Goal: Use online tool/utility: Utilize a website feature to perform a specific function

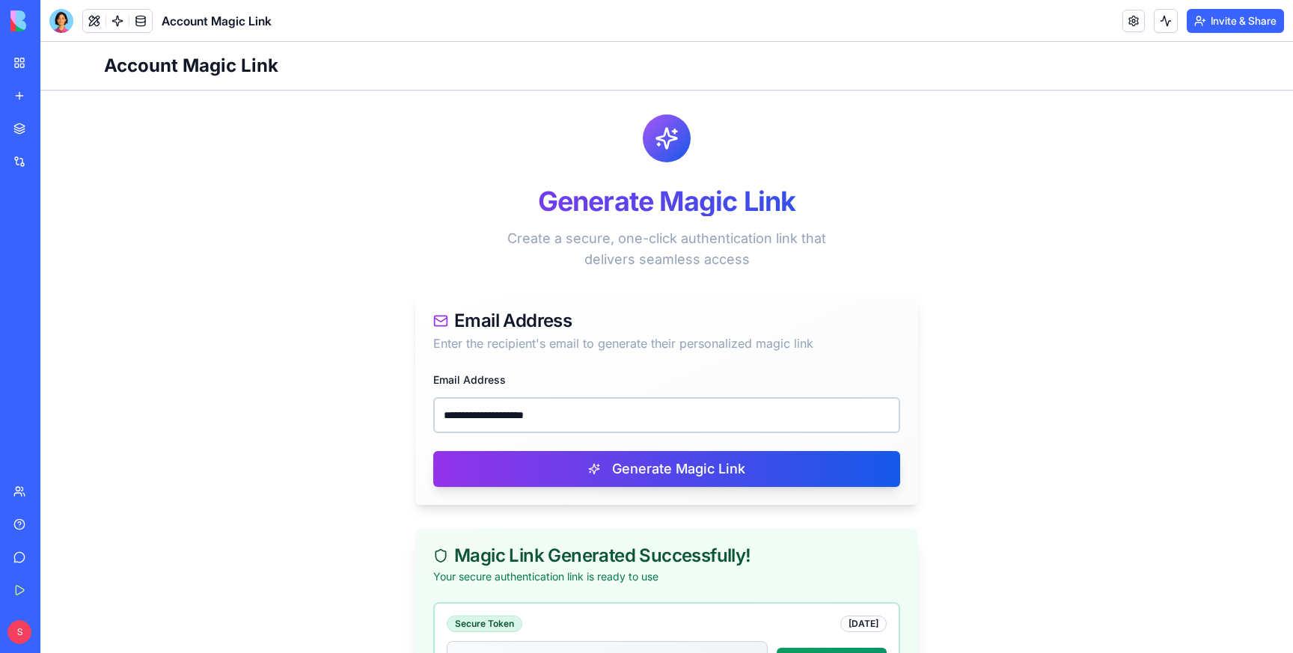
scroll to position [166, 0]
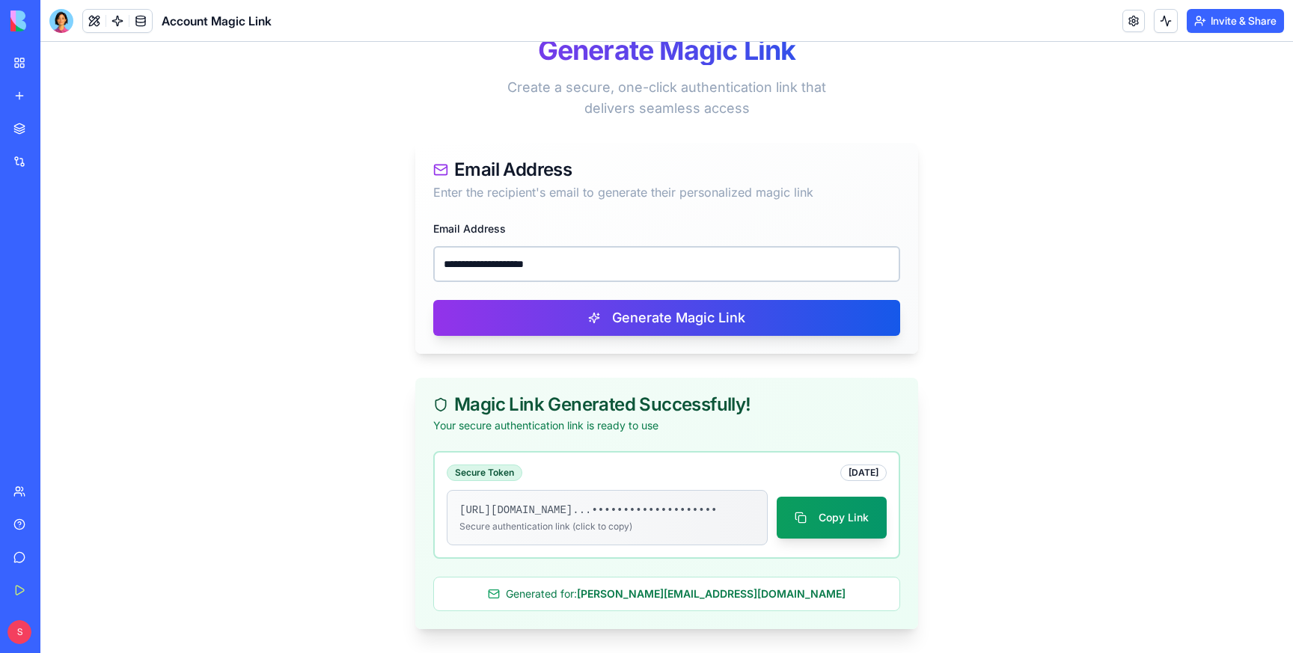
click at [55, 100] on div "New app" at bounding box center [45, 95] width 19 height 15
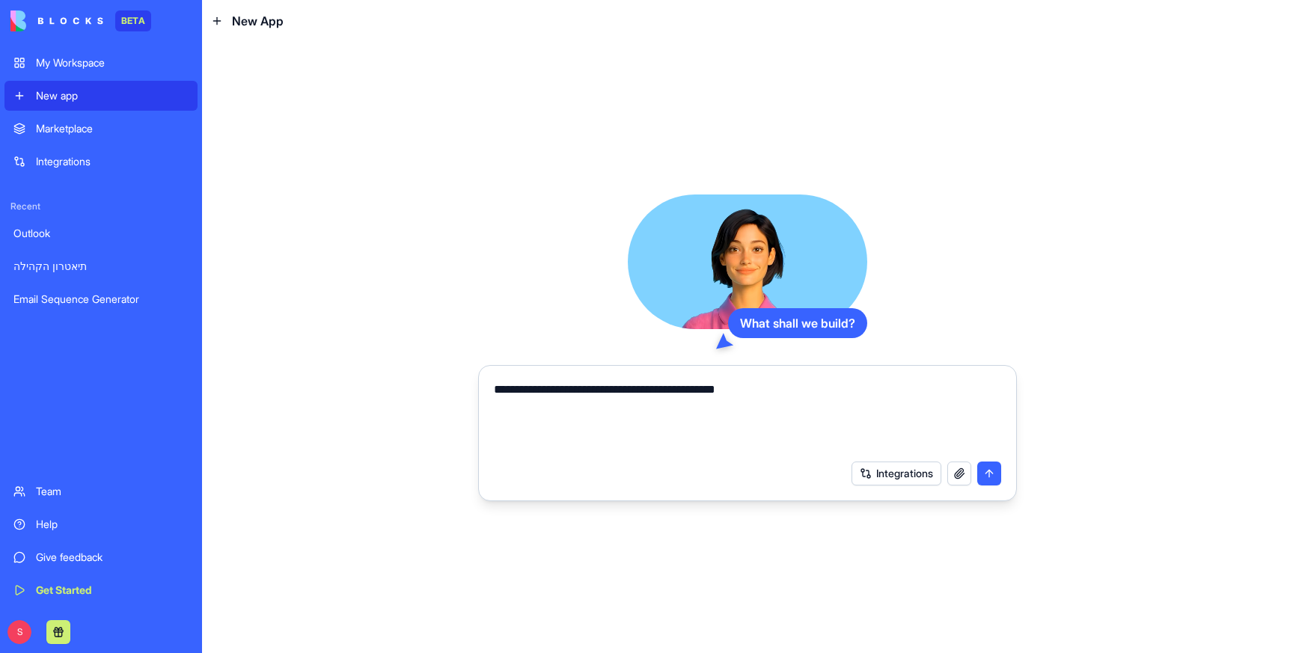
type textarea "**********"
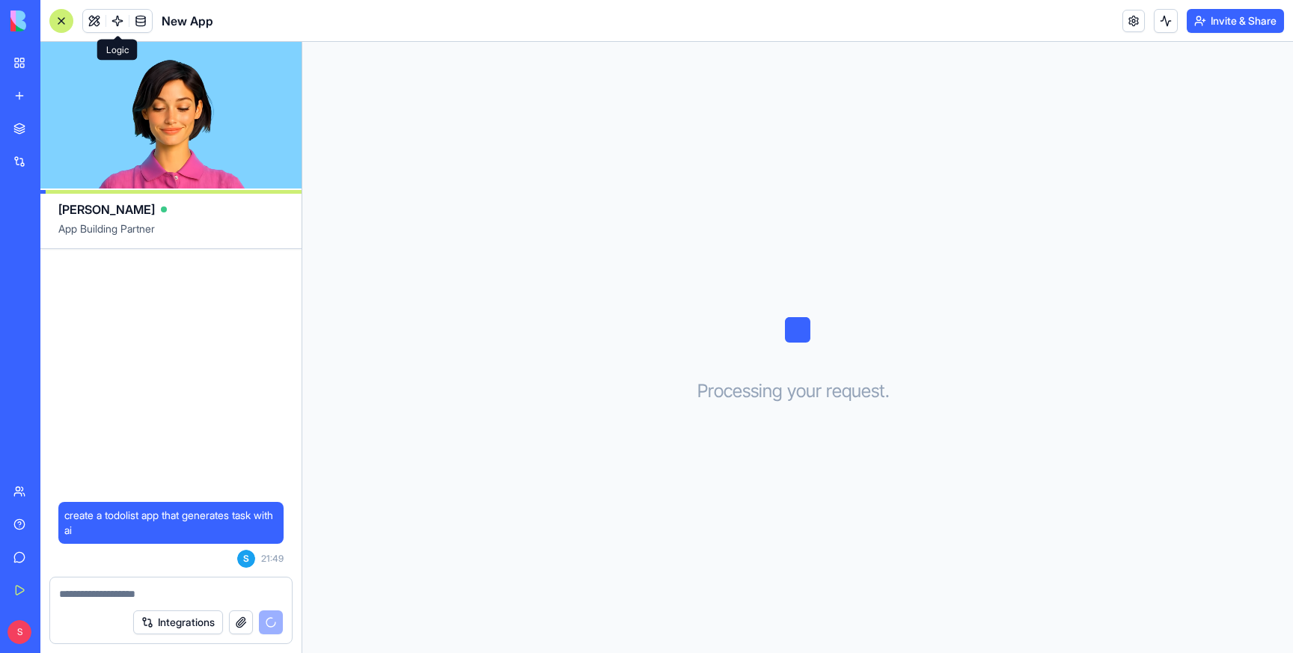
click at [115, 16] on link at bounding box center [117, 21] width 22 height 22
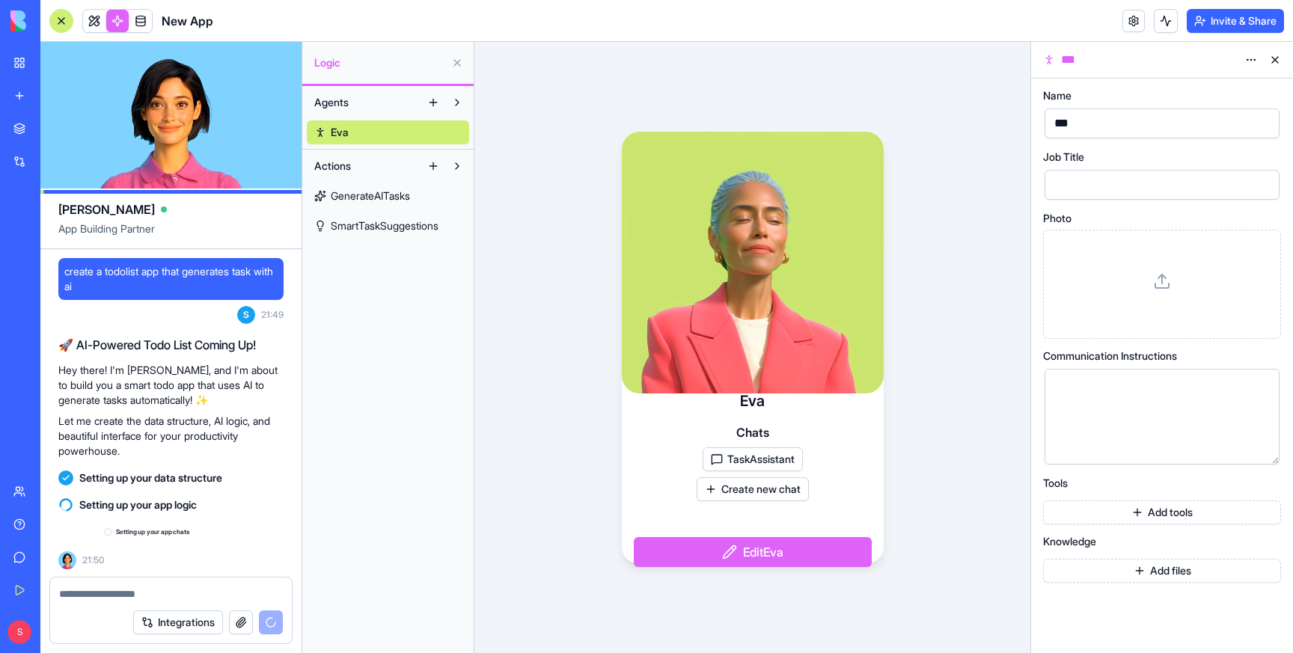
scroll to position [1, 0]
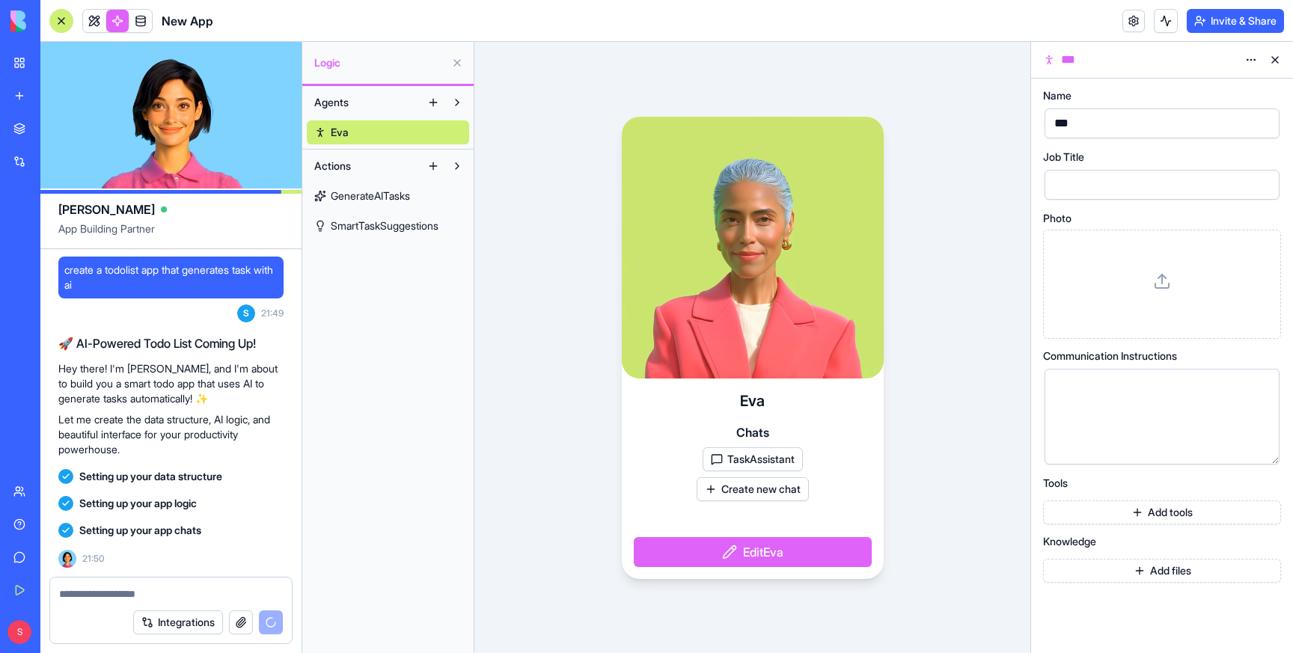
click at [379, 189] on span "GenerateAITasks" at bounding box center [370, 196] width 79 height 15
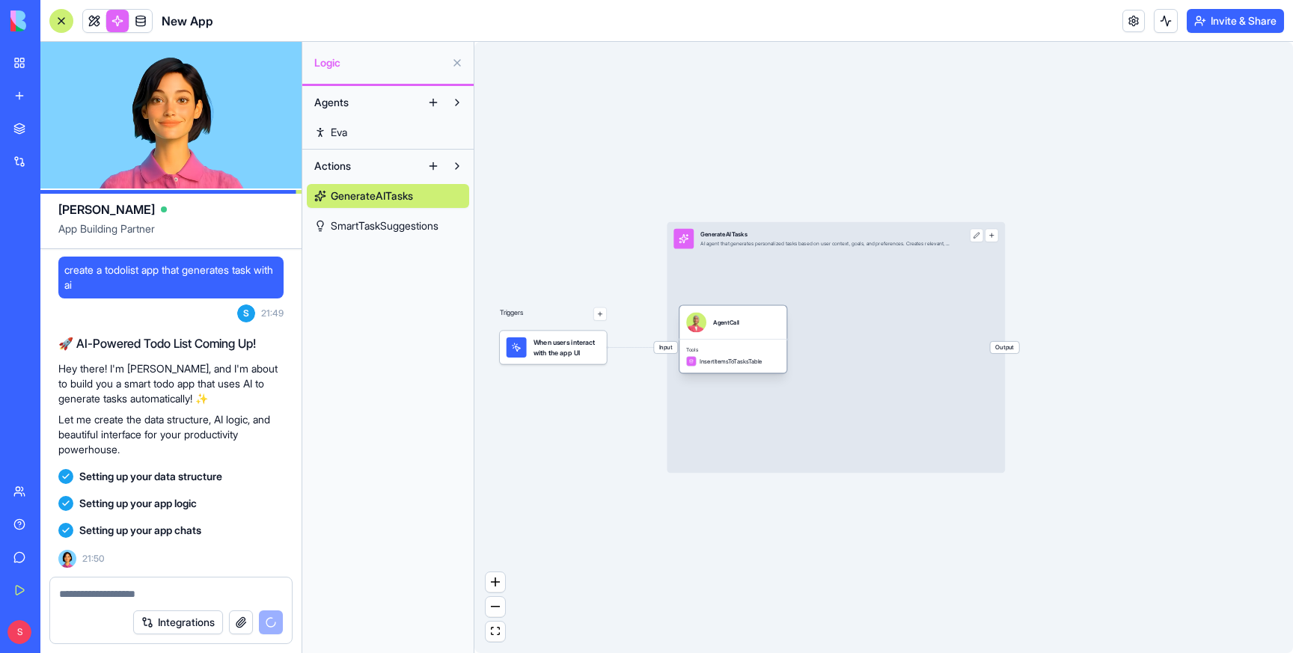
click at [757, 322] on div "AgentCall" at bounding box center [733, 323] width 94 height 20
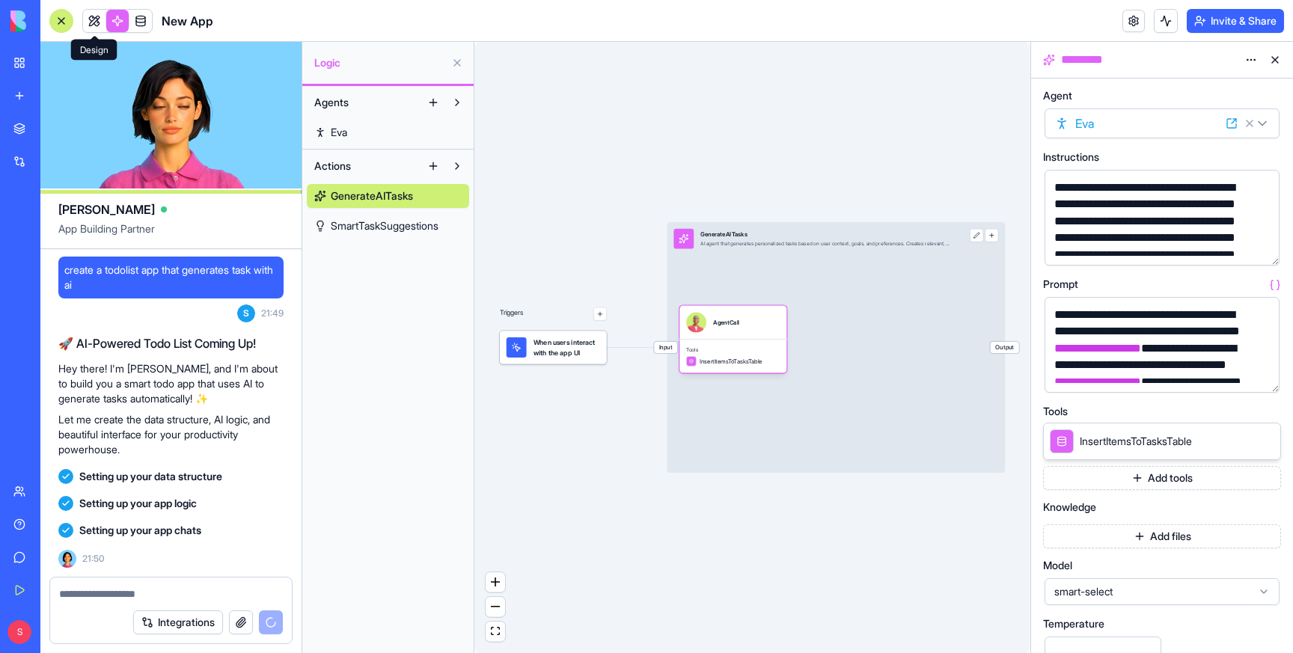
click at [96, 19] on link at bounding box center [94, 21] width 22 height 22
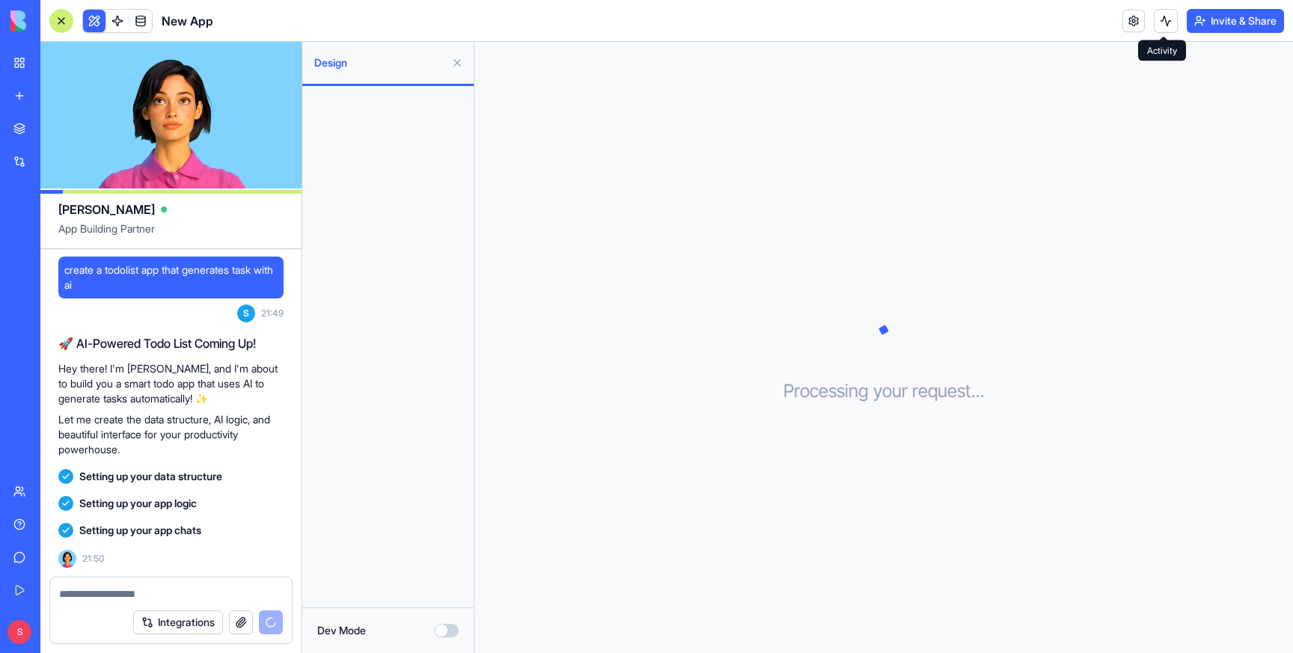
click at [1162, 19] on button at bounding box center [1166, 21] width 24 height 24
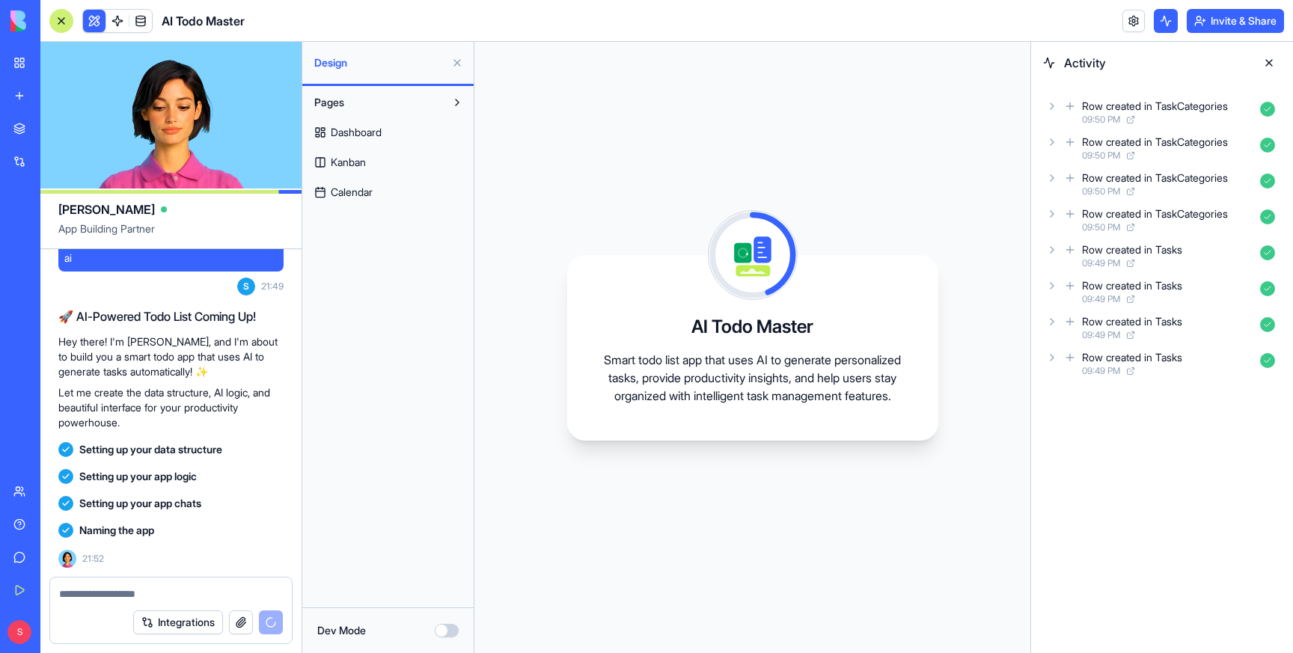
scroll to position [136, 0]
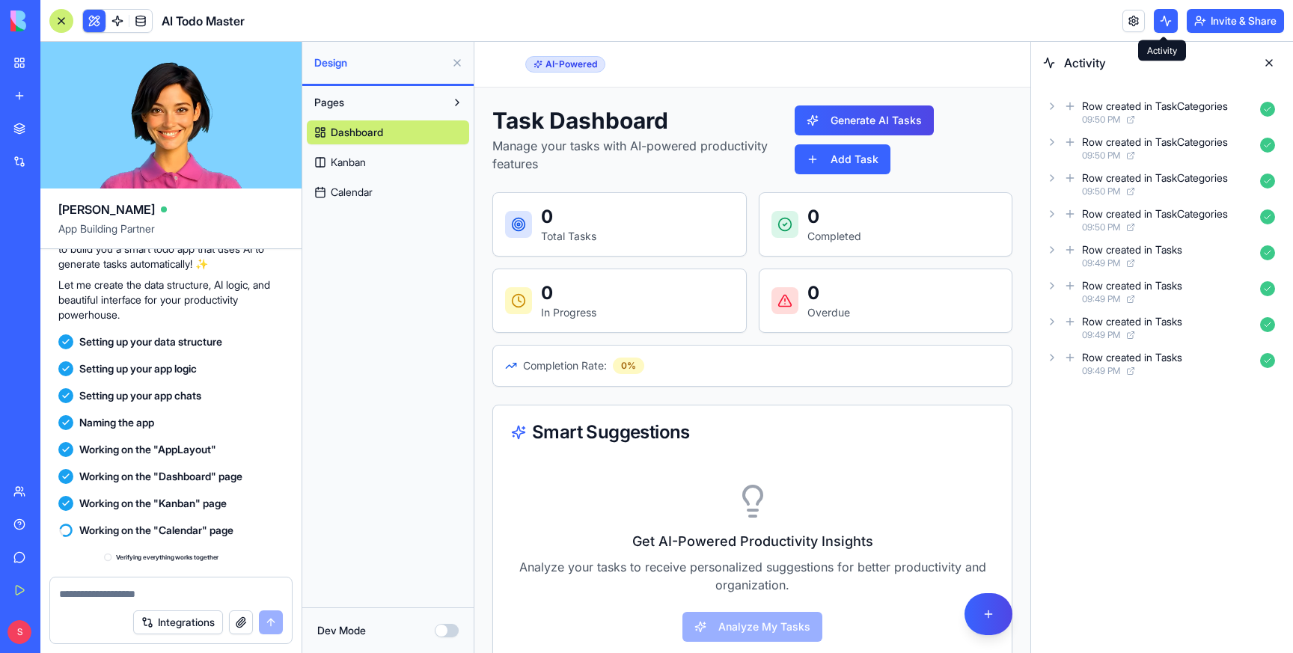
scroll to position [331, 0]
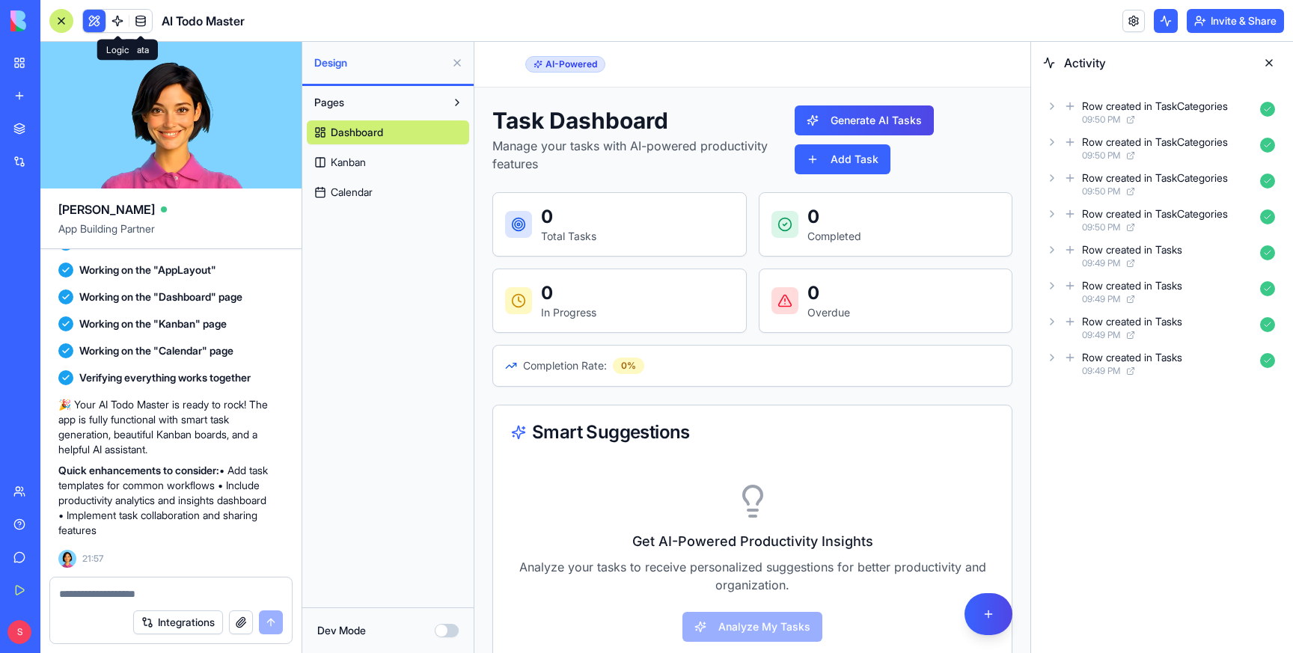
click at [117, 17] on span at bounding box center [118, 21] width 42 height 42
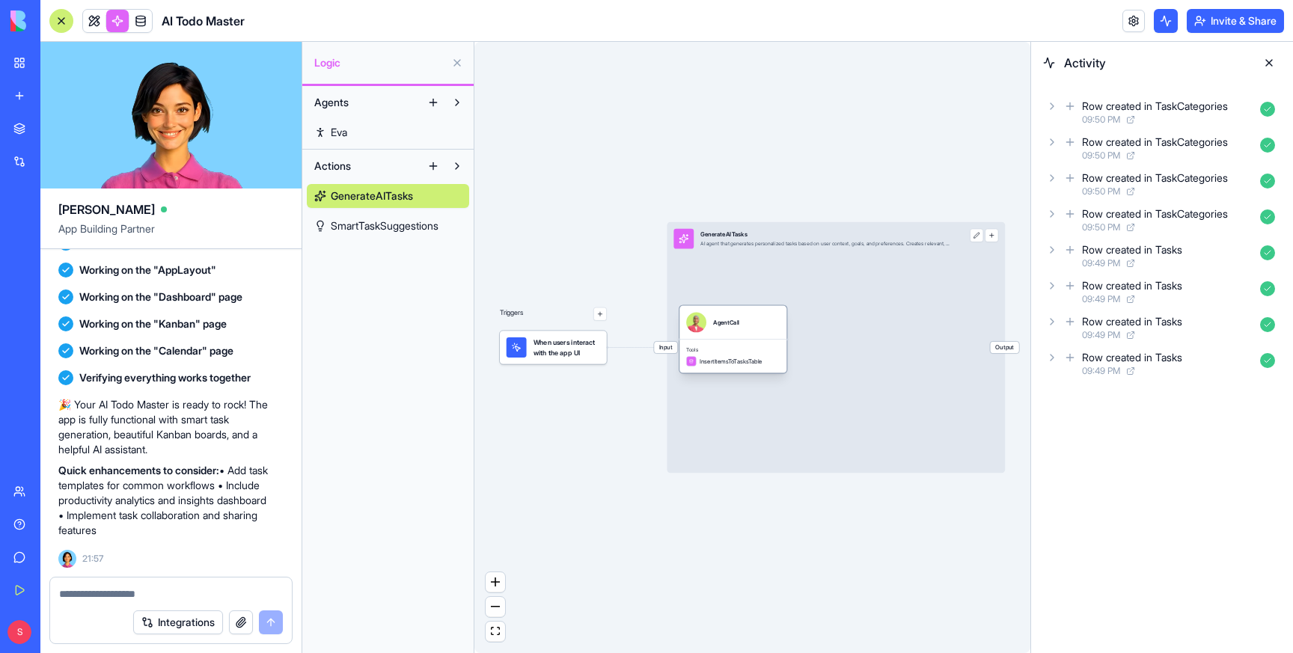
click at [725, 336] on div "AgentCall" at bounding box center [733, 323] width 107 height 34
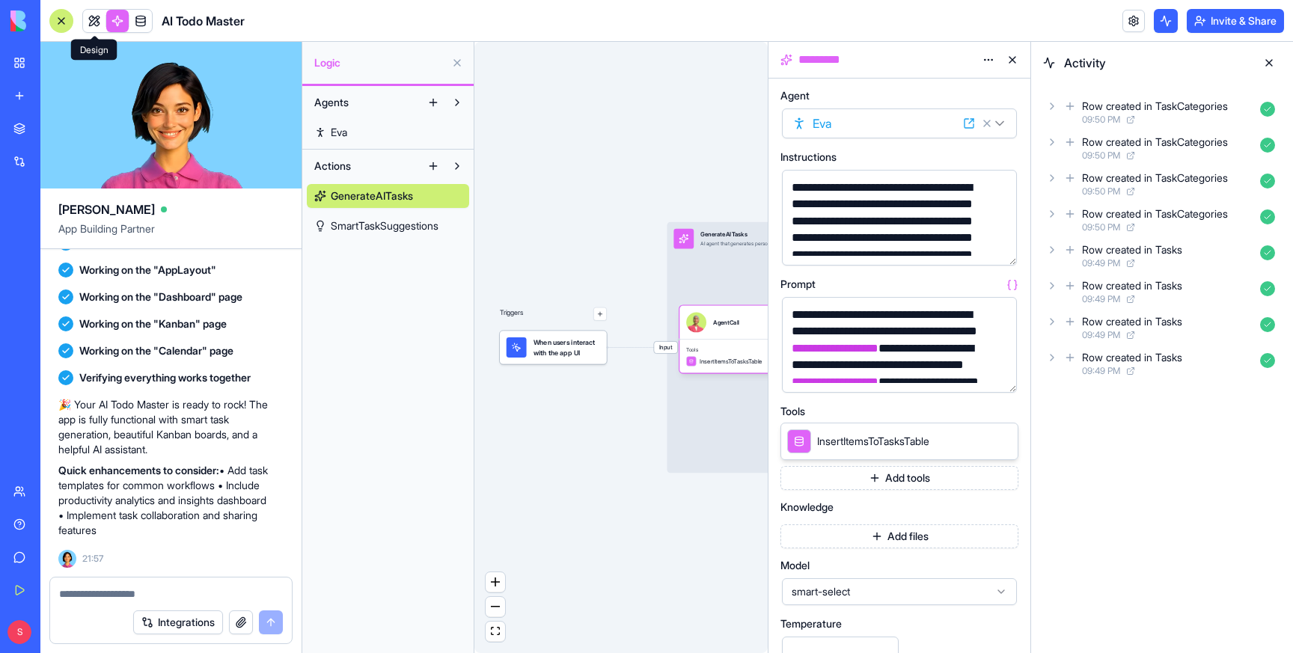
click at [94, 19] on link at bounding box center [94, 21] width 22 height 22
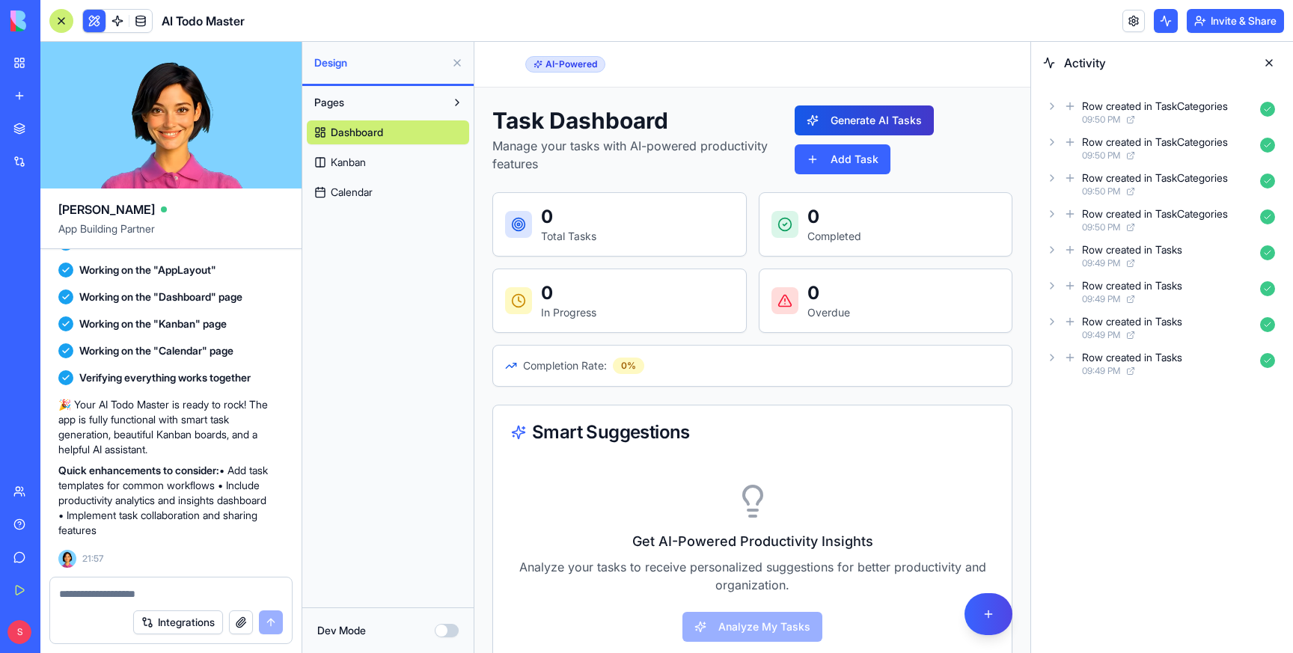
click at [875, 118] on button "Generate AI Tasks" at bounding box center [864, 121] width 139 height 30
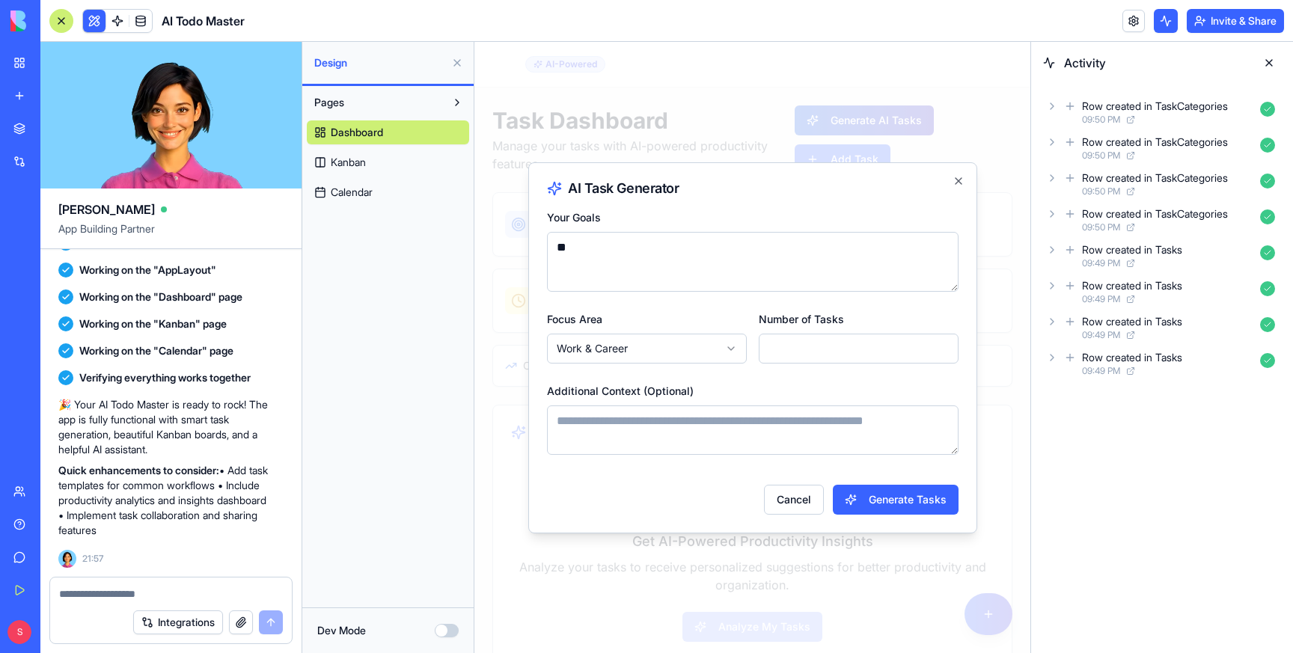
type textarea "*"
type textarea "********"
click at [878, 492] on button "Generate Tasks" at bounding box center [896, 500] width 126 height 30
click at [956, 180] on icon "button" at bounding box center [959, 181] width 12 height 12
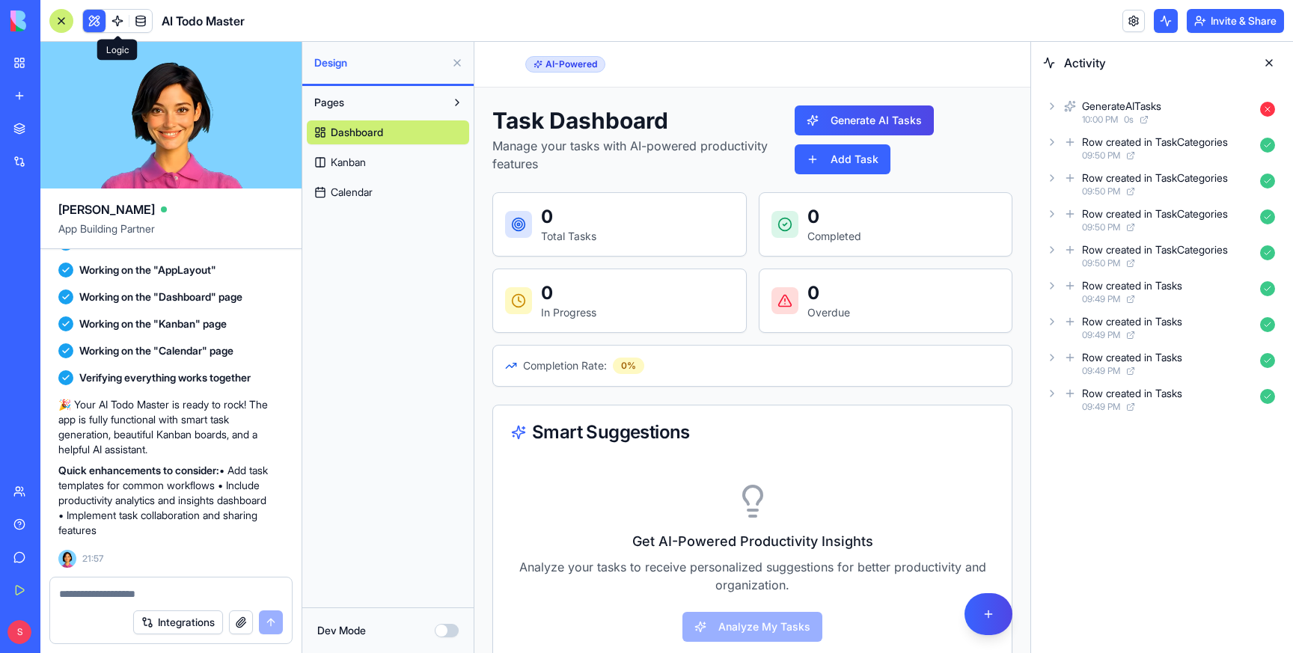
click at [117, 11] on link at bounding box center [117, 21] width 22 height 22
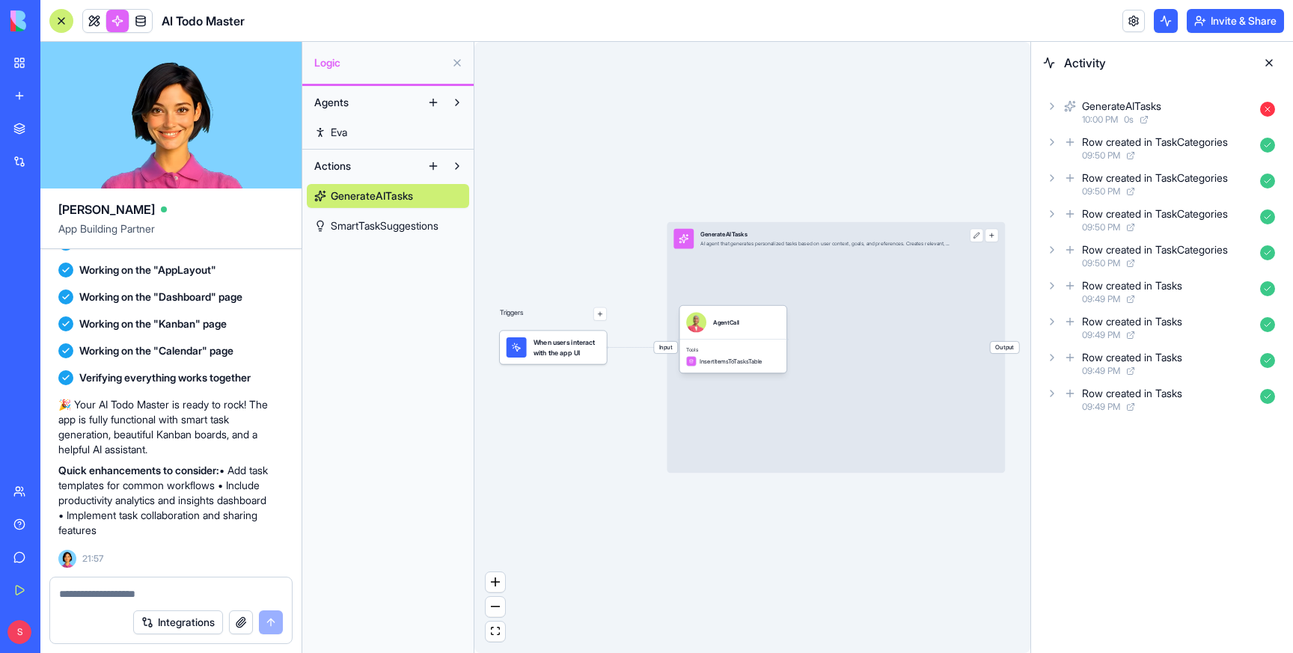
click at [399, 219] on span "SmartTaskSuggestions" at bounding box center [385, 226] width 108 height 15
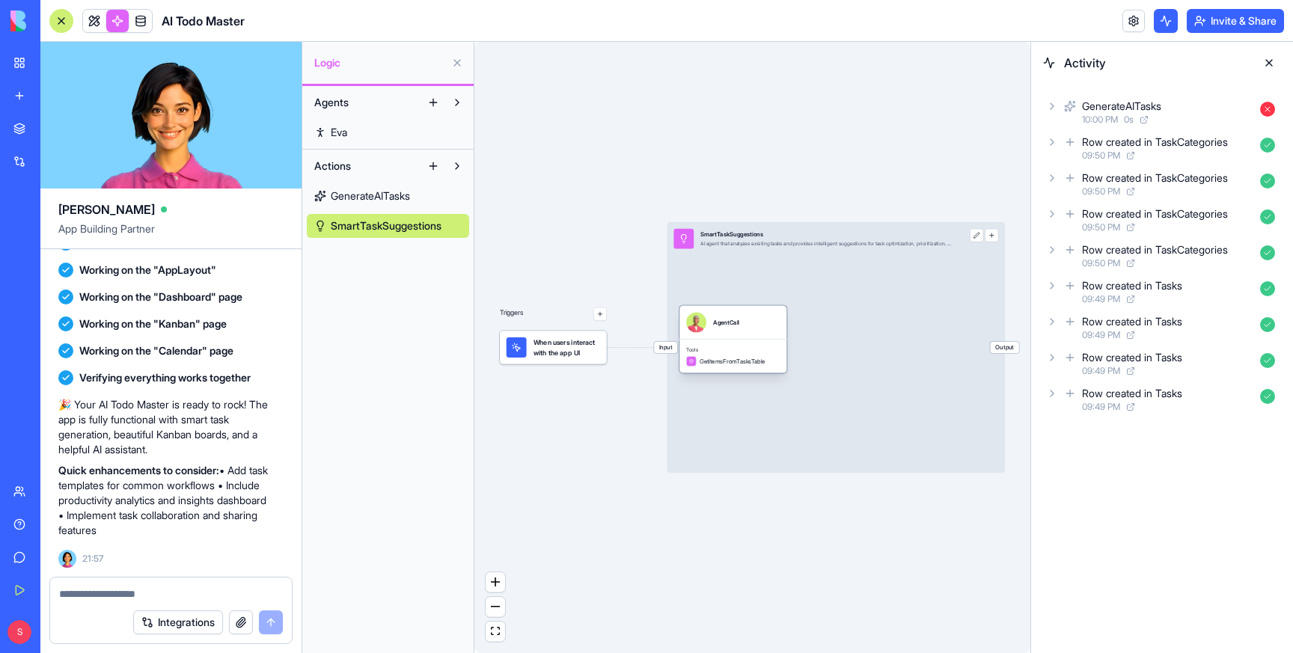
click at [738, 342] on div "Tools GetItemsFromTasksTable" at bounding box center [733, 356] width 107 height 34
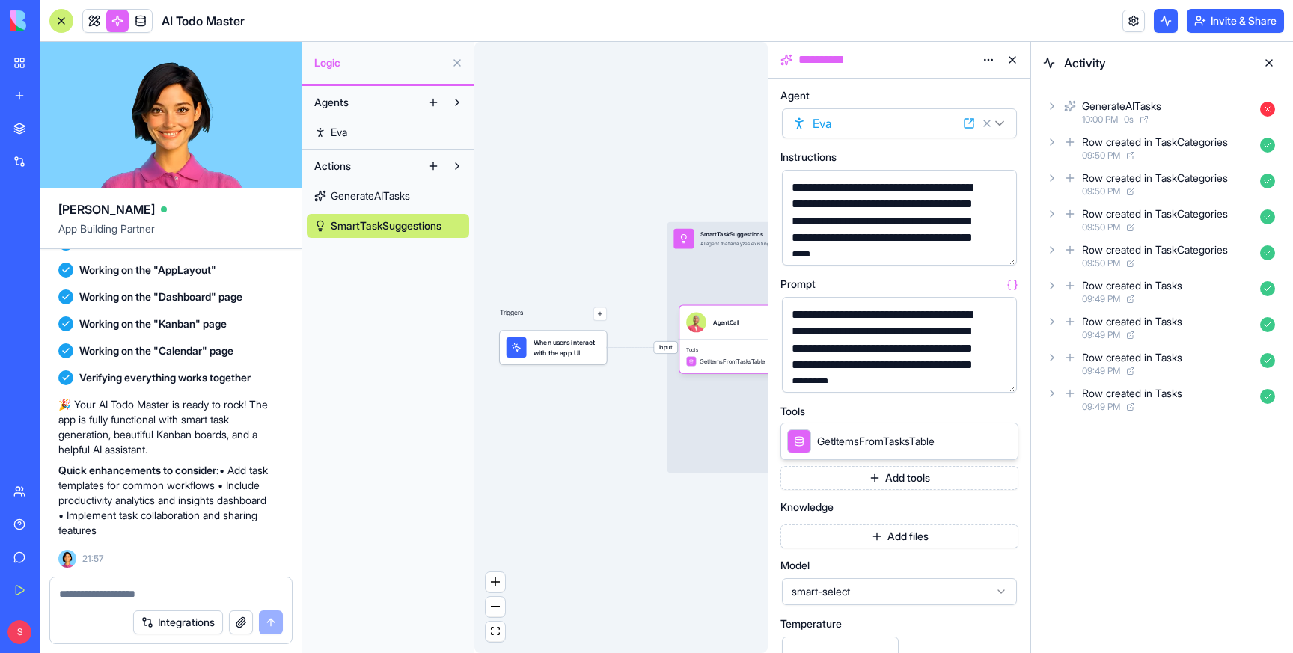
click at [341, 195] on span "GenerateAITasks" at bounding box center [370, 196] width 79 height 15
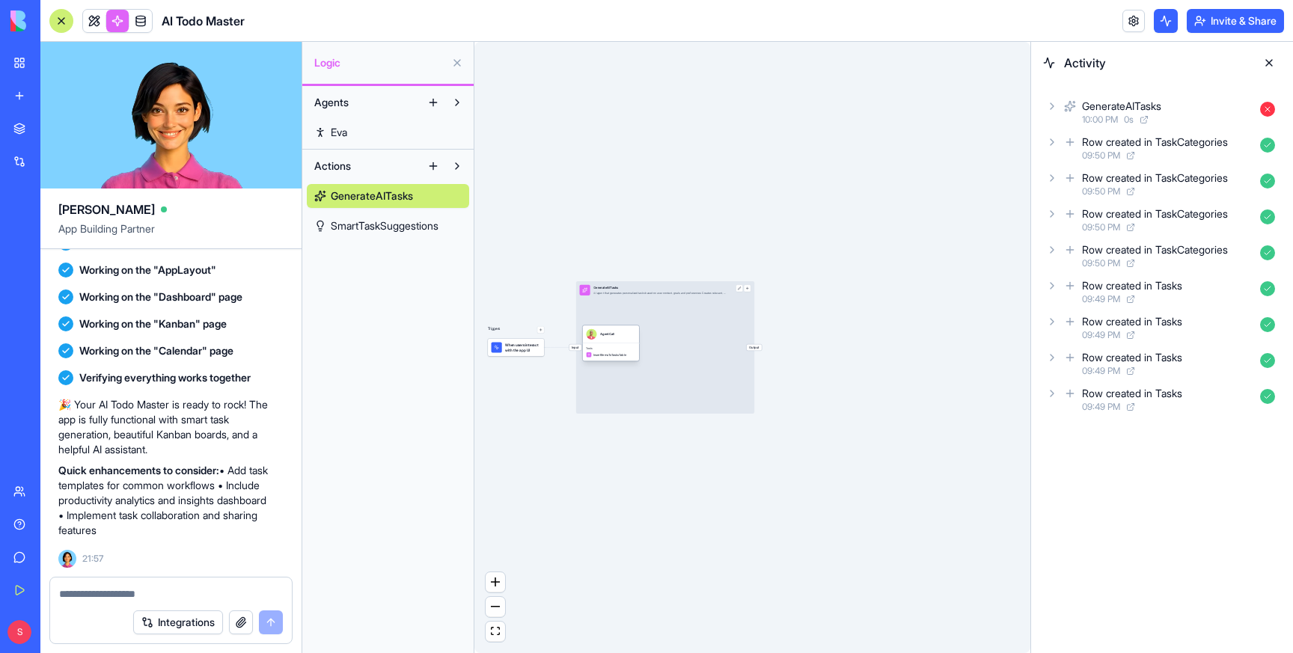
click at [617, 340] on div "AgentCall" at bounding box center [611, 335] width 57 height 18
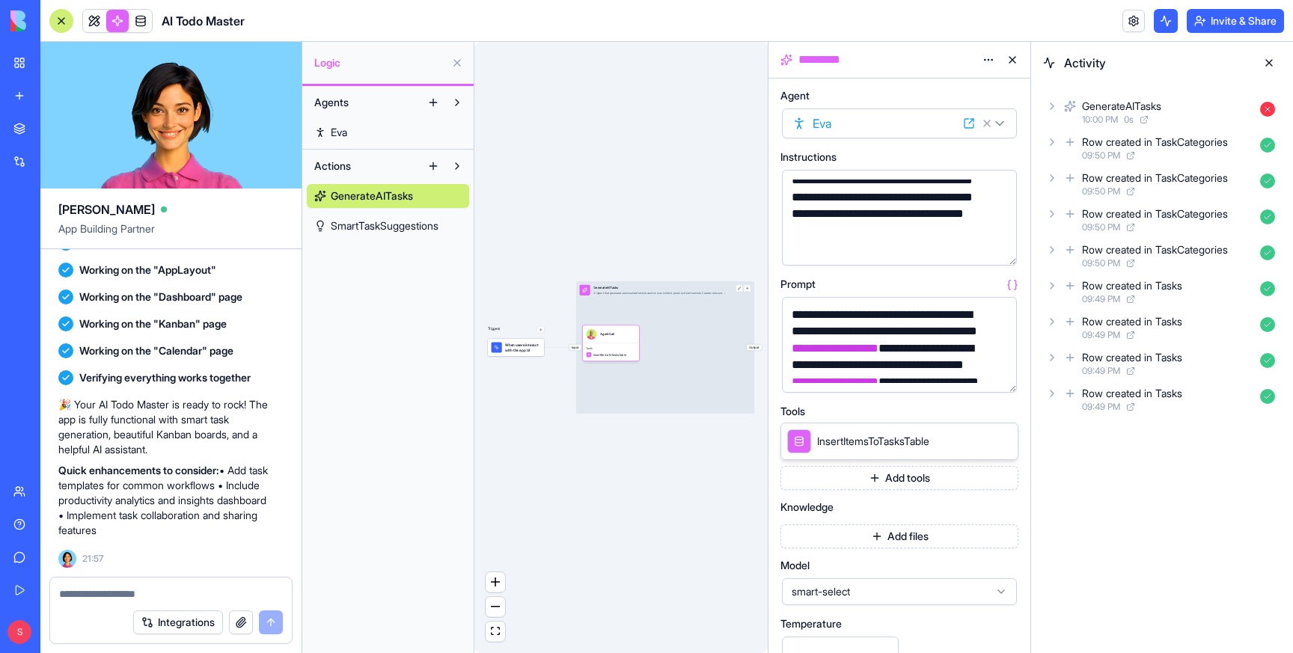
scroll to position [33, 0]
click at [96, 19] on link at bounding box center [94, 21] width 22 height 22
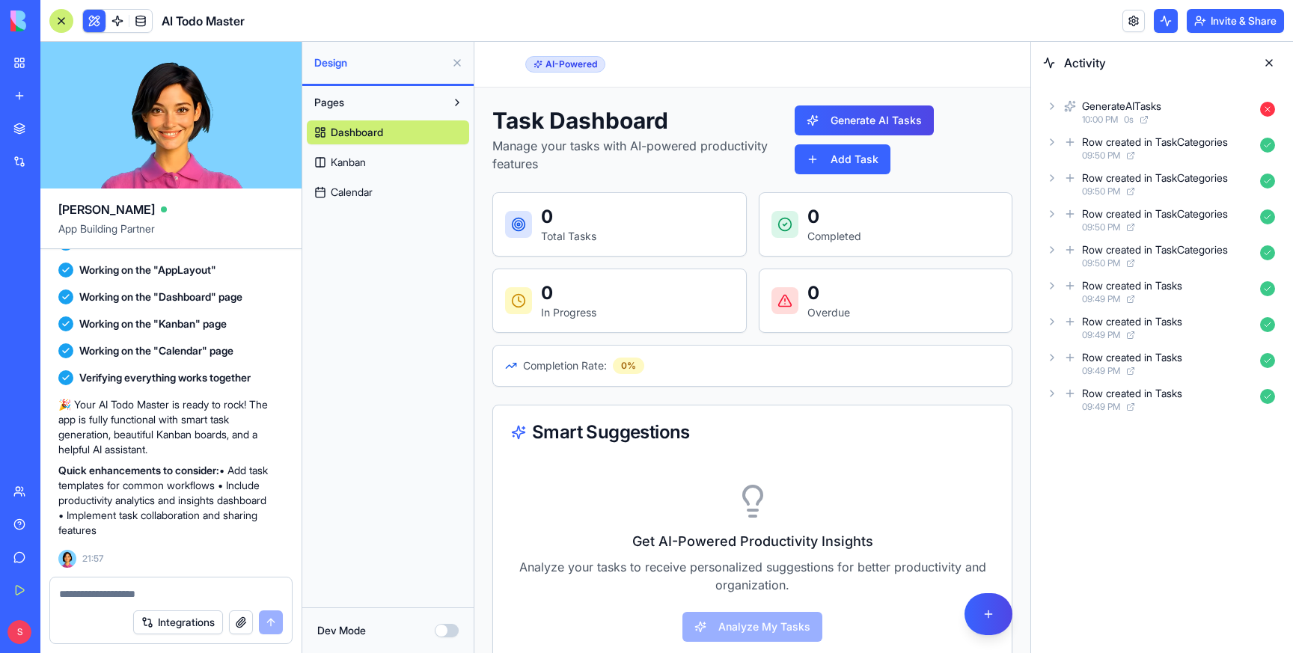
scroll to position [1, 0]
click at [866, 121] on button "Generate AI Tasks" at bounding box center [864, 120] width 139 height 30
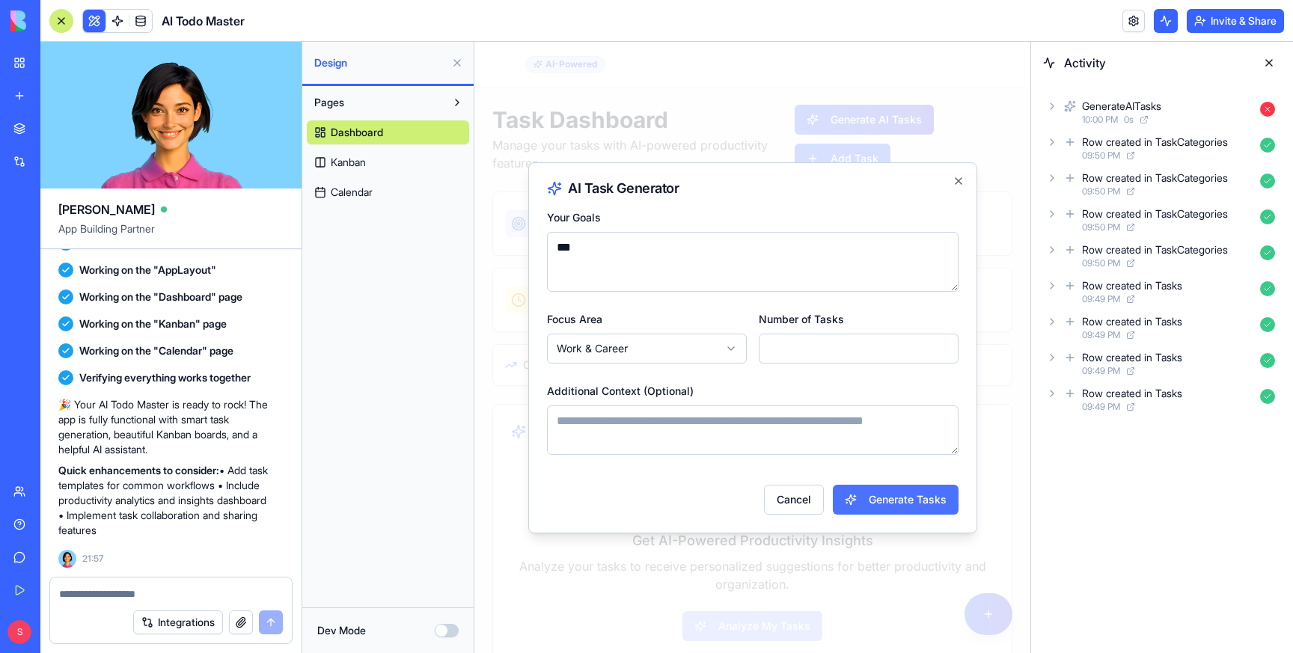
type textarea "***"
click at [882, 501] on button "Generate Tasks" at bounding box center [896, 500] width 126 height 30
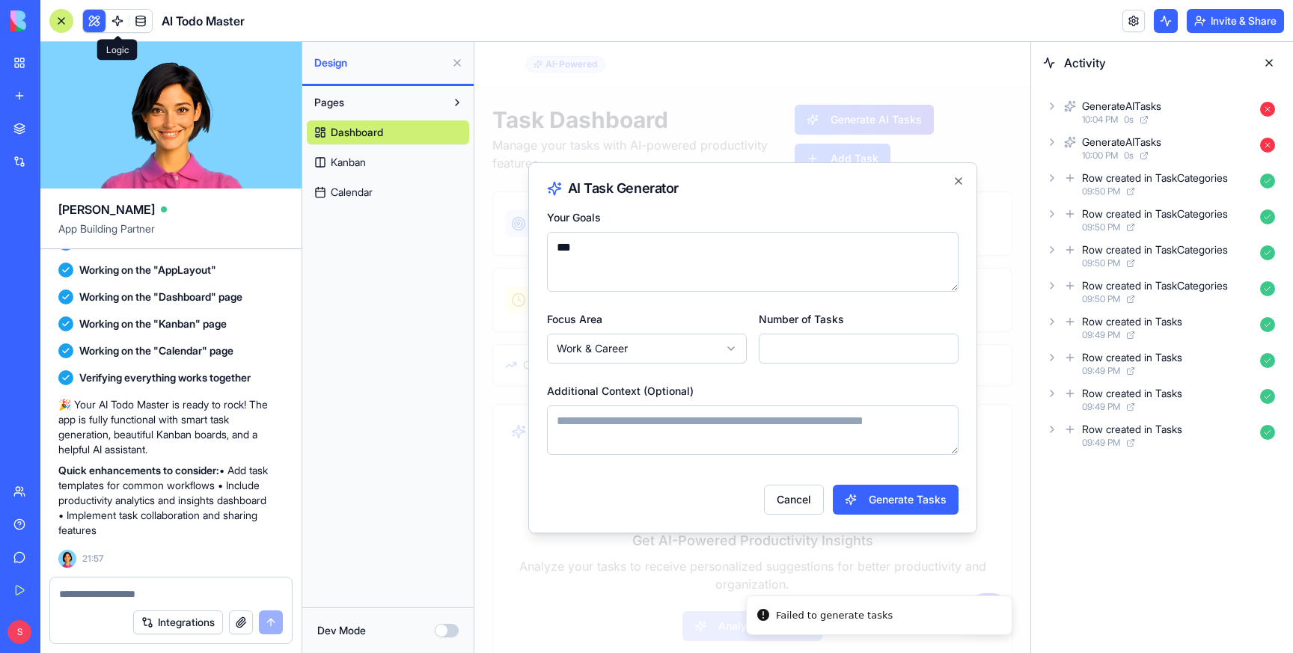
click at [114, 17] on link at bounding box center [117, 21] width 22 height 22
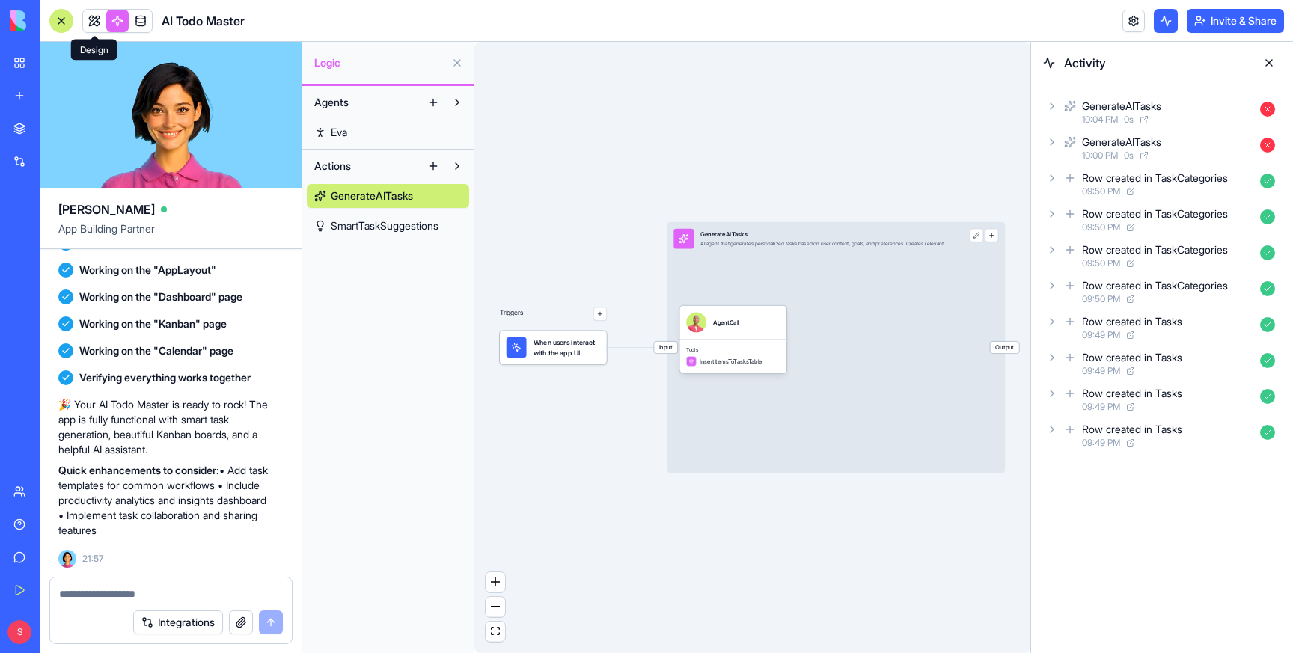
click at [97, 16] on link at bounding box center [94, 21] width 22 height 22
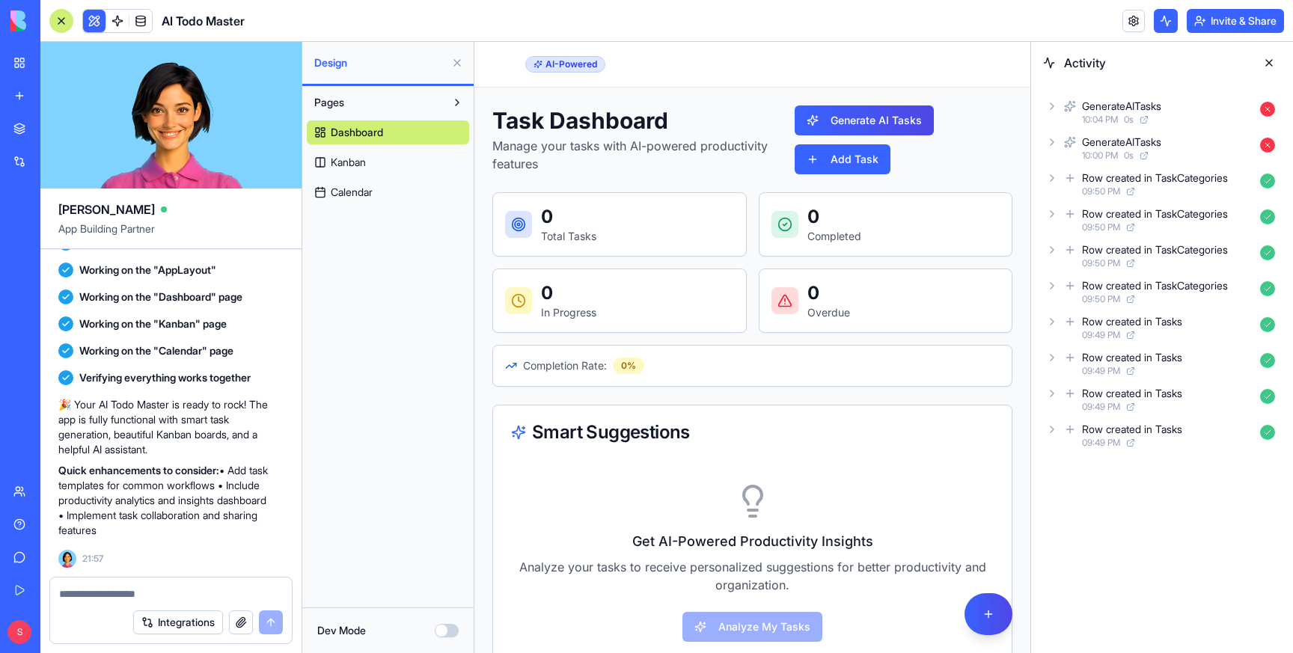
click at [347, 159] on span "Kanban" at bounding box center [348, 162] width 35 height 15
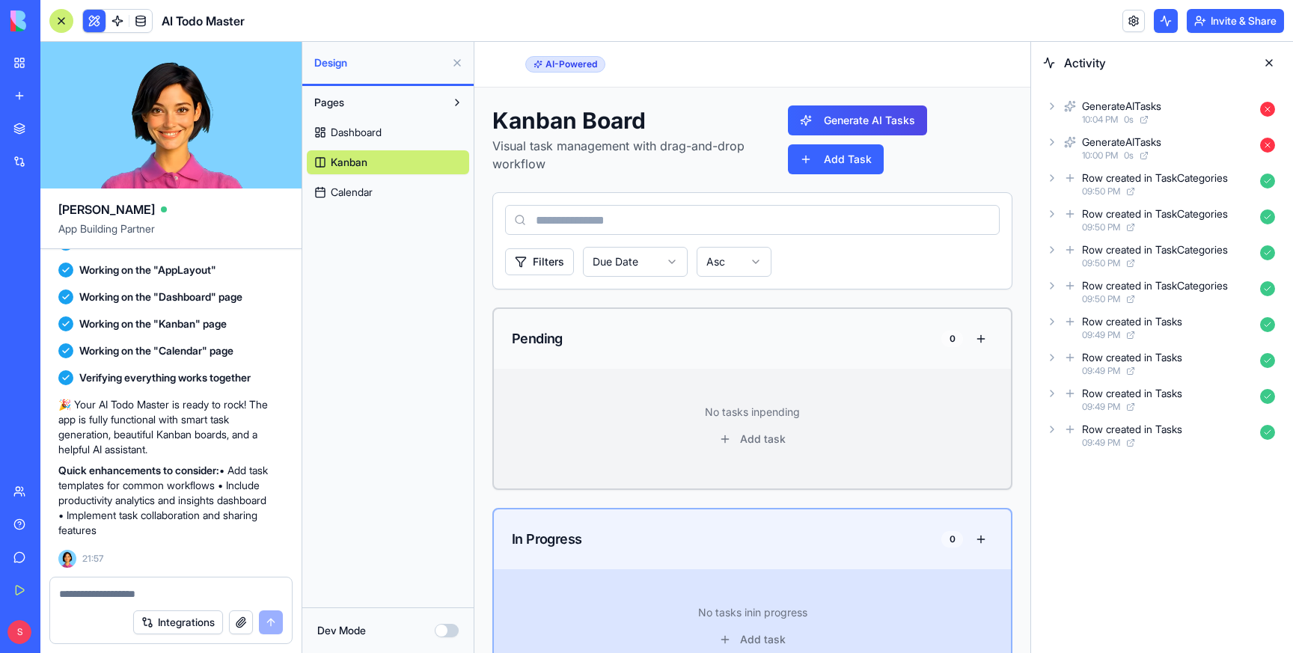
click at [373, 195] on span "Calendar" at bounding box center [352, 192] width 42 height 15
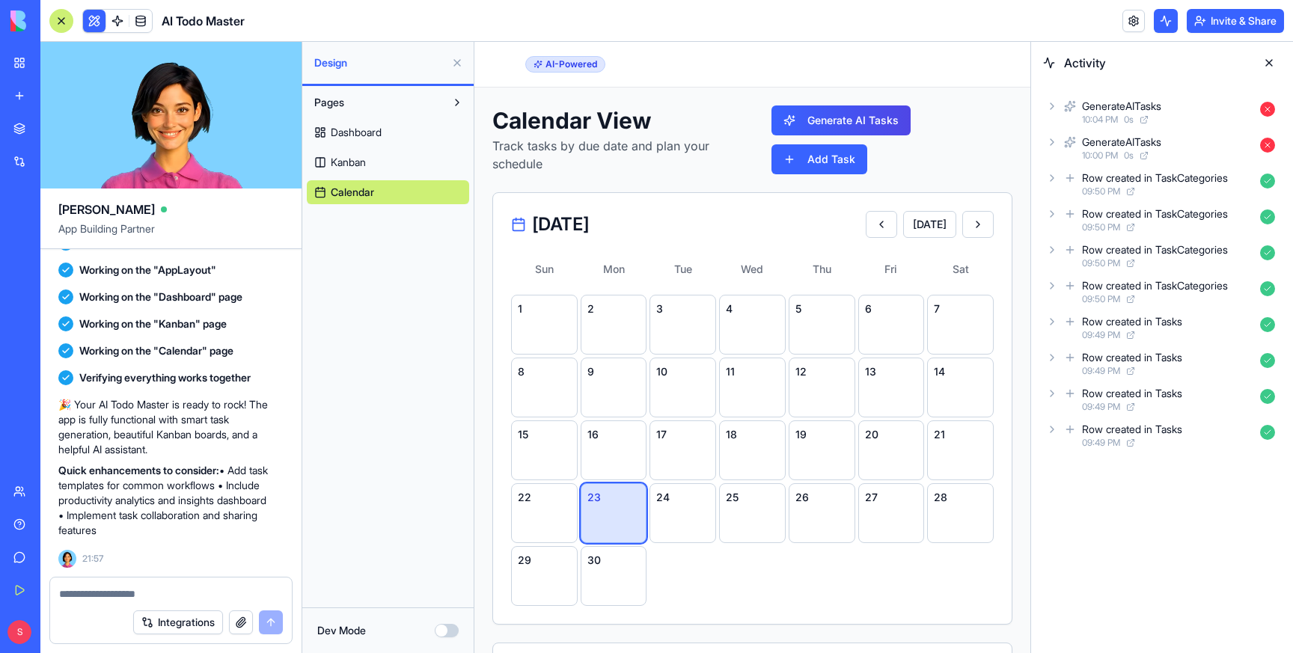
click at [368, 127] on span "Dashboard" at bounding box center [356, 132] width 51 height 15
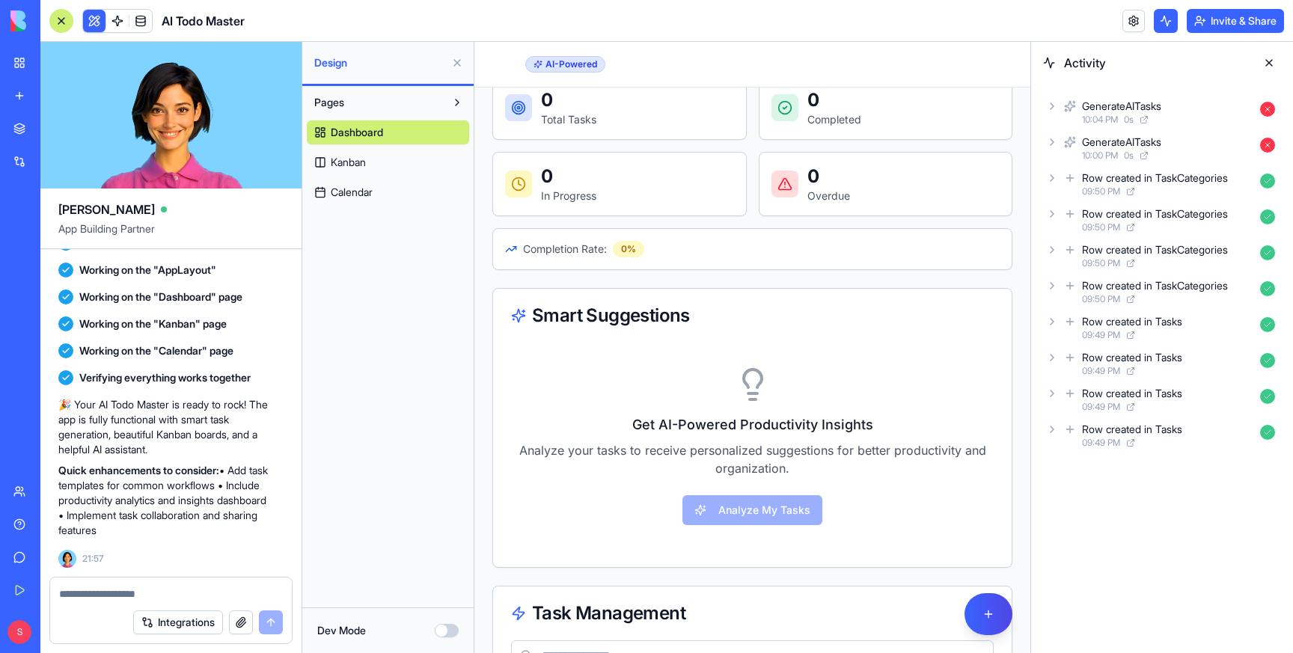
scroll to position [116, 0]
click at [741, 520] on div "Get AI-Powered Productivity Insights Analyze your tasks to receive personalized…" at bounding box center [752, 447] width 483 height 207
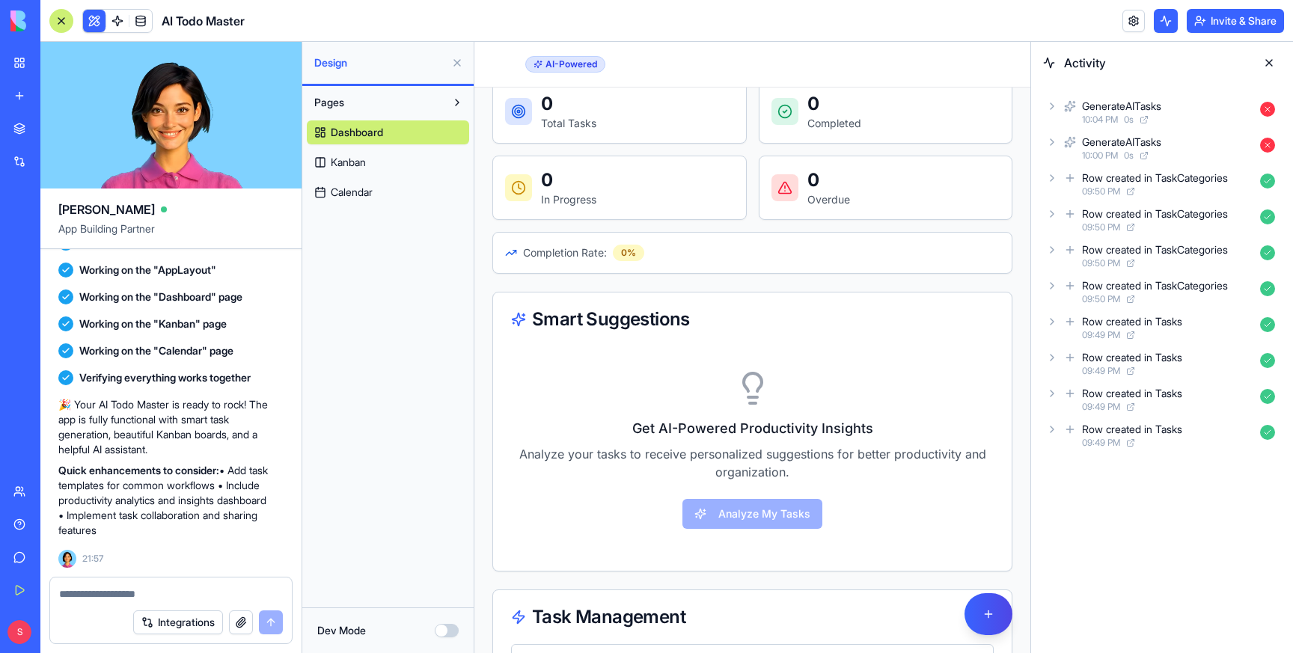
scroll to position [0, 0]
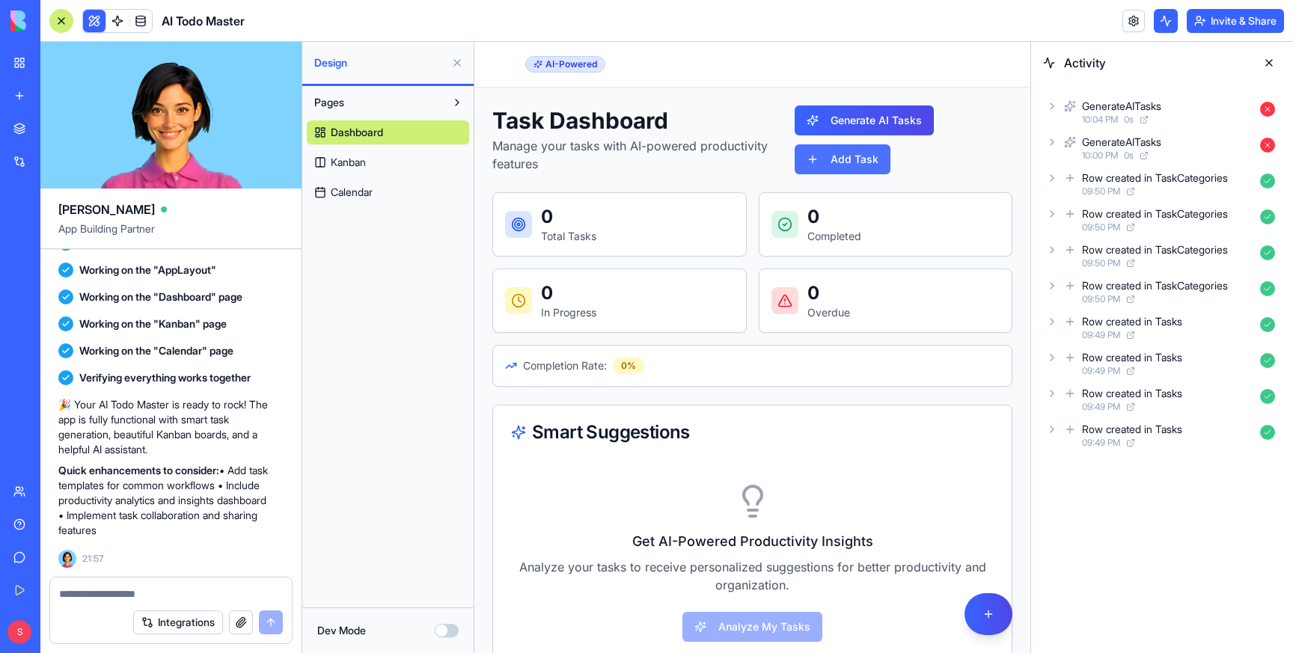
click at [855, 156] on button "Add Task" at bounding box center [843, 159] width 96 height 30
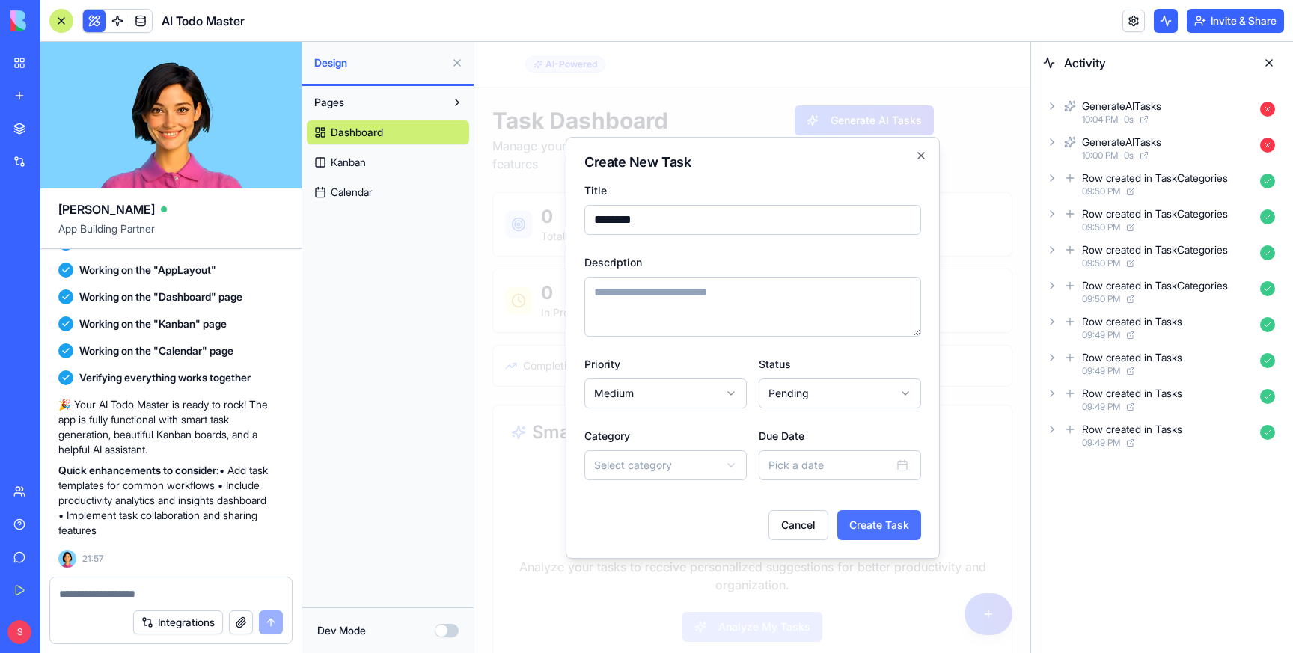
type input "********"
click at [876, 526] on button "Create Task" at bounding box center [879, 525] width 84 height 30
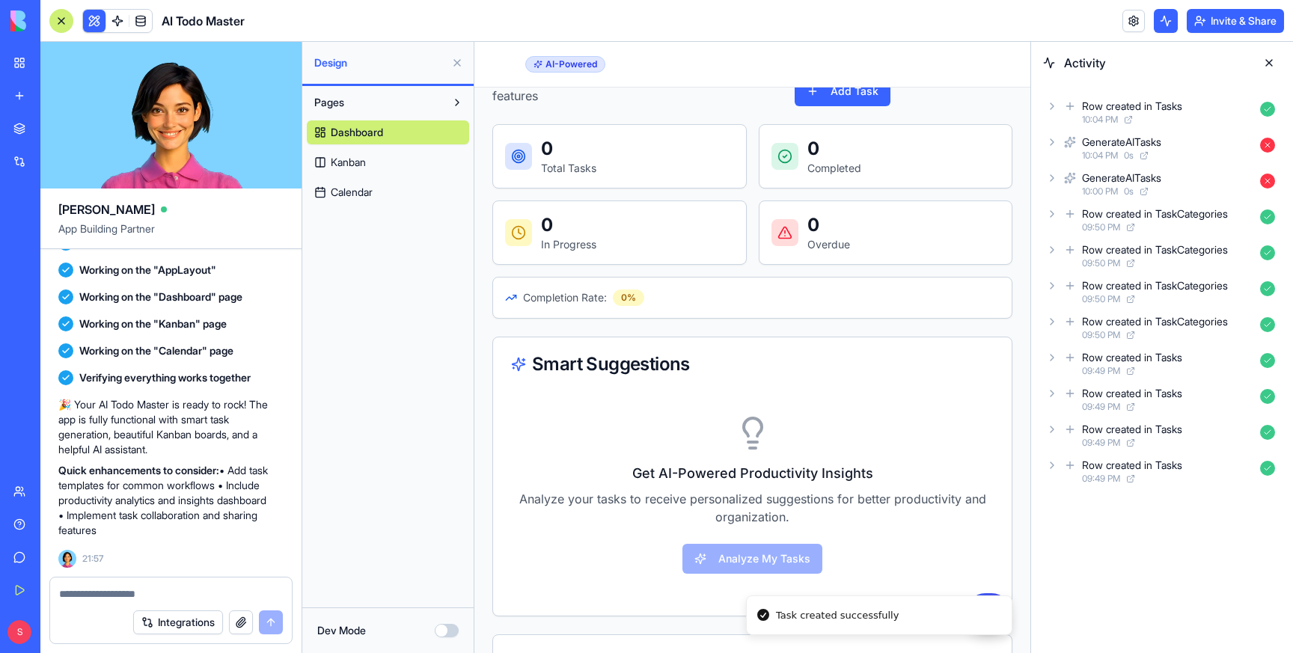
scroll to position [182, 0]
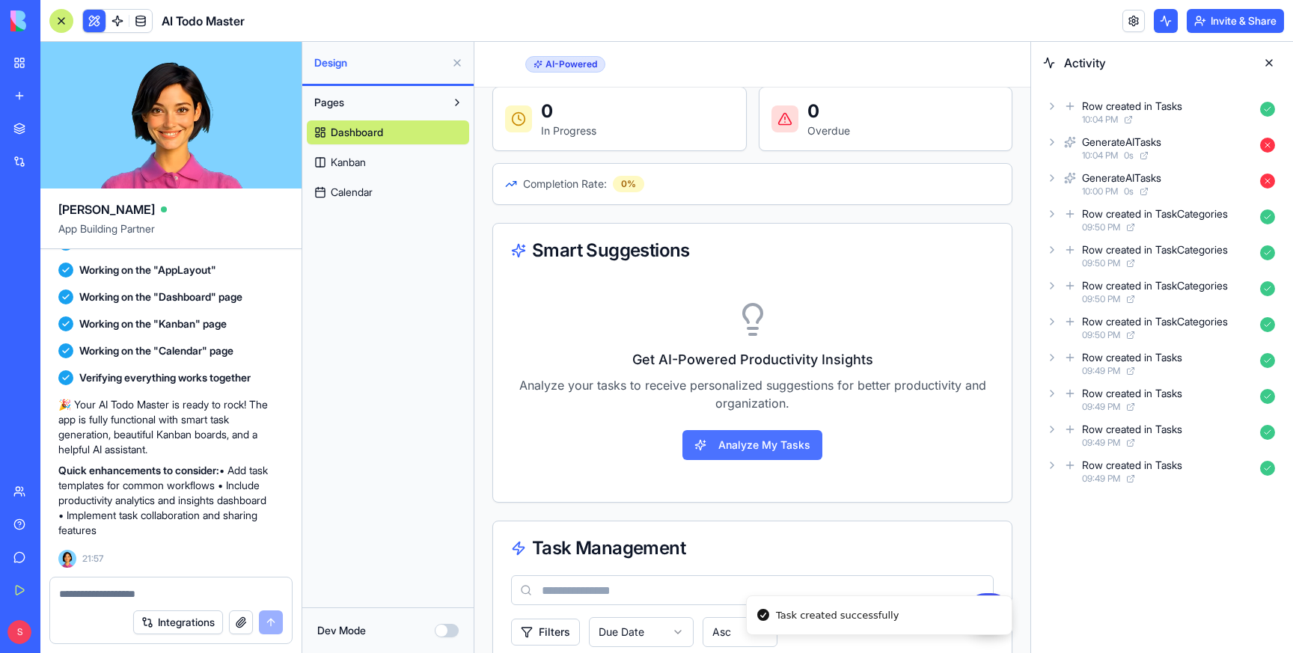
click at [748, 446] on button "Analyze My Tasks" at bounding box center [753, 445] width 140 height 30
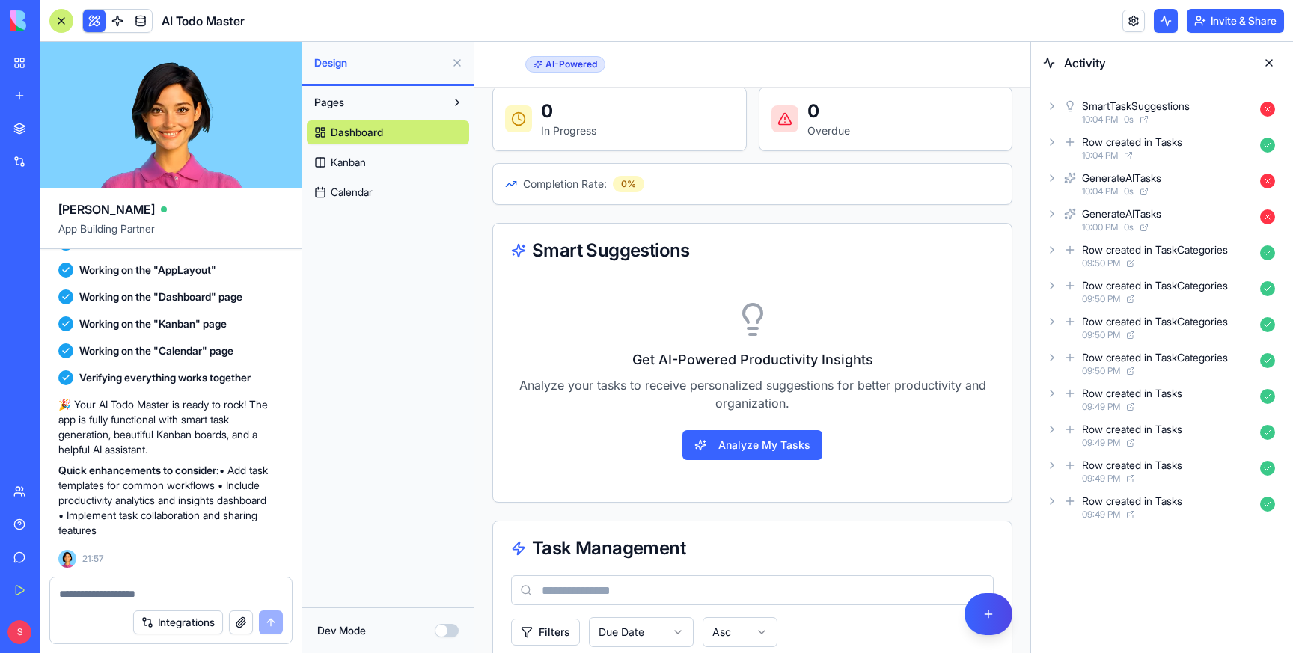
scroll to position [0, 0]
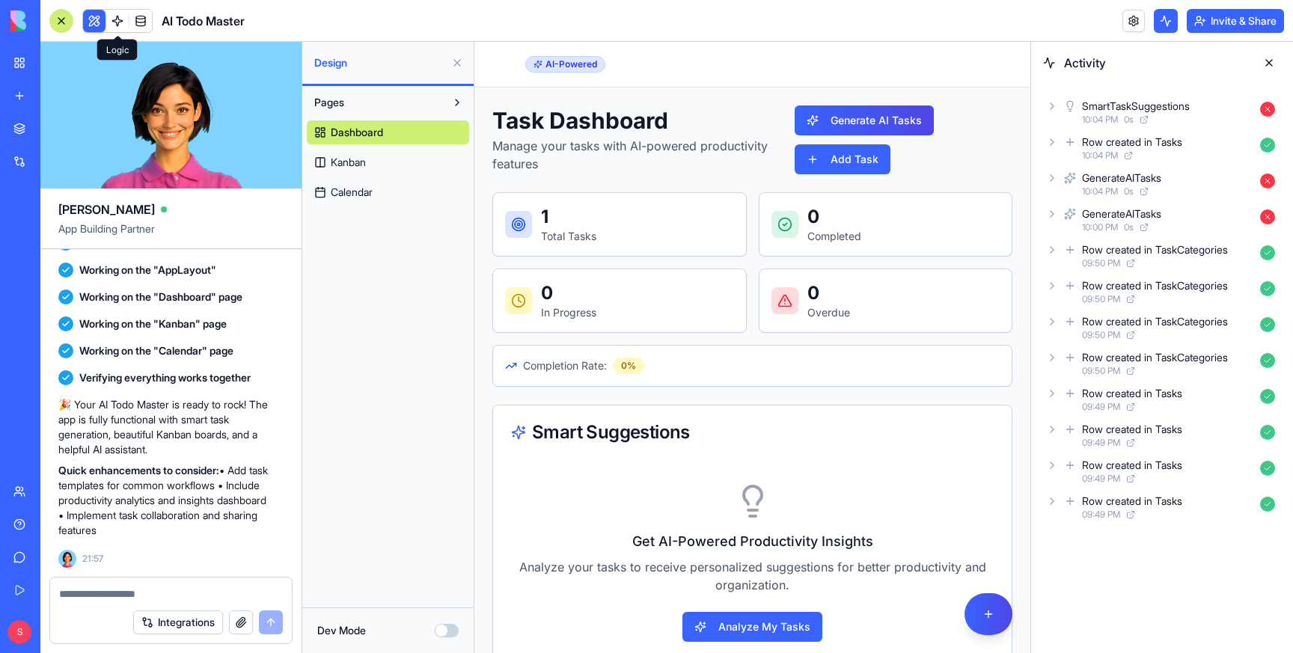
click at [115, 22] on link at bounding box center [117, 21] width 22 height 22
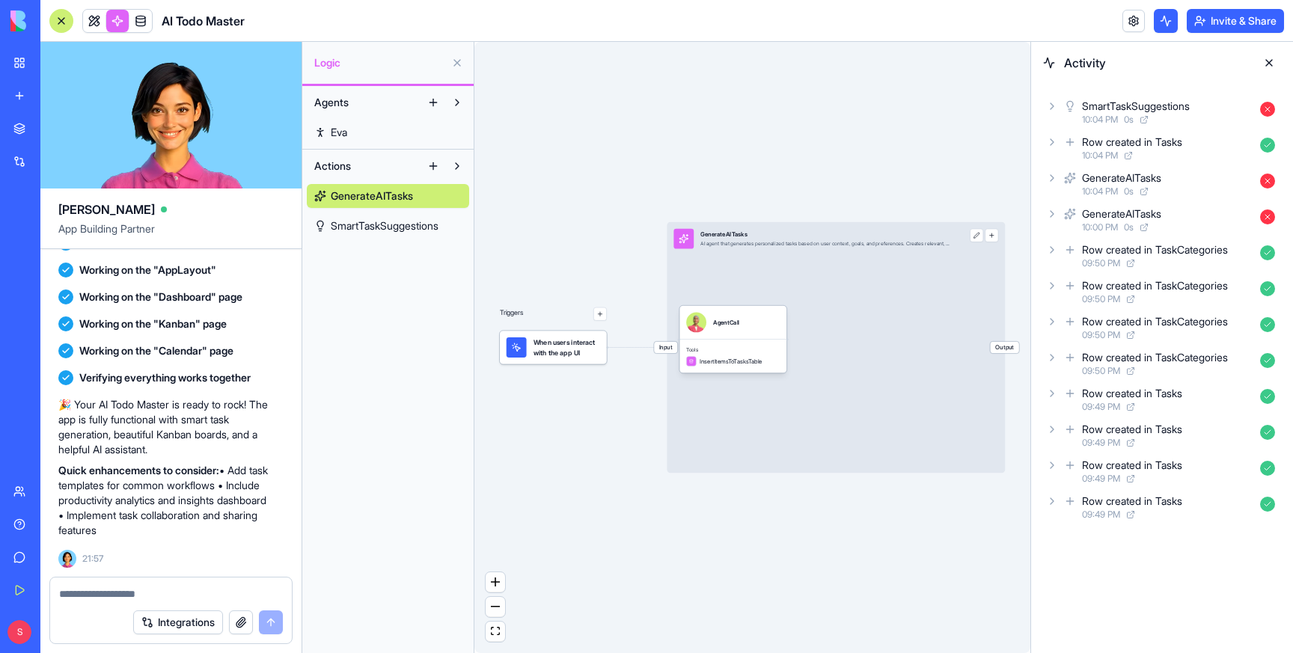
click at [382, 195] on span "GenerateAITasks" at bounding box center [372, 196] width 82 height 15
click at [763, 321] on div "AgentCall" at bounding box center [733, 323] width 94 height 20
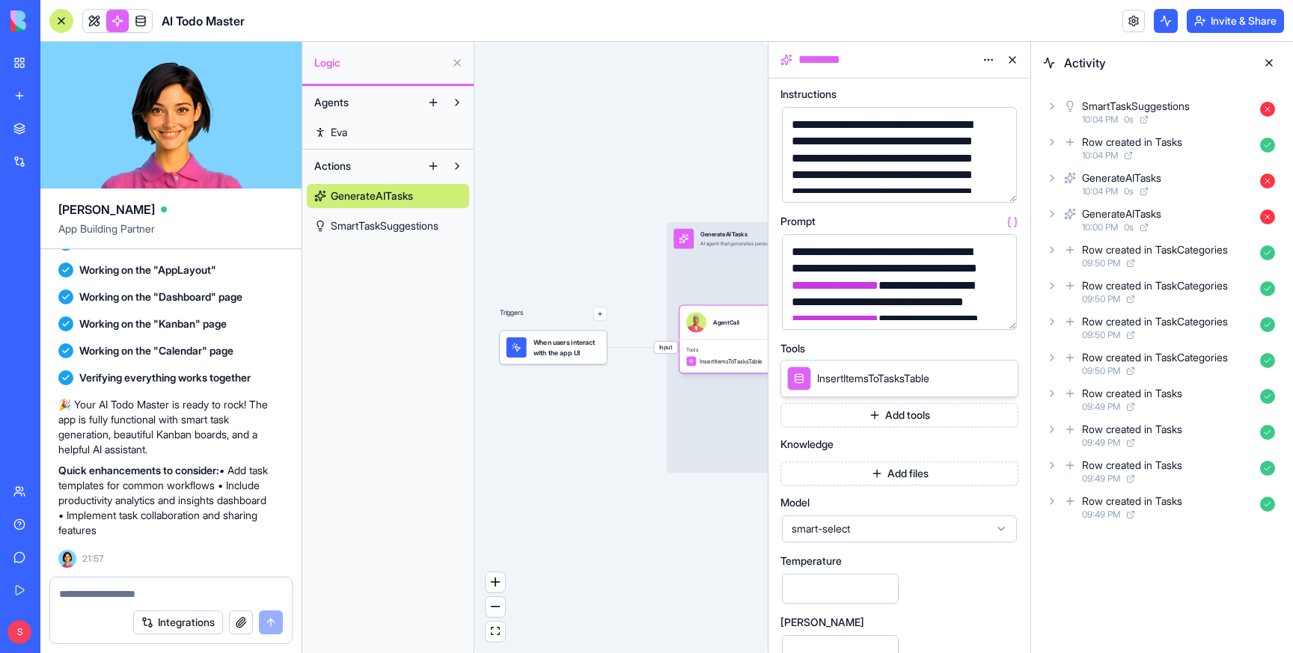
scroll to position [147, 0]
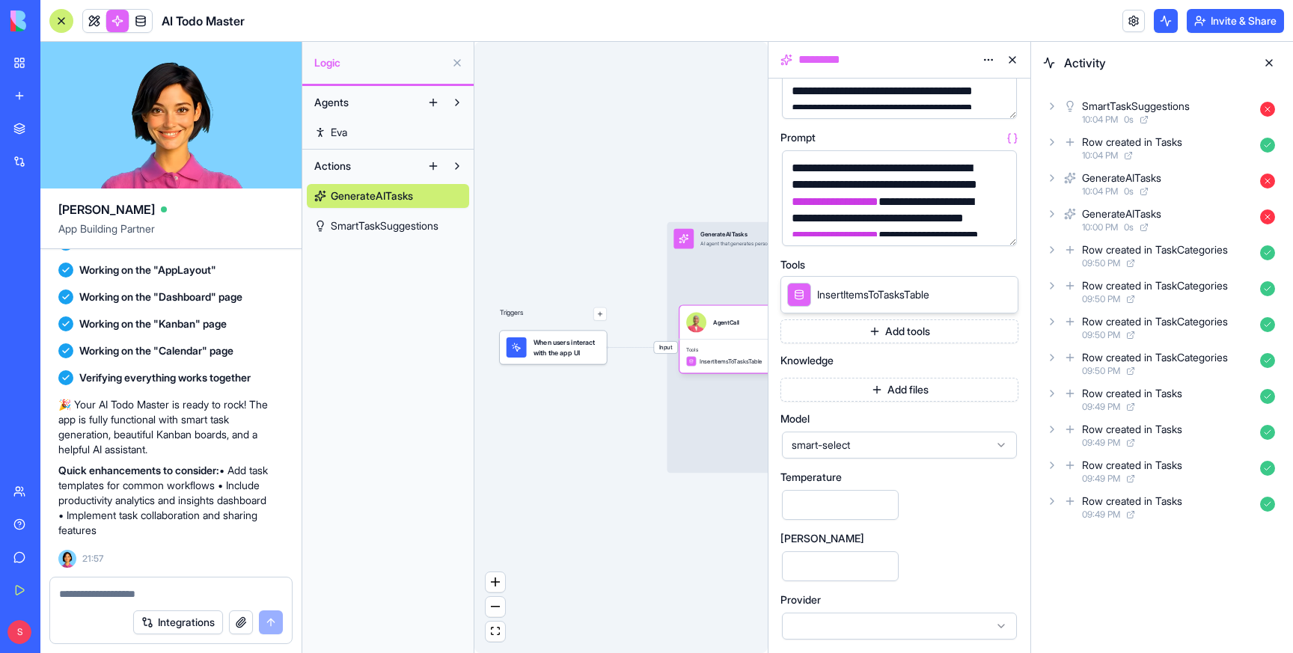
click at [882, 442] on span "smart-select" at bounding box center [891, 445] width 198 height 15
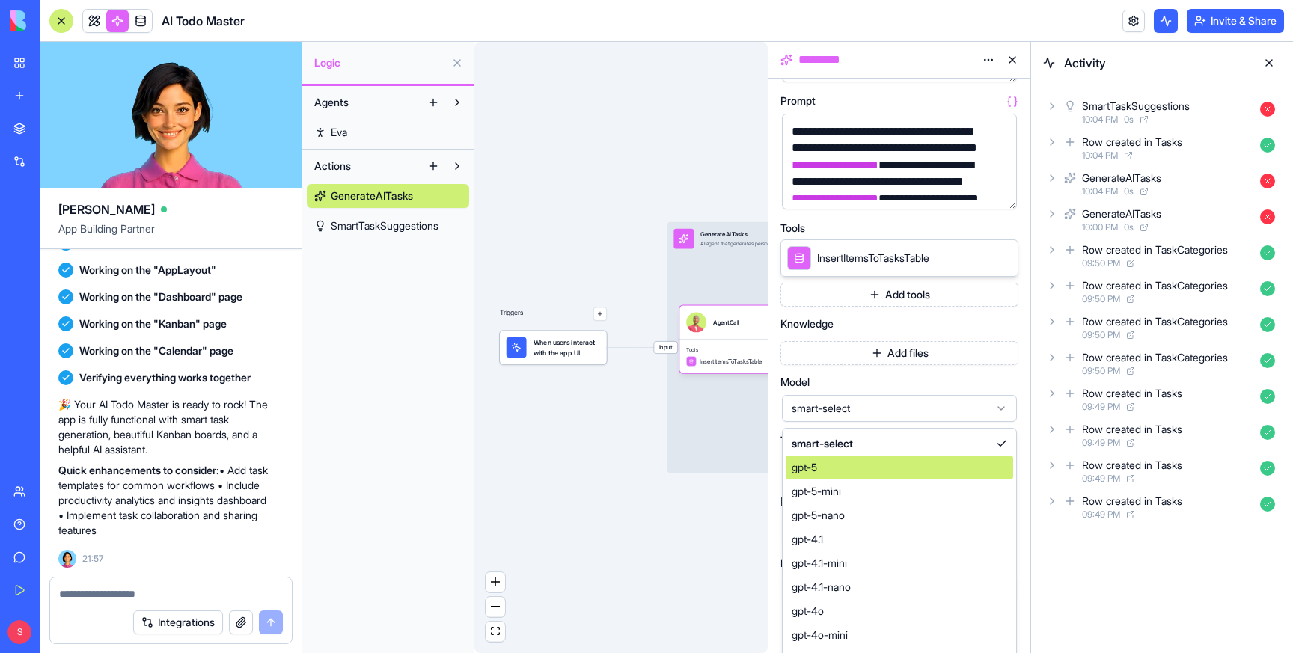
click at [822, 466] on div "gpt-5" at bounding box center [900, 468] width 228 height 24
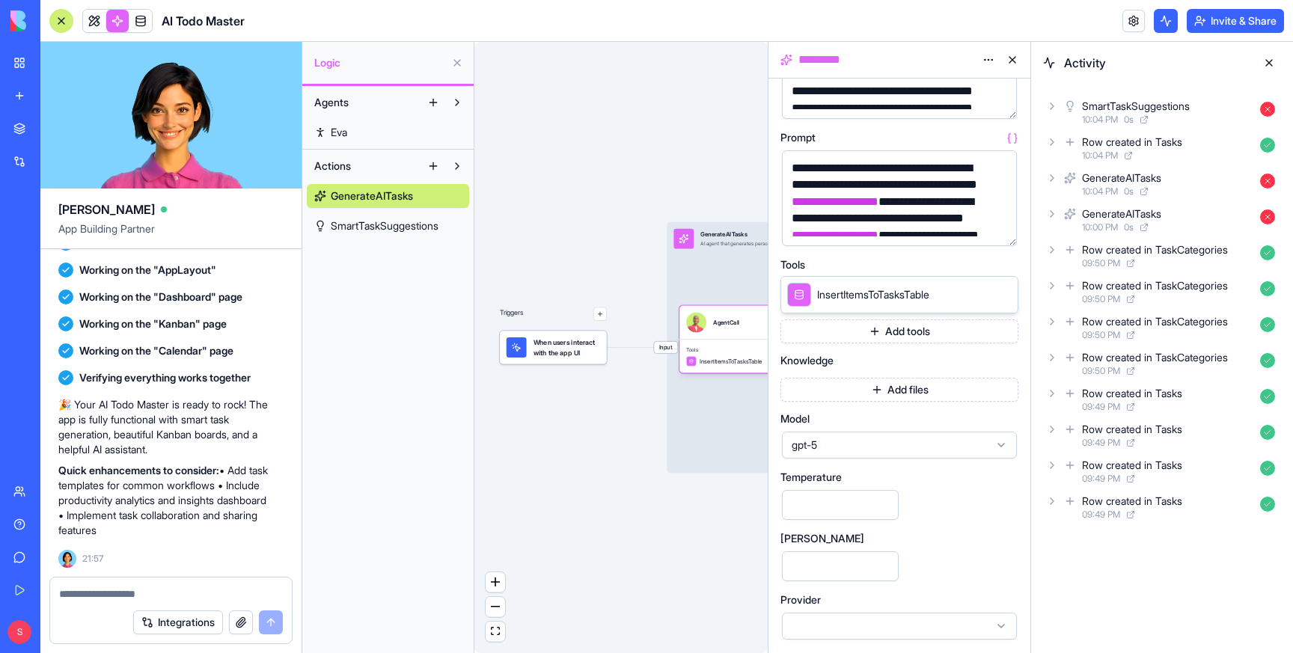
scroll to position [147, 0]
click at [593, 178] on div "Triggers When users interact with the app UI Input GenerateAITasks AI agent tha…" at bounding box center [621, 347] width 293 height 611
click at [89, 25] on link at bounding box center [94, 21] width 22 height 22
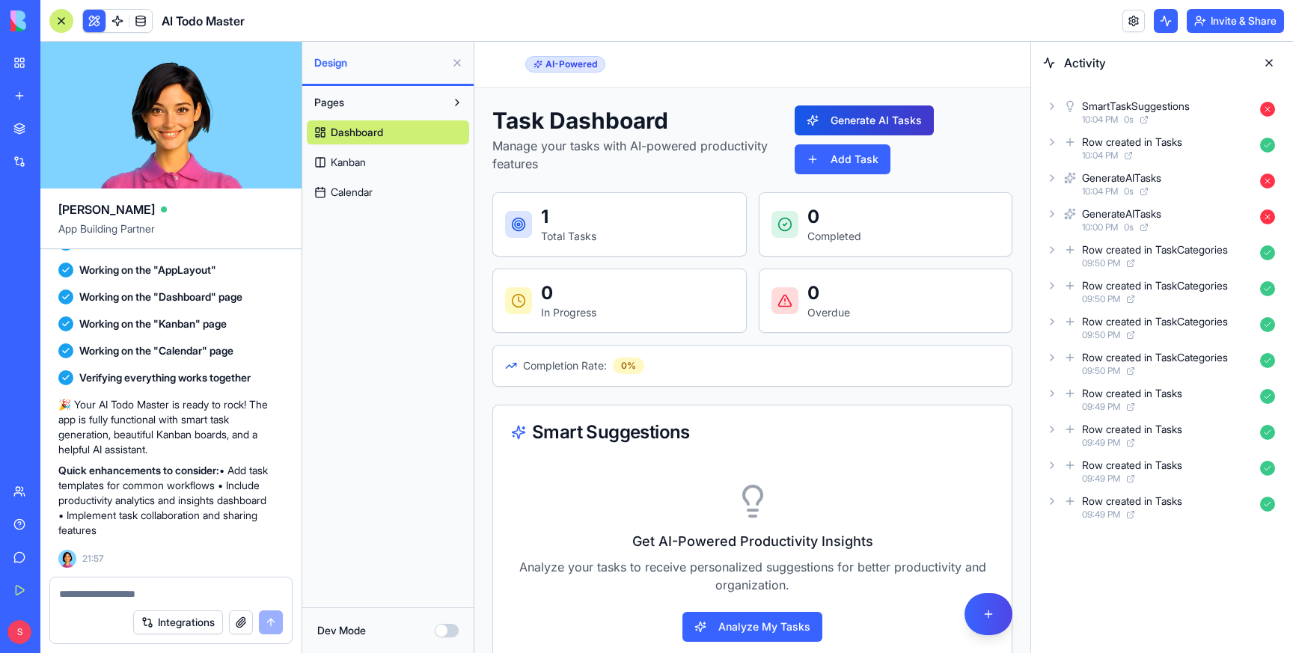
click at [883, 117] on button "Generate AI Tasks" at bounding box center [864, 121] width 139 height 30
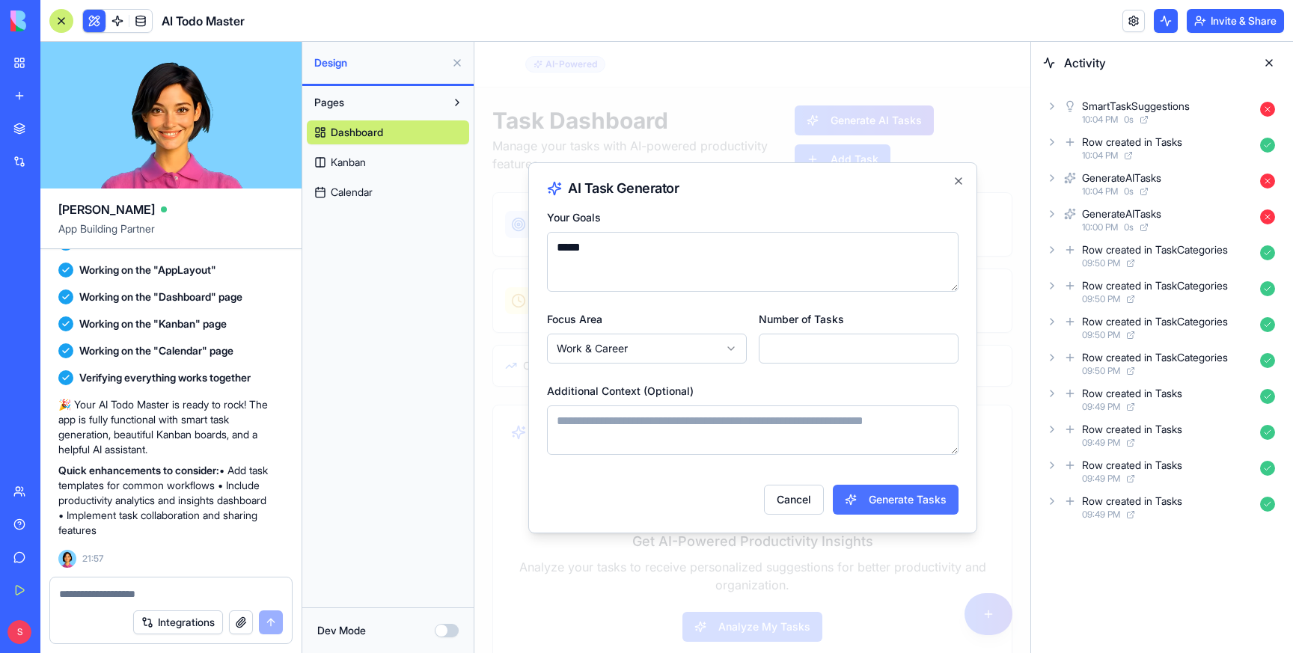
type textarea "*****"
click at [883, 501] on button "Generate Tasks" at bounding box center [896, 500] width 126 height 30
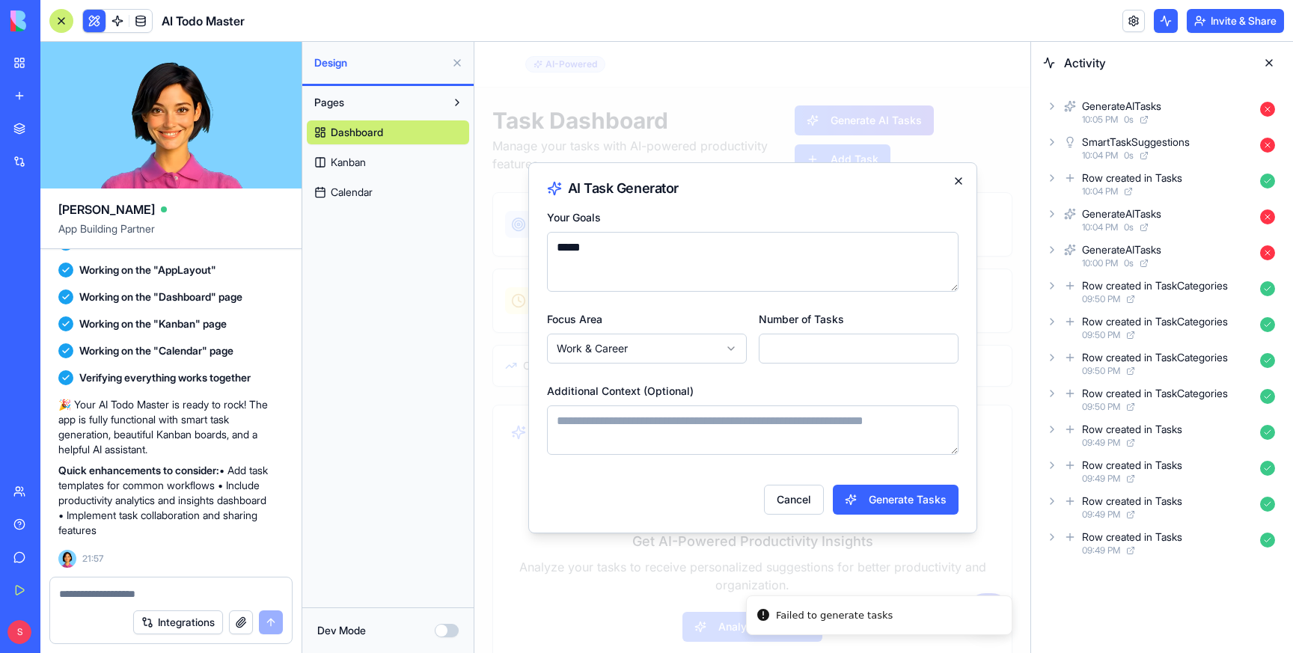
click at [953, 177] on icon "button" at bounding box center [959, 181] width 12 height 12
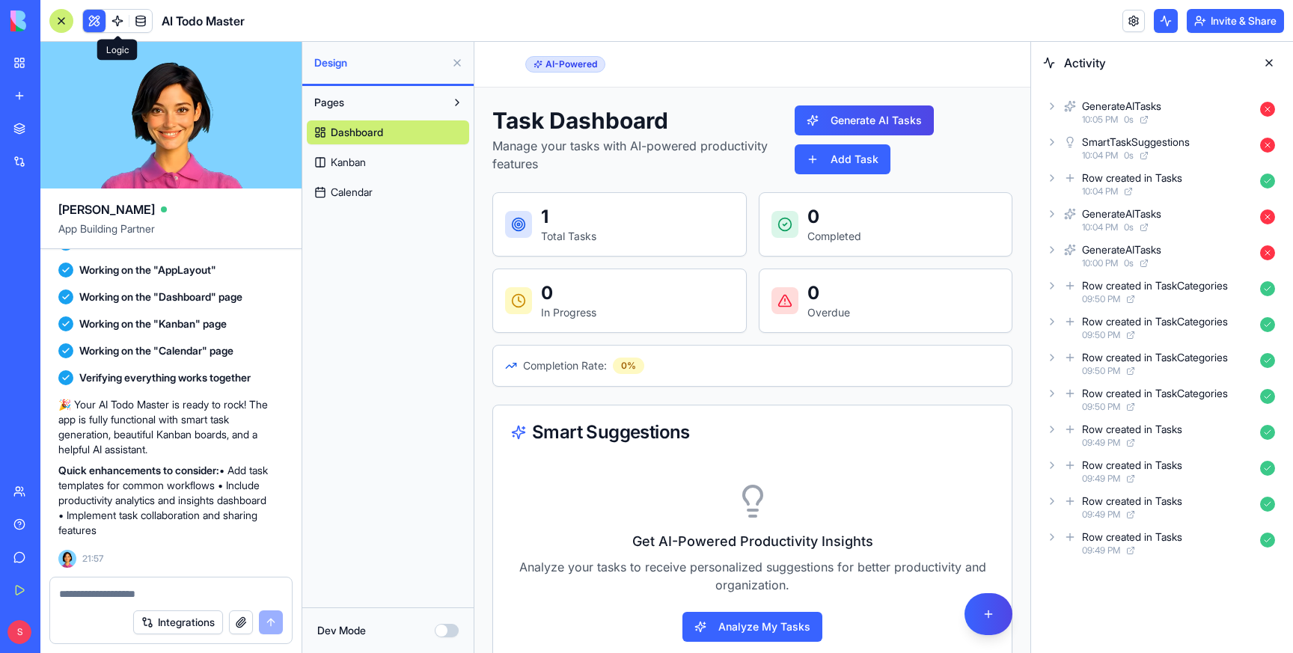
click at [116, 16] on link at bounding box center [117, 21] width 22 height 22
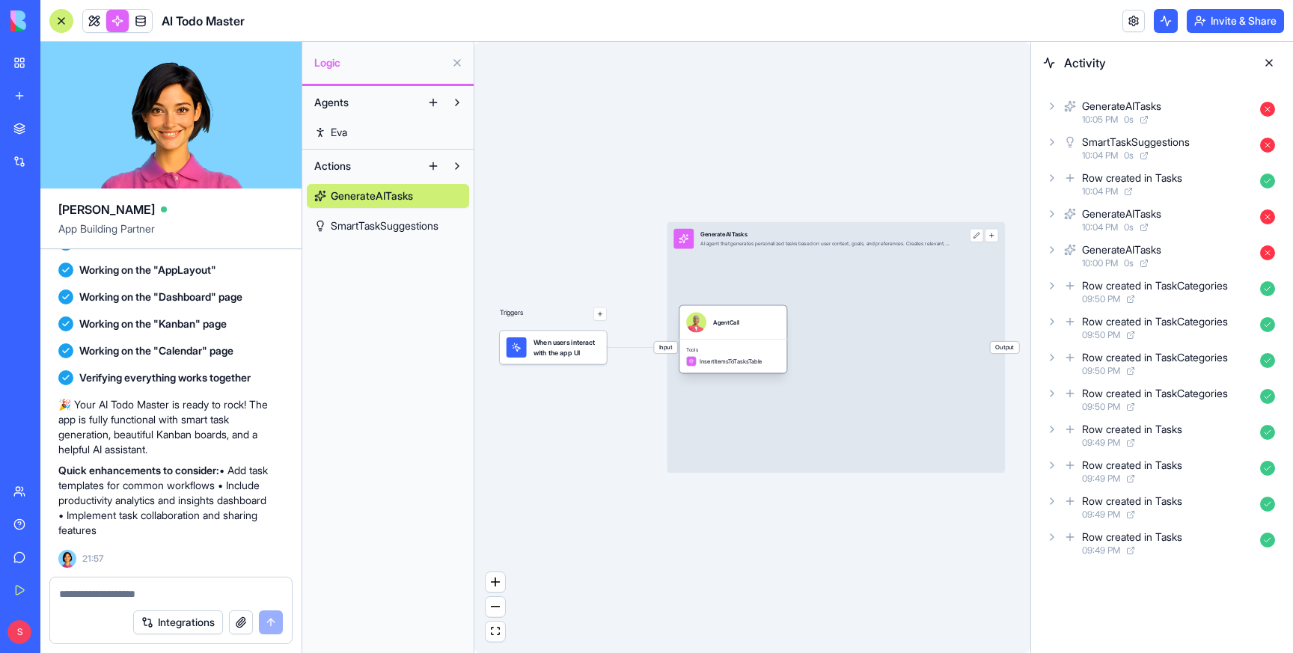
click at [763, 323] on div "AgentCall" at bounding box center [733, 323] width 94 height 20
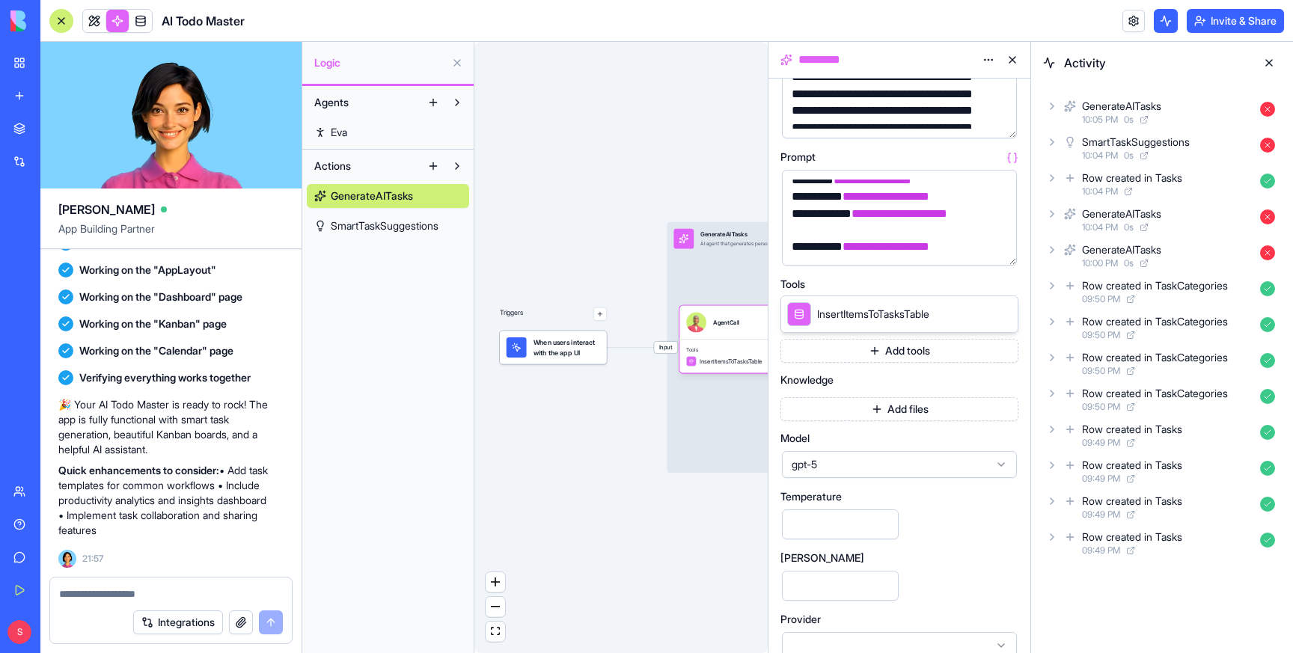
scroll to position [147, 0]
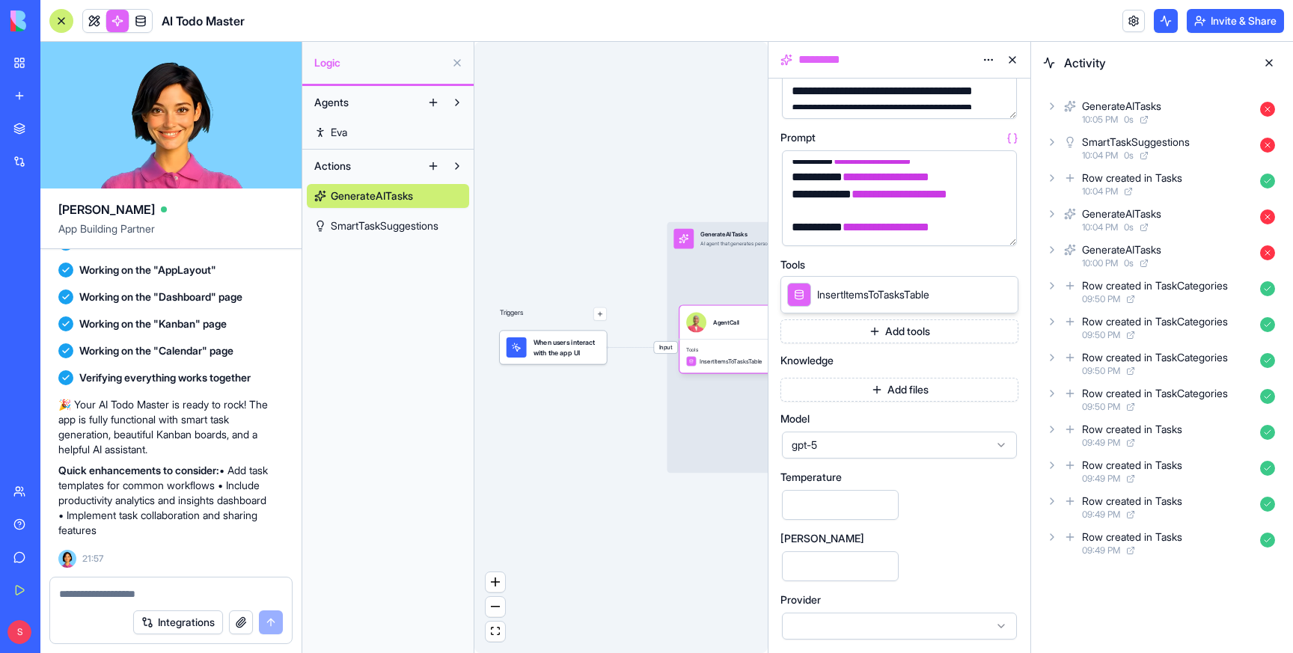
click at [859, 444] on span "gpt-5" at bounding box center [891, 445] width 198 height 15
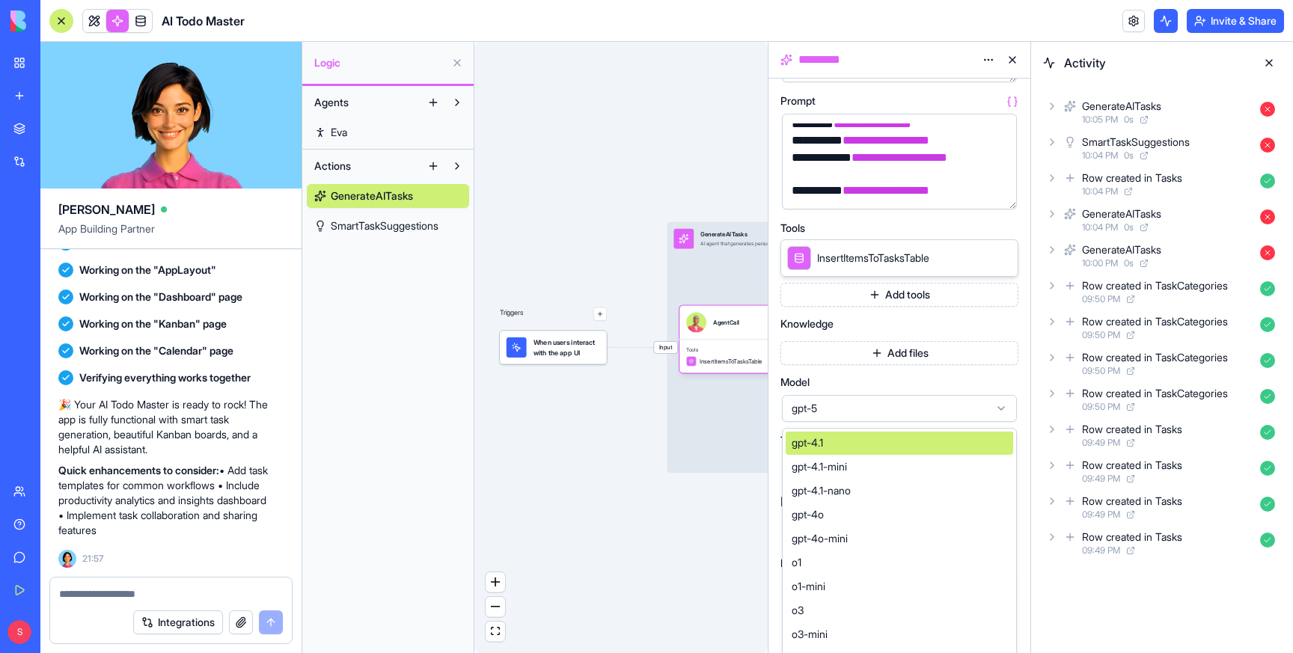
scroll to position [0, 0]
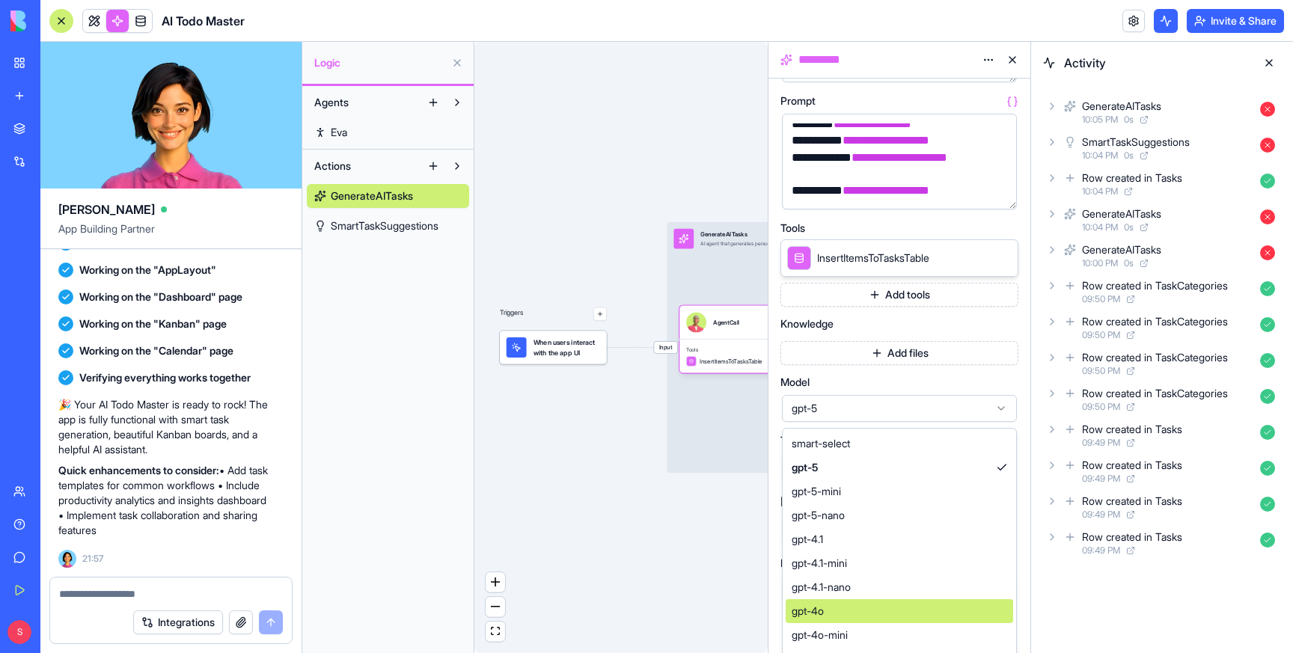
click at [835, 608] on div "gpt-4o" at bounding box center [900, 611] width 228 height 24
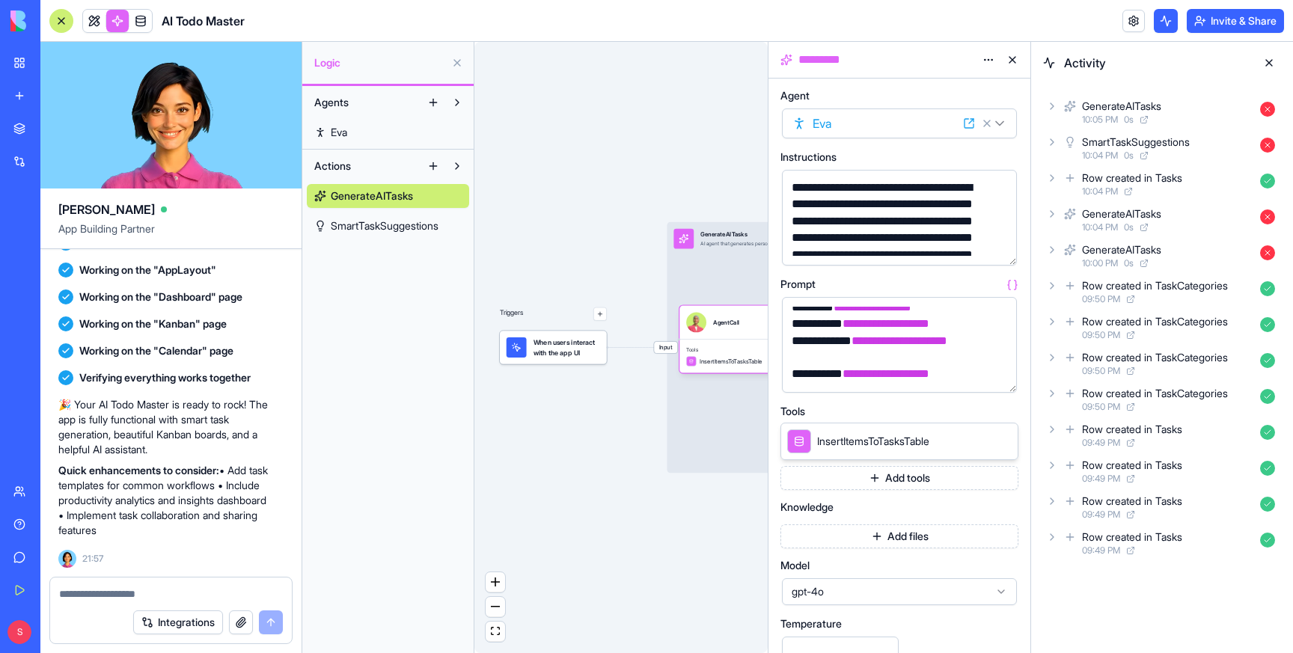
click at [855, 196] on div "**********" at bounding box center [886, 247] width 199 height 134
click at [792, 188] on div "**********" at bounding box center [886, 247] width 199 height 134
click at [551, 106] on div "Triggers When users interact with the app UI Input GenerateAITasks AI agent tha…" at bounding box center [621, 347] width 293 height 611
click at [96, 15] on link at bounding box center [94, 21] width 22 height 22
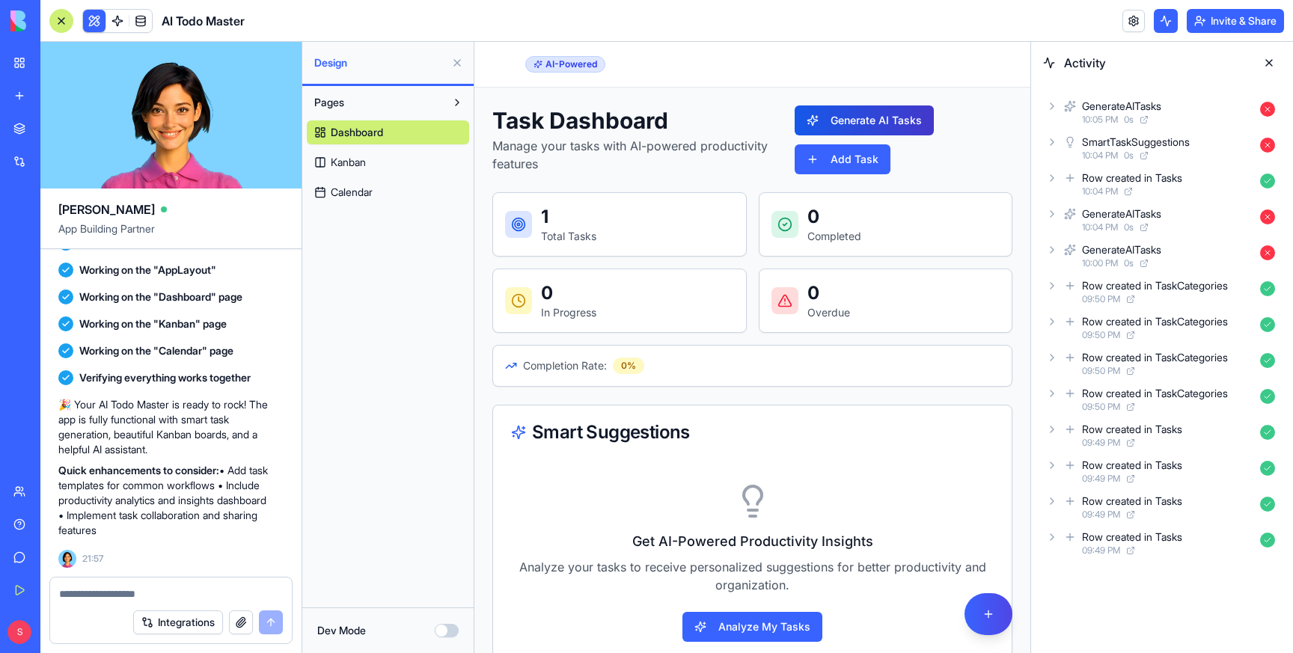
click at [868, 118] on button "Generate AI Tasks" at bounding box center [864, 121] width 139 height 30
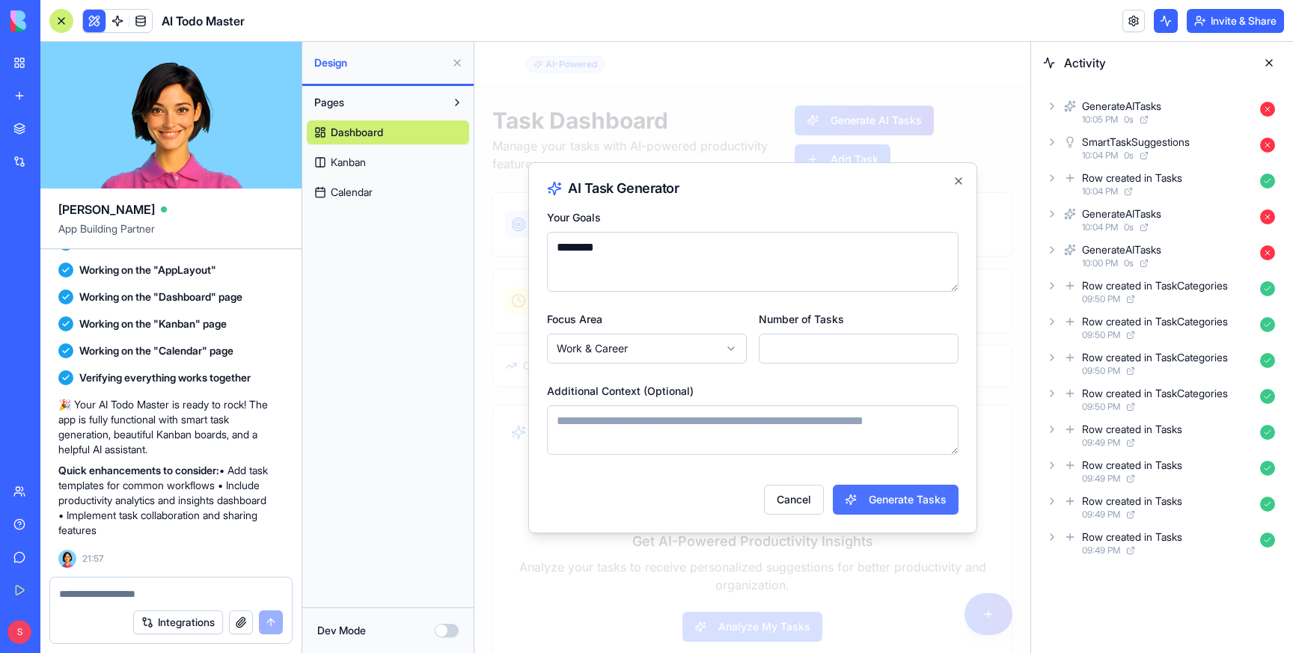
type textarea "********"
click at [882, 499] on button "Generate Tasks" at bounding box center [896, 500] width 126 height 30
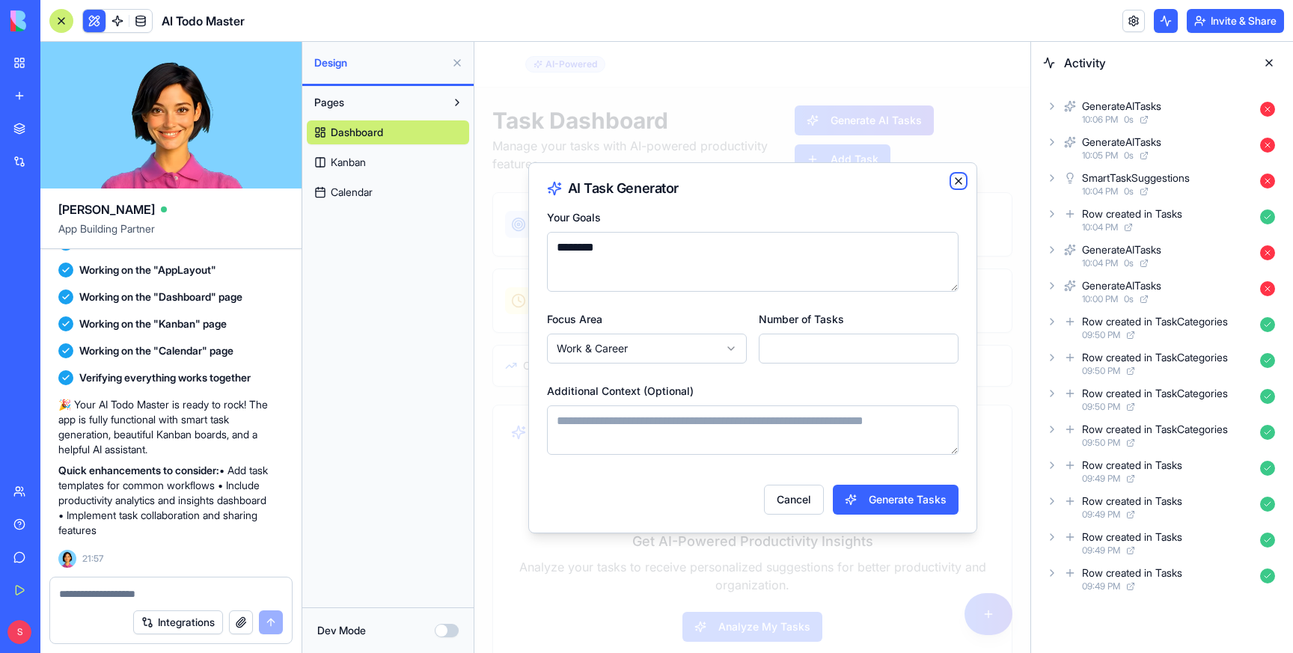
click at [959, 180] on icon "button" at bounding box center [959, 181] width 6 height 6
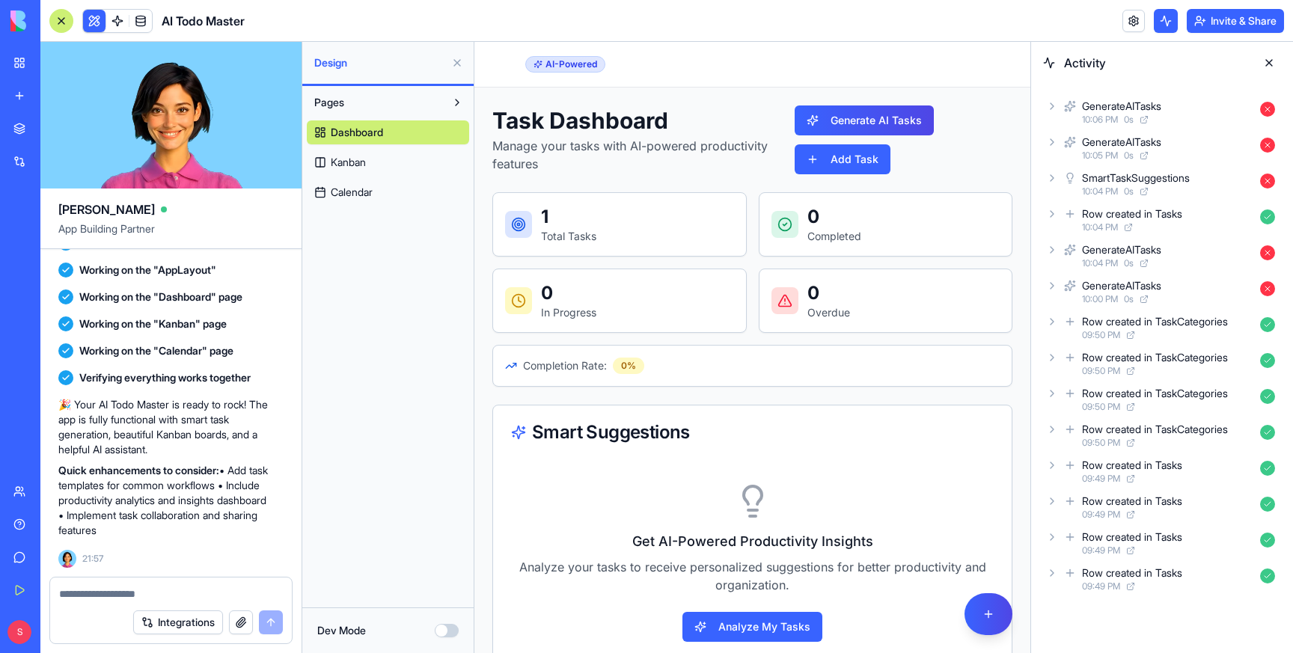
click at [1051, 103] on icon at bounding box center [1052, 106] width 3 height 6
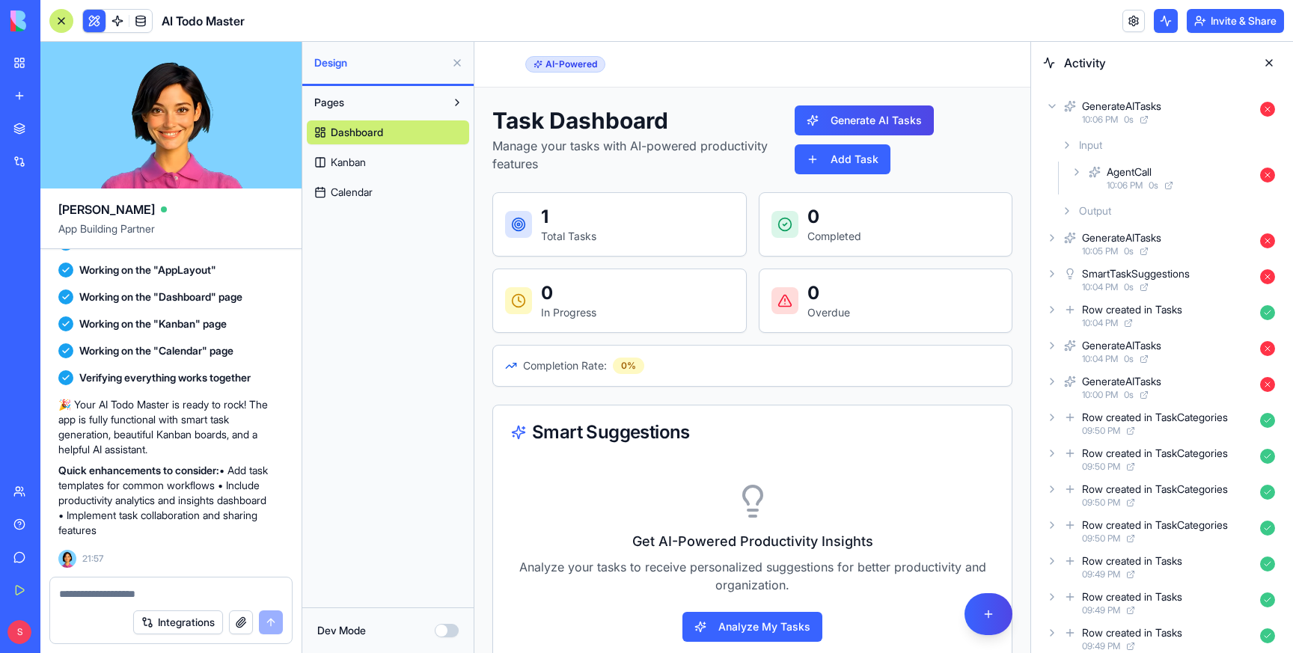
click at [1072, 169] on icon at bounding box center [1077, 172] width 12 height 12
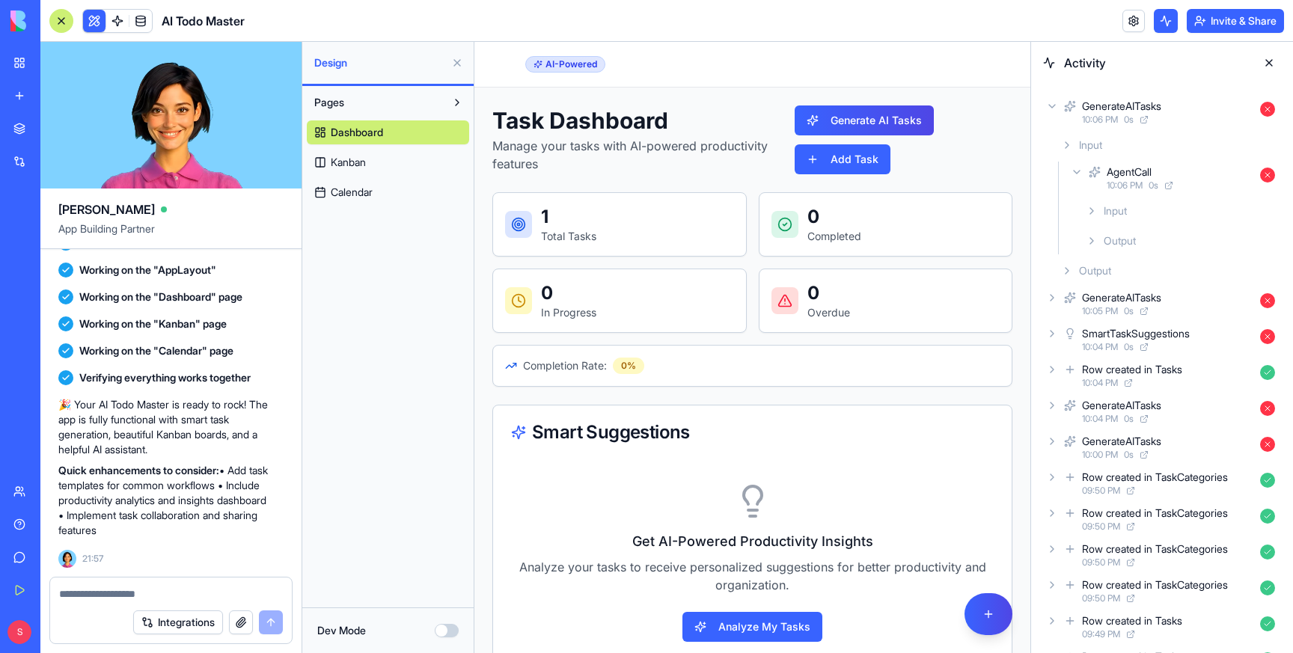
click at [1094, 235] on icon at bounding box center [1092, 241] width 12 height 12
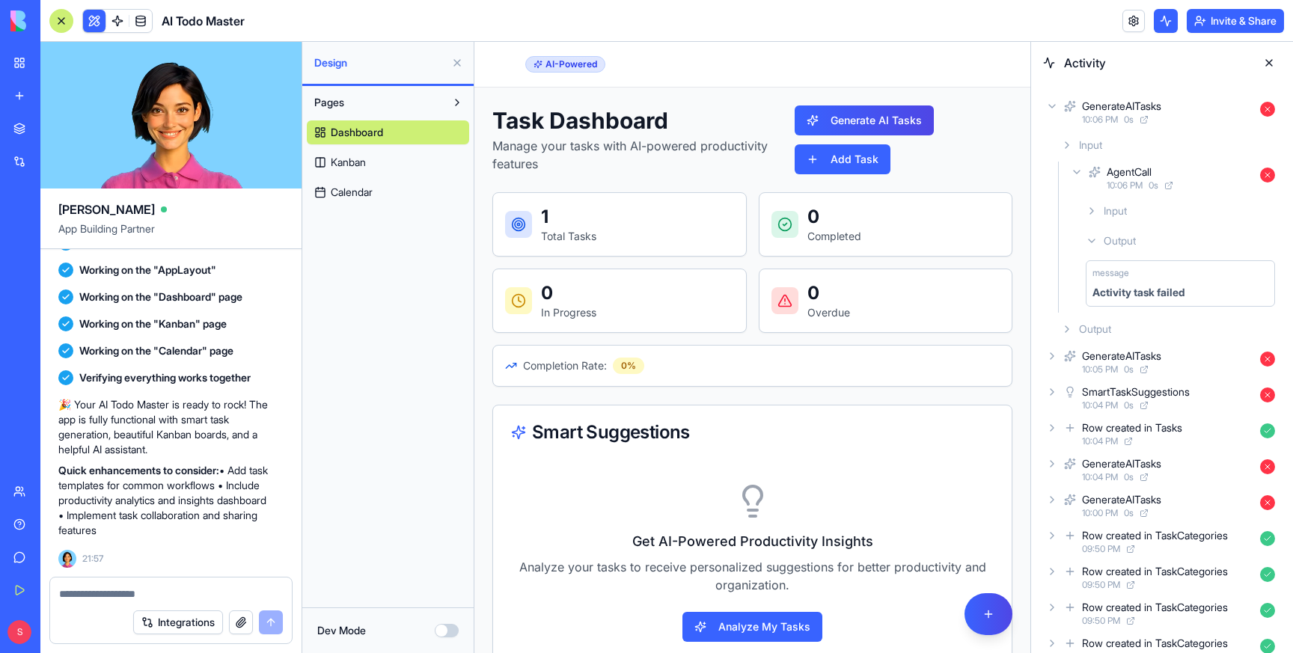
scroll to position [43, 0]
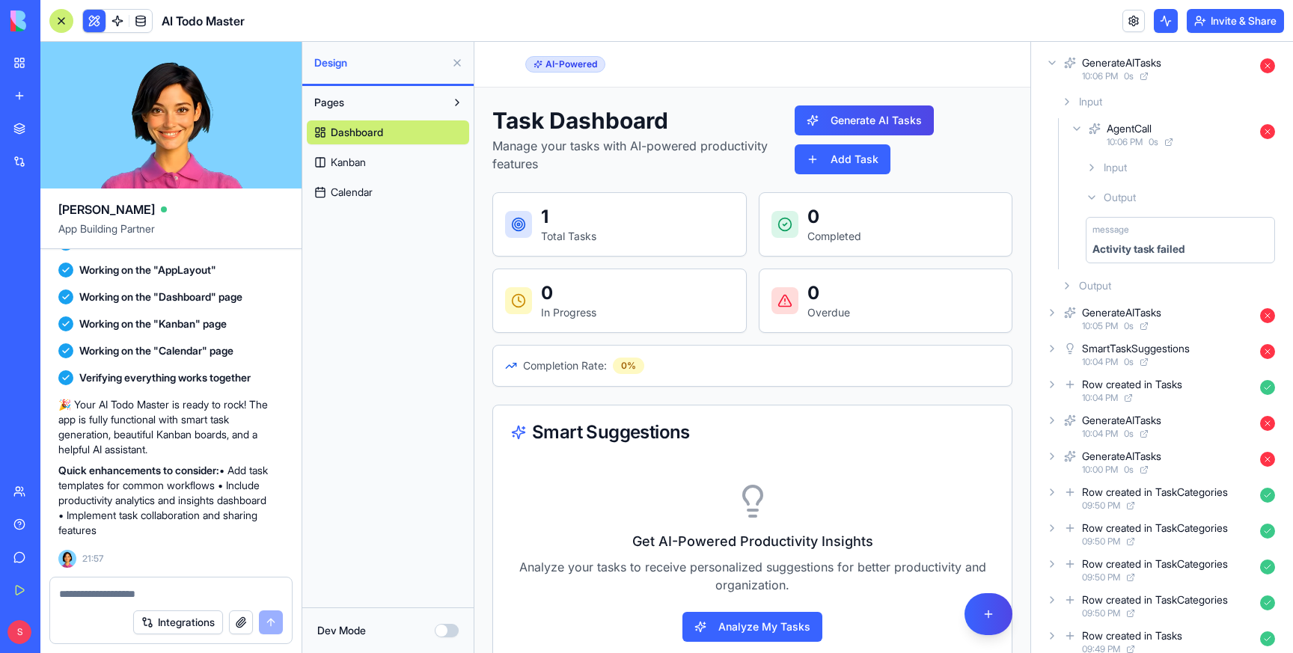
click at [118, 17] on link at bounding box center [117, 21] width 22 height 22
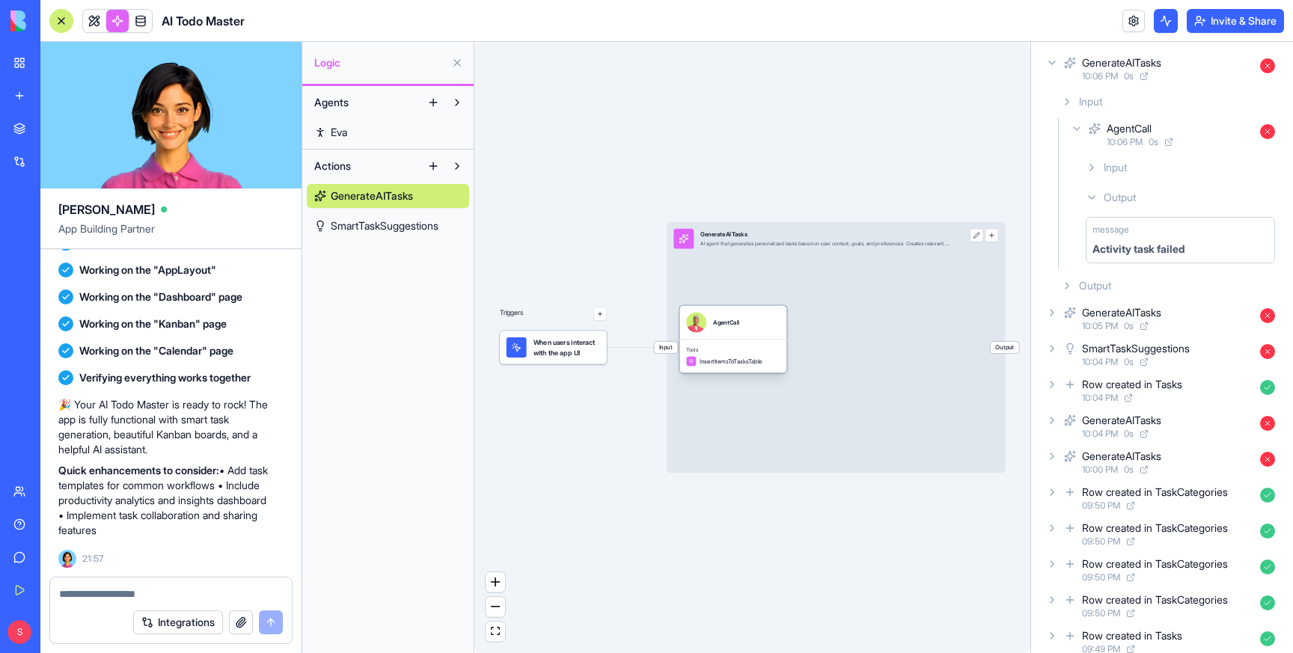
click at [731, 341] on div "Tools InsertItemsToTasksTable" at bounding box center [733, 356] width 107 height 34
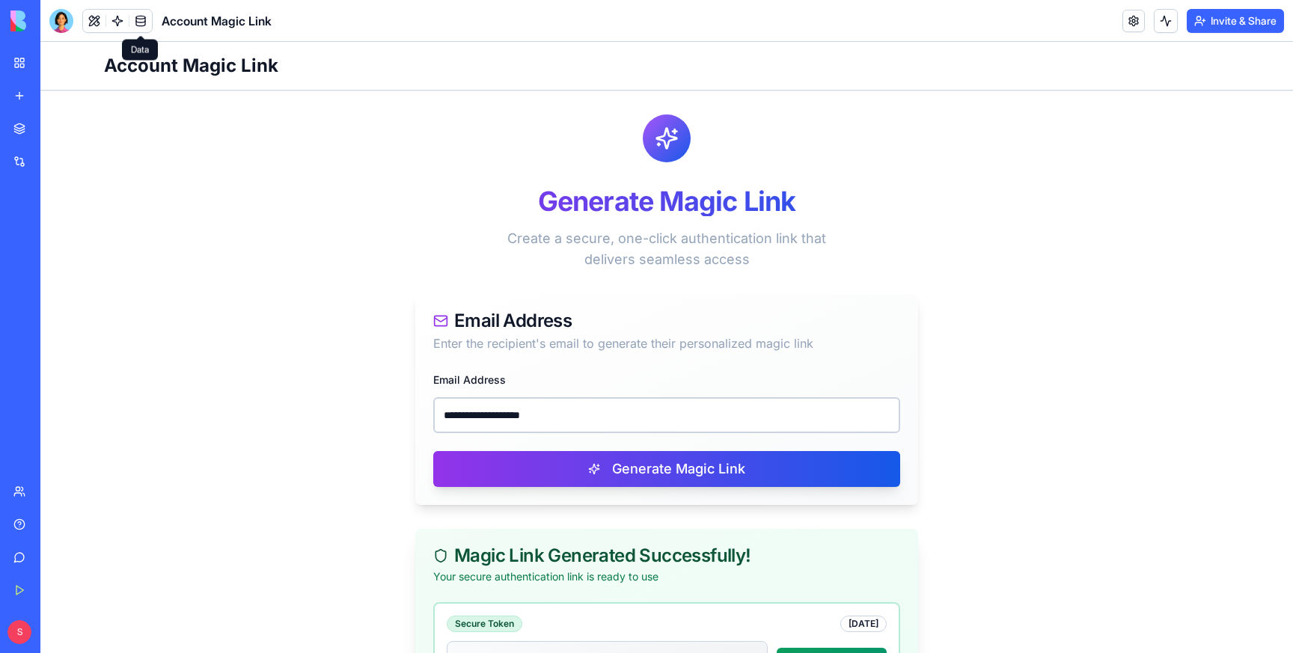
scroll to position [166, 0]
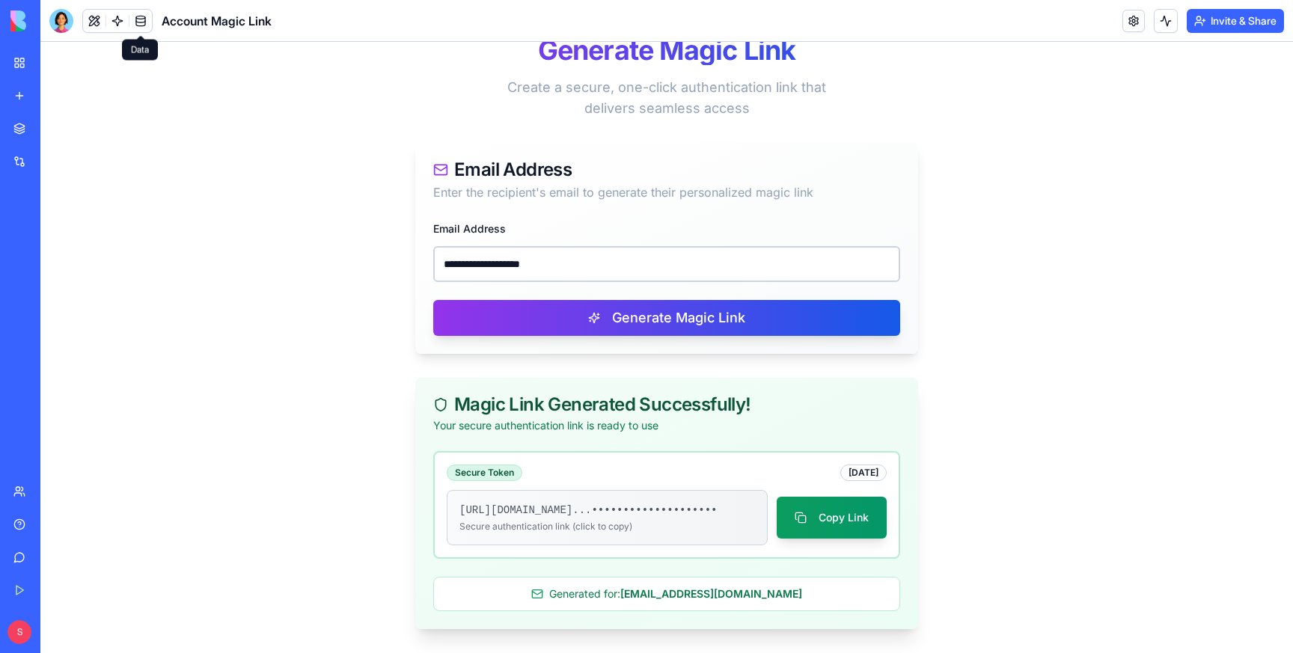
click at [36, 64] on div "My Workspace" at bounding box center [45, 62] width 19 height 15
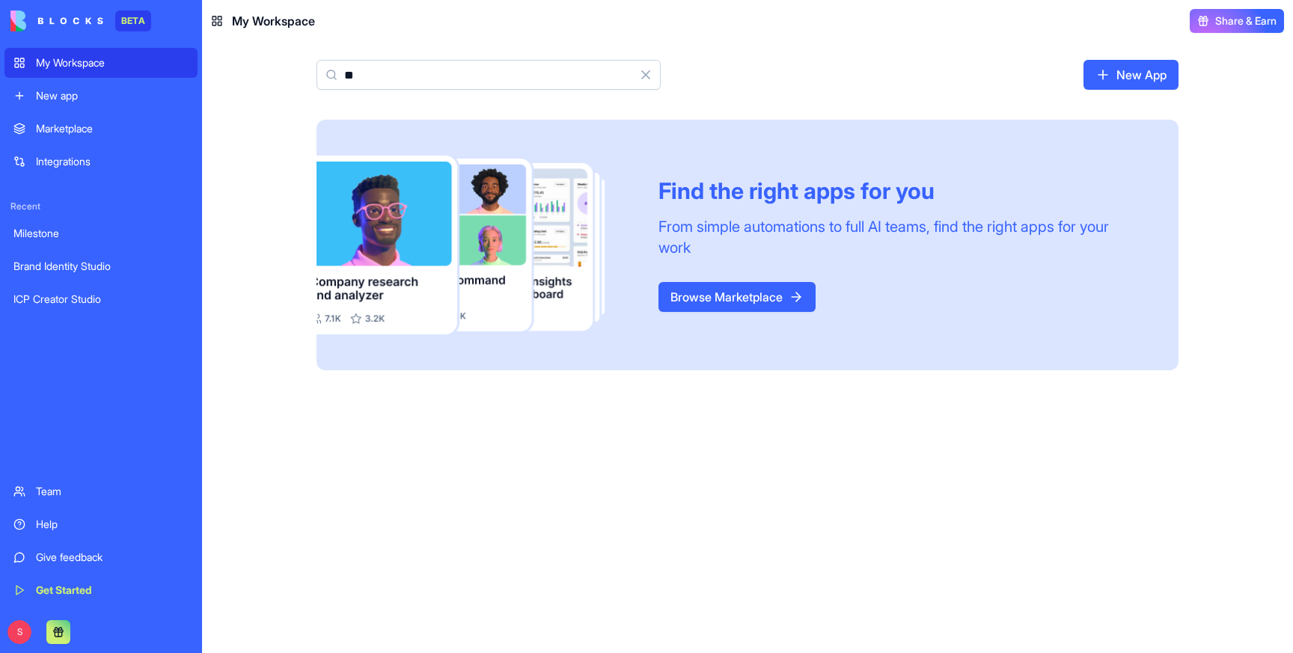
type input "*"
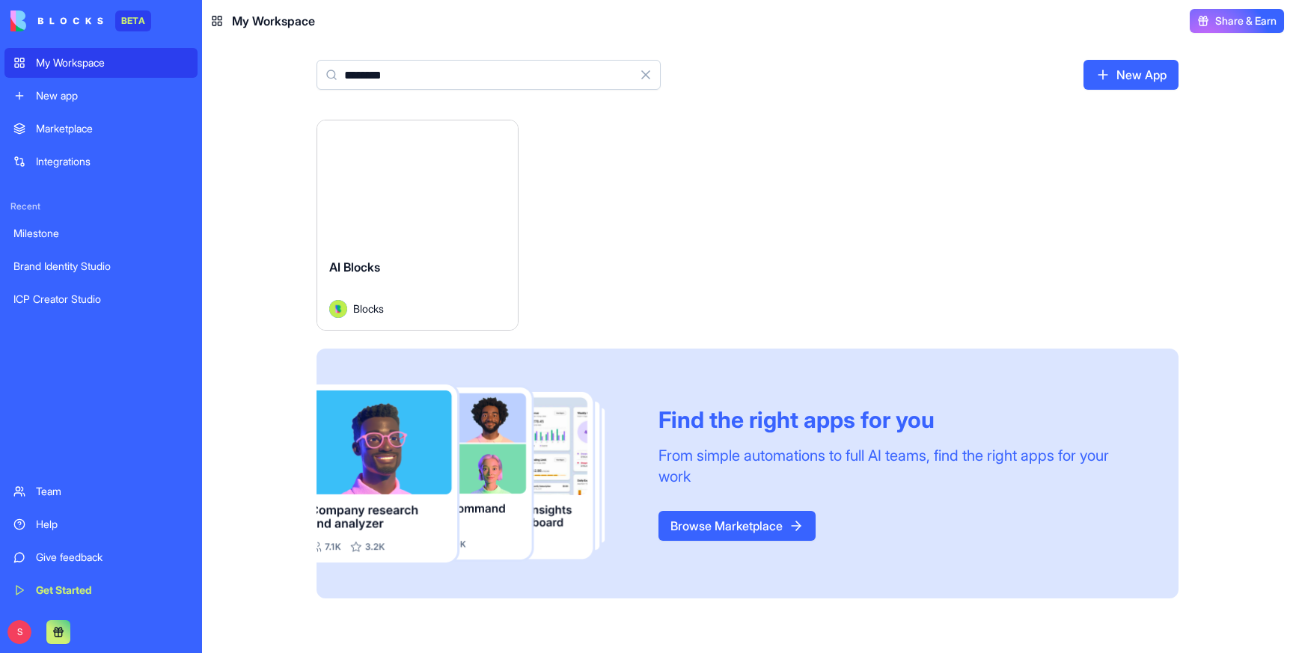
type input "*********"
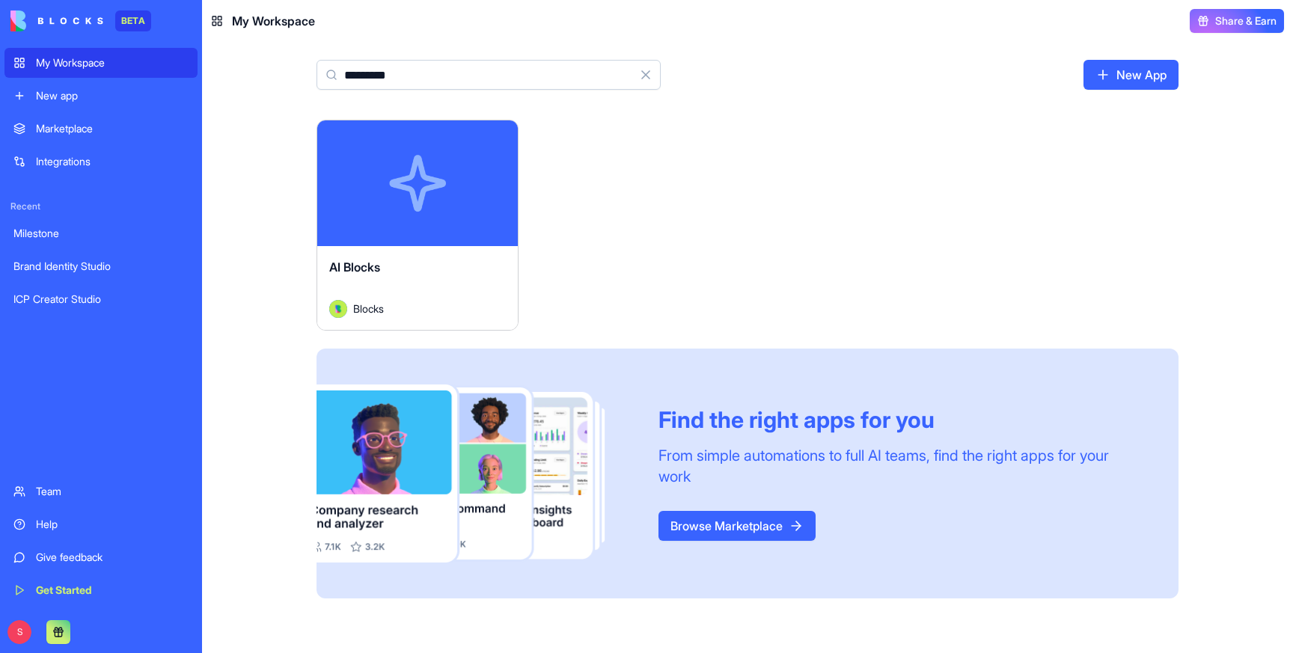
click at [400, 182] on button "Launch" at bounding box center [417, 183] width 112 height 30
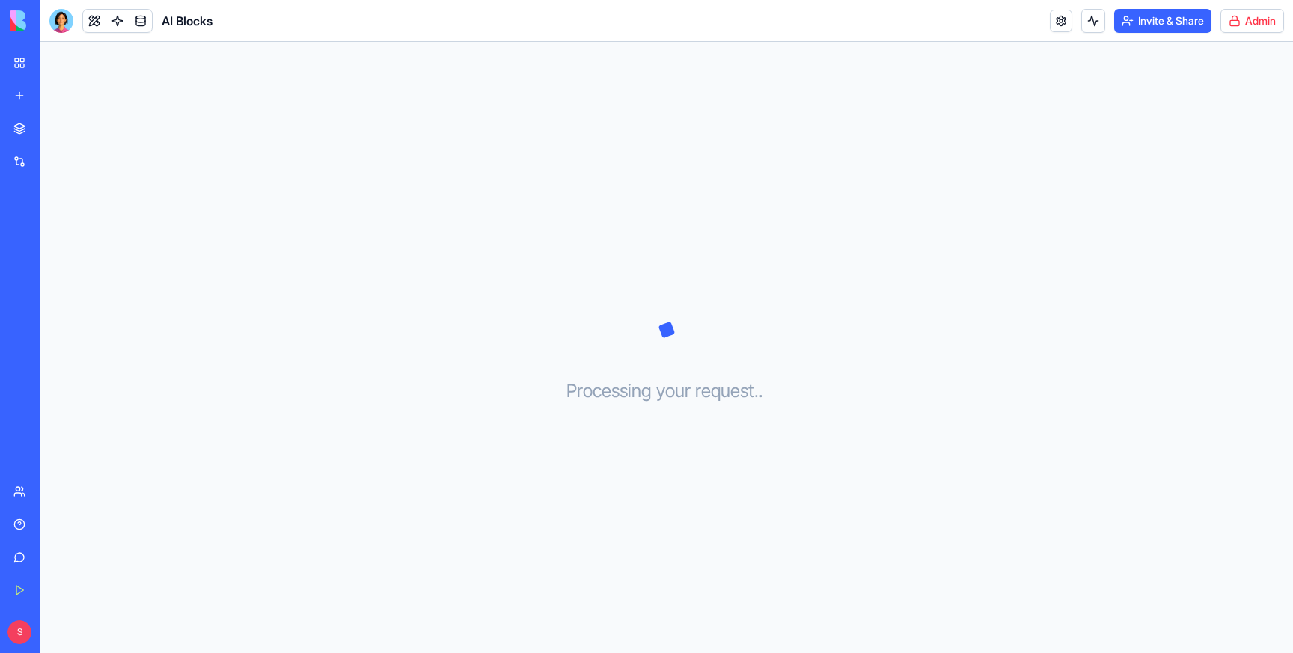
click at [1256, 25] on html "BETA My Workspace New app Marketplace Integrations Recent Milestone Brand Ident…" at bounding box center [646, 326] width 1293 height 653
click at [1207, 132] on span "Switch to old builder" at bounding box center [1222, 133] width 96 height 15
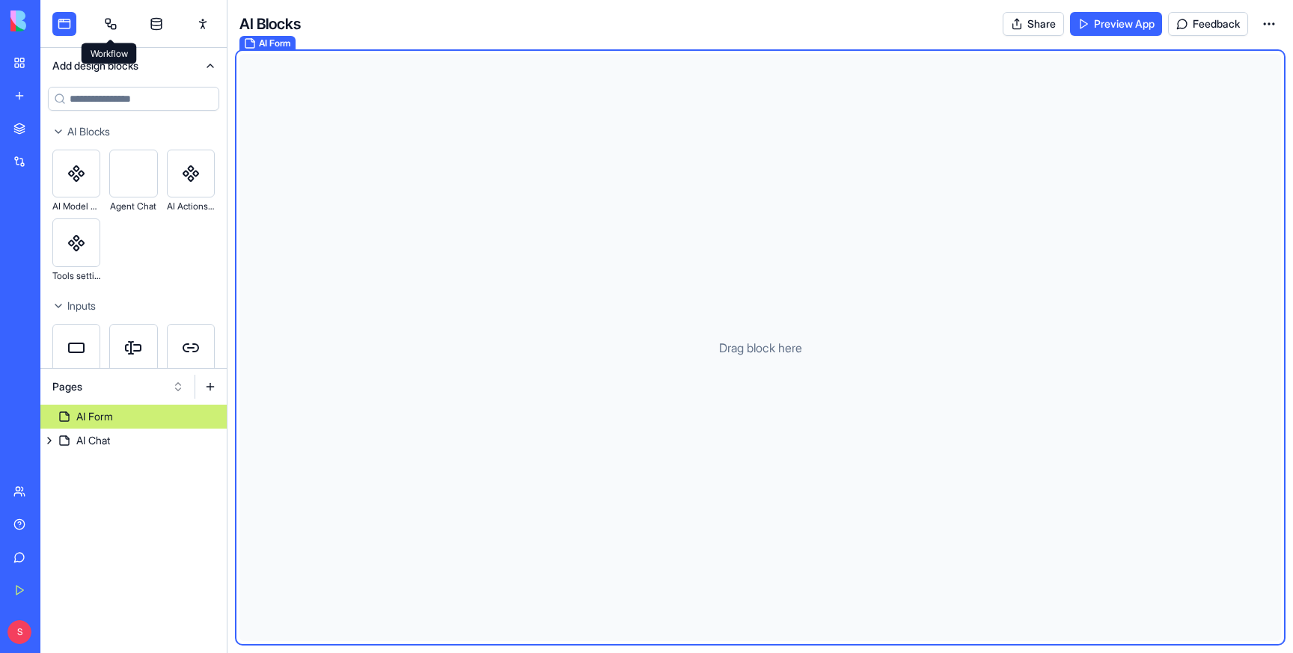
click at [109, 28] on link at bounding box center [111, 24] width 24 height 24
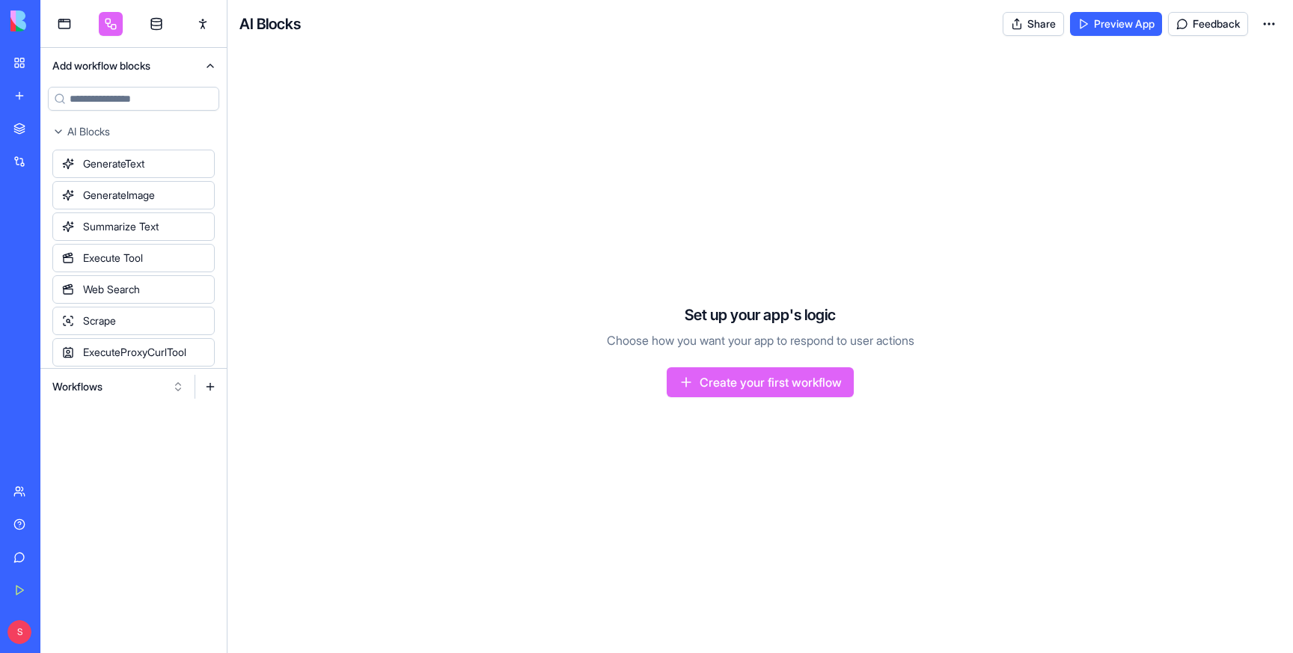
click at [114, 391] on button "Workflows" at bounding box center [118, 387] width 147 height 24
click at [96, 455] on div "Actions" at bounding box center [118, 466] width 142 height 24
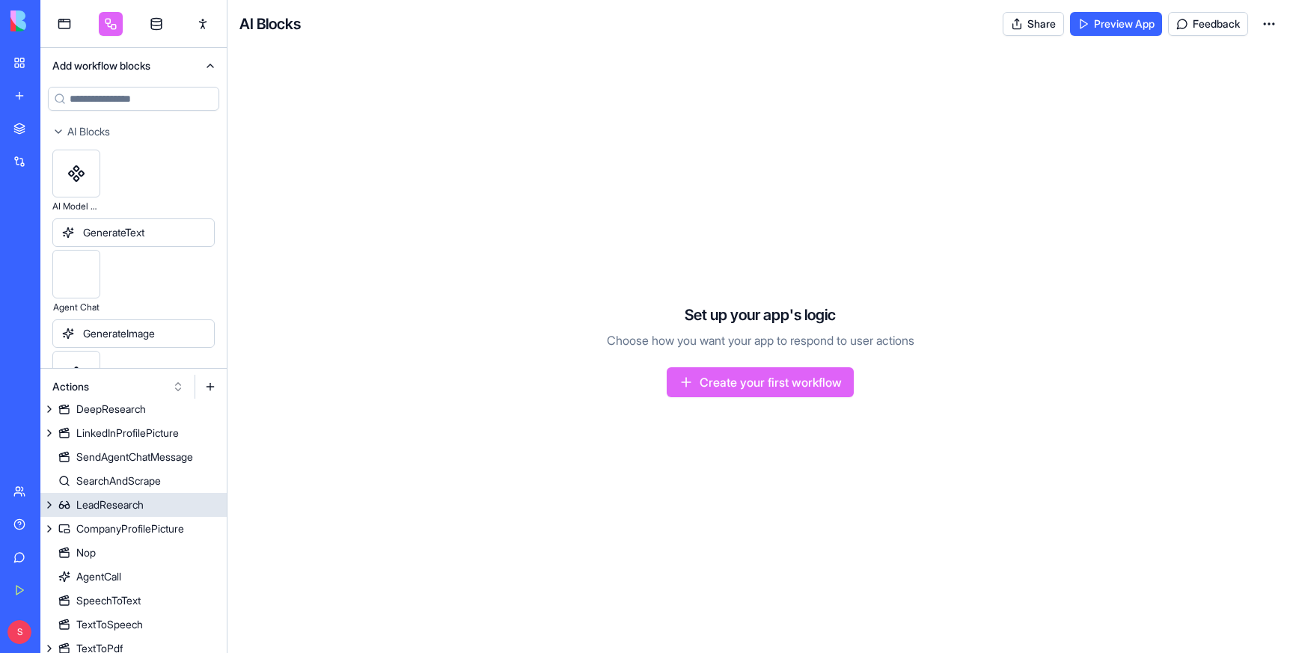
scroll to position [278, 0]
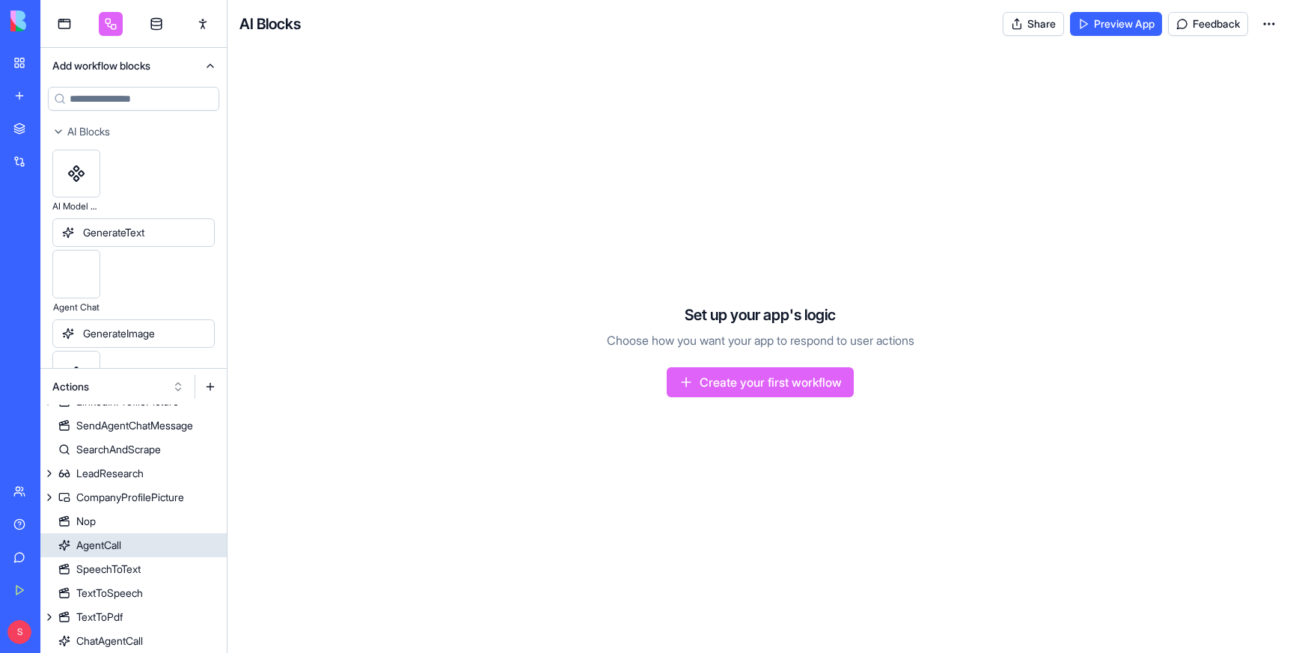
click at [99, 540] on div "AgentCall" at bounding box center [98, 545] width 45 height 15
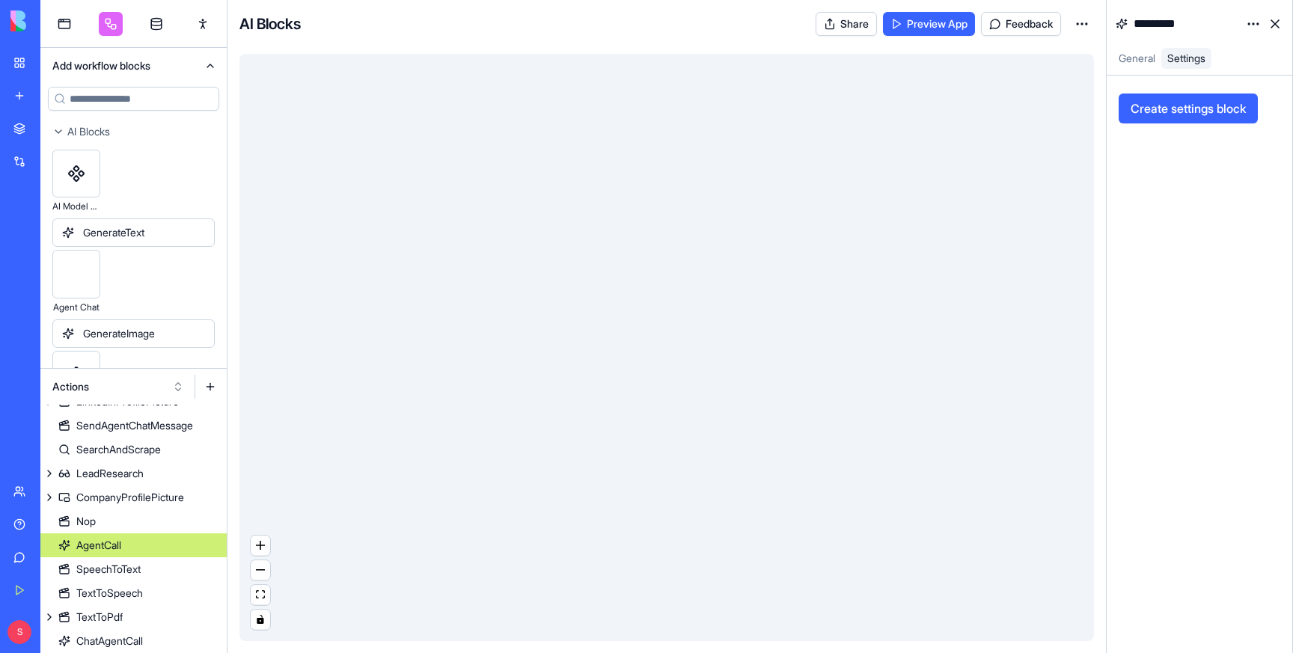
click at [1144, 54] on span "General" at bounding box center [1137, 58] width 37 height 13
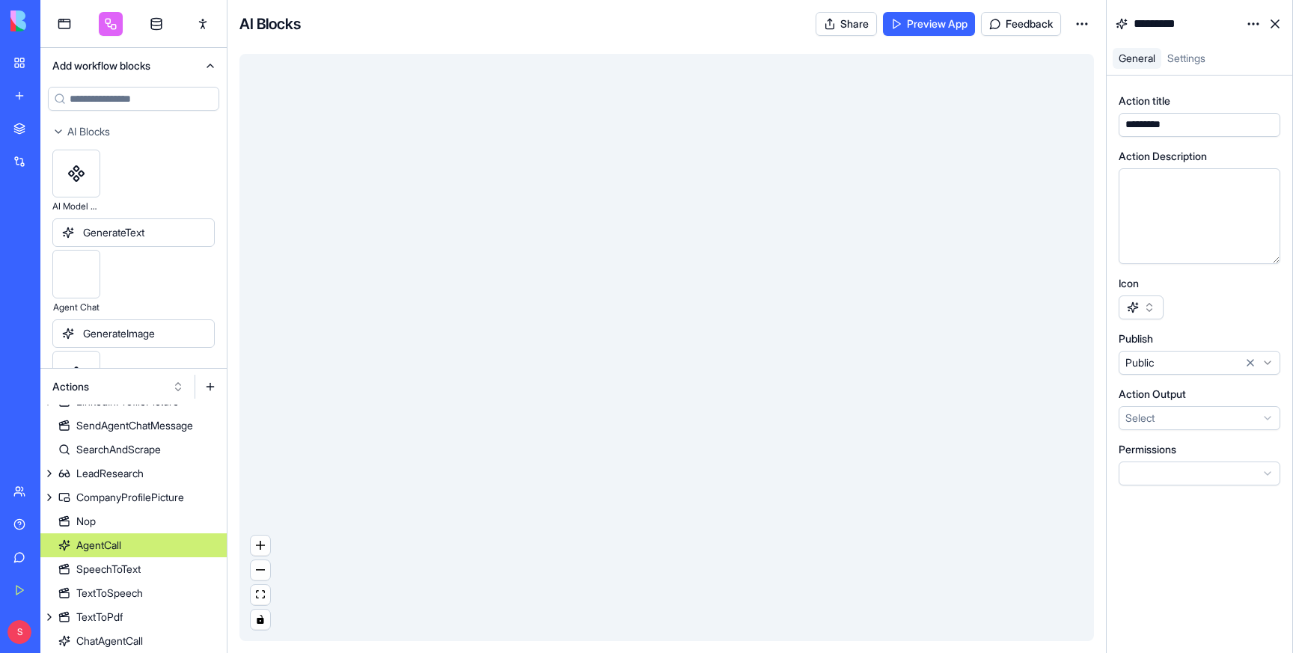
click at [1183, 58] on span "Settings" at bounding box center [1187, 58] width 38 height 13
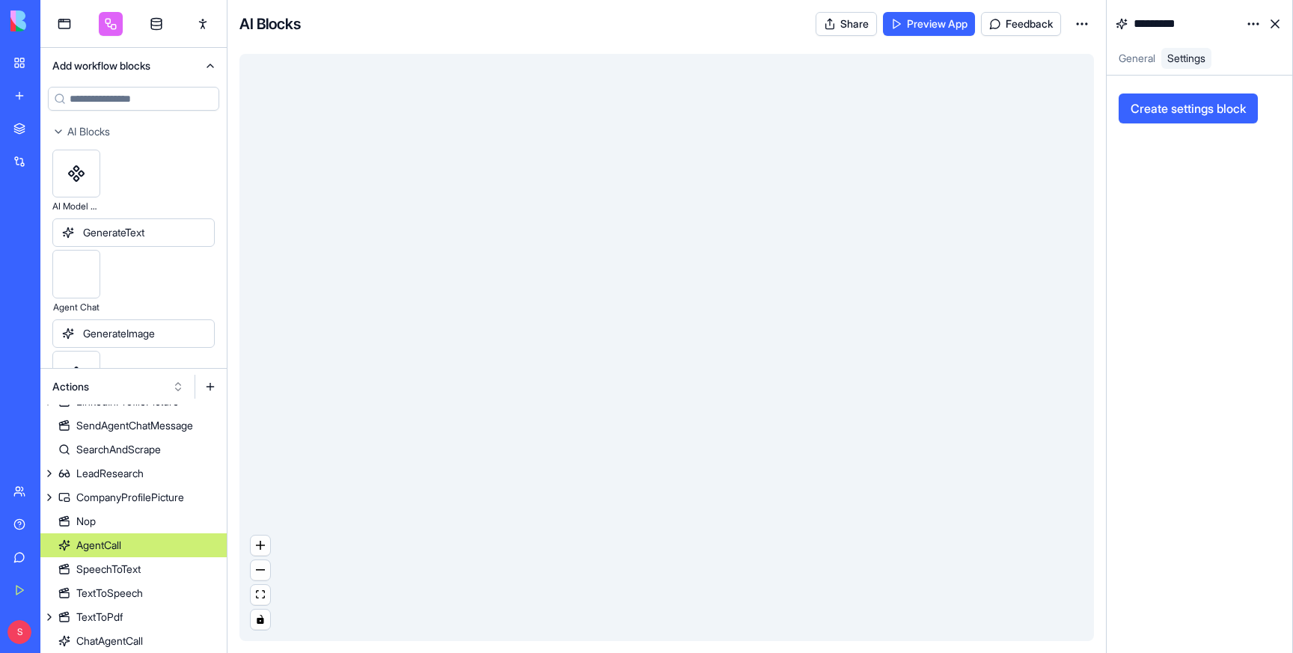
click at [1255, 19] on html "BETA My Workspace New app Marketplace Integrations Recent Milestone Brand Ident…" at bounding box center [646, 326] width 1293 height 653
click at [1216, 49] on span "State" at bounding box center [1209, 54] width 24 height 15
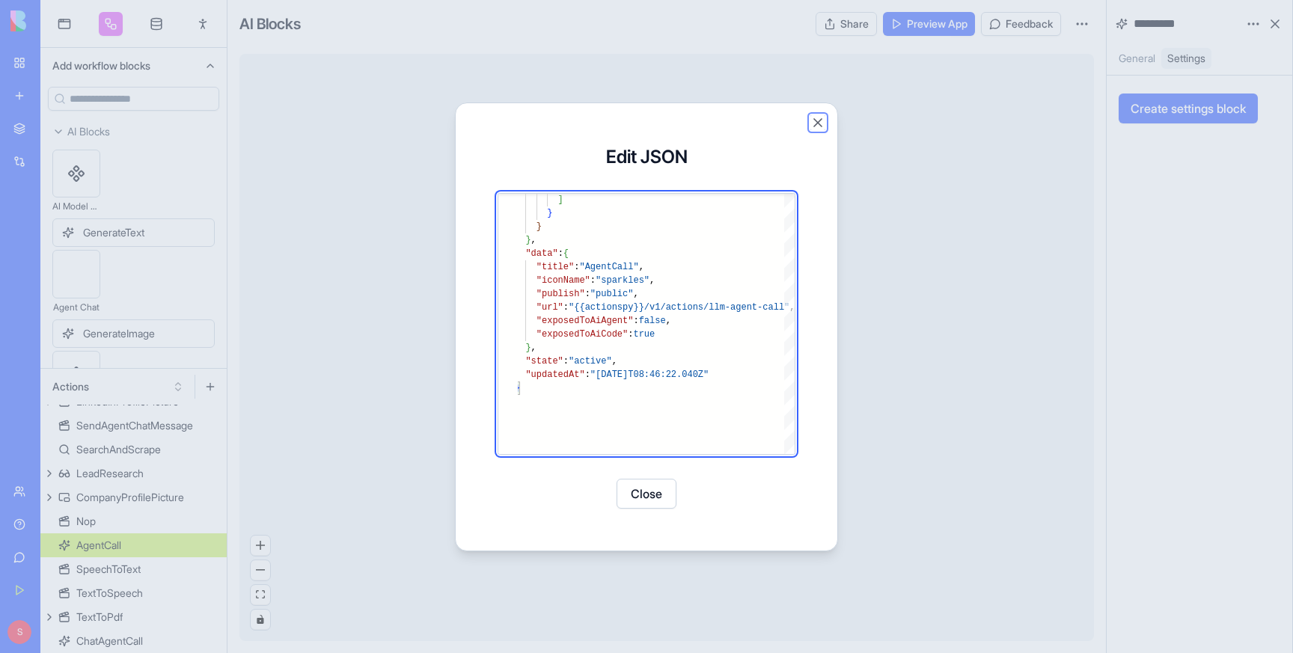
click at [819, 123] on button "Close" at bounding box center [818, 122] width 15 height 15
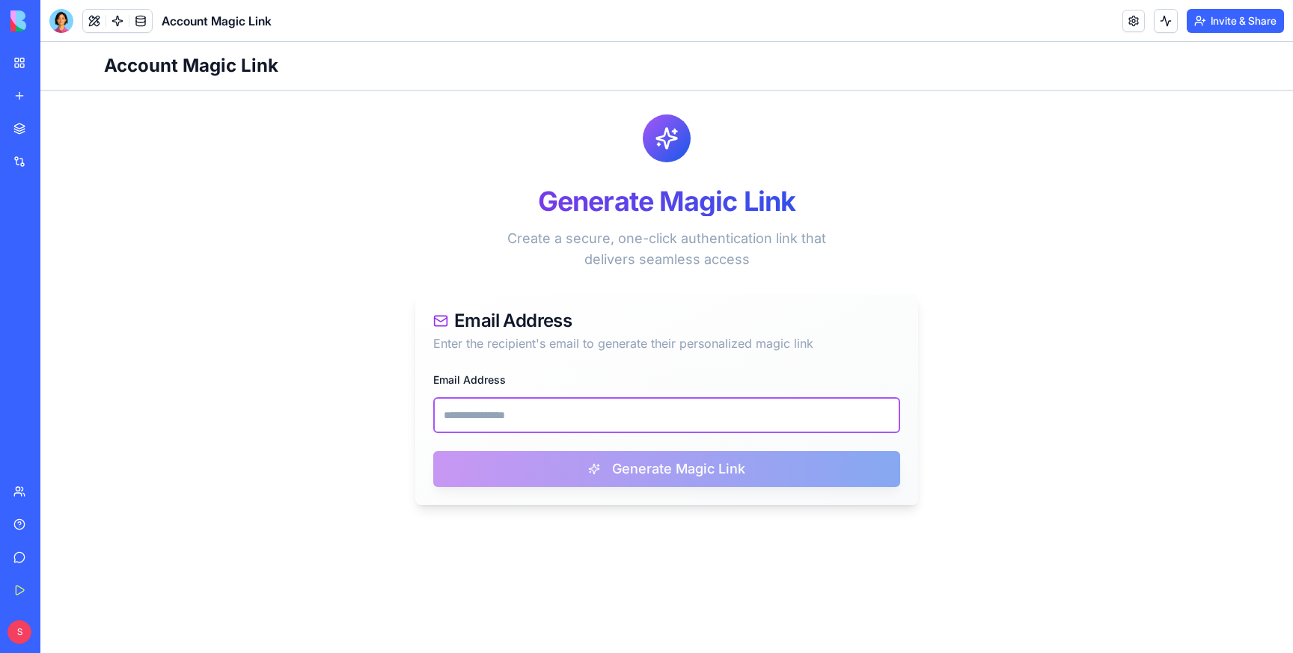
click at [501, 403] on input "Email Address" at bounding box center [666, 415] width 467 height 36
paste input "**********"
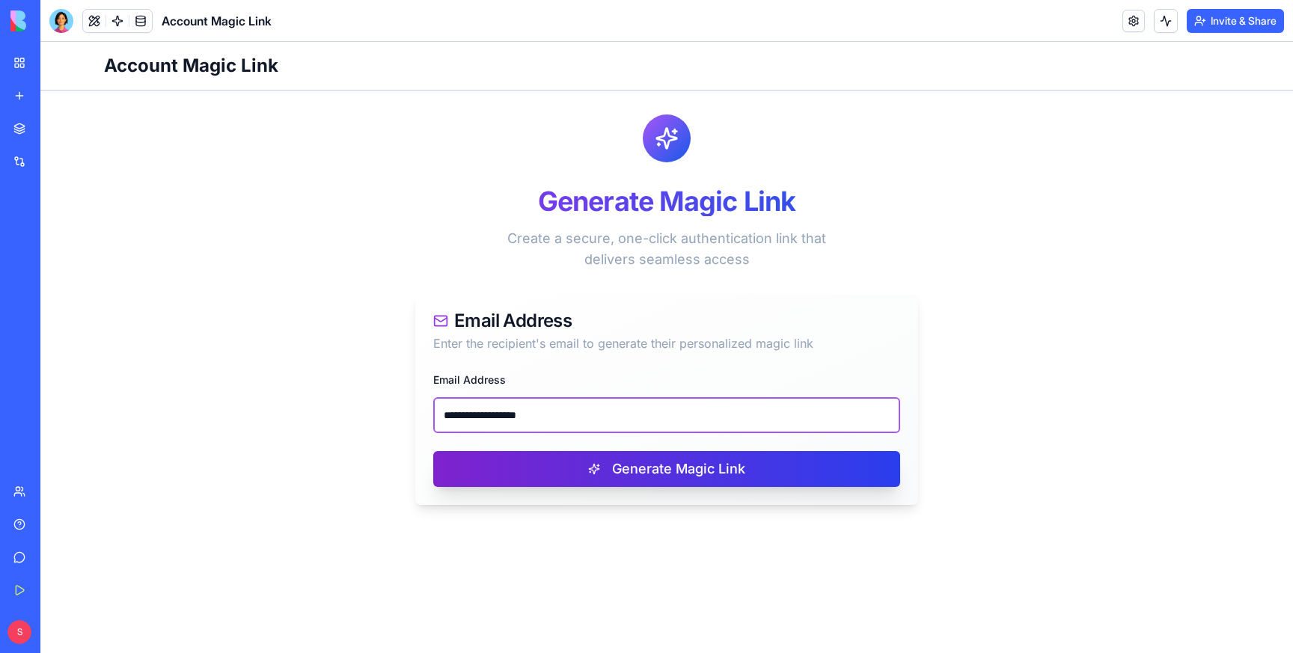
type input "**********"
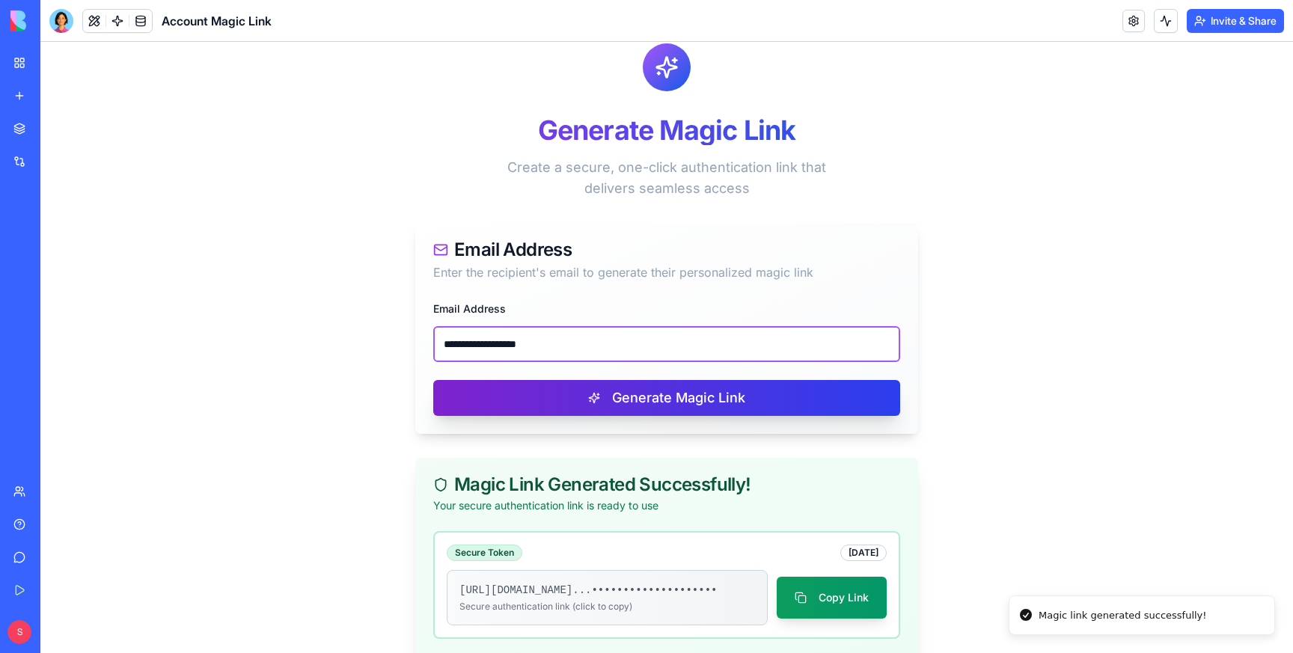
scroll to position [90, 0]
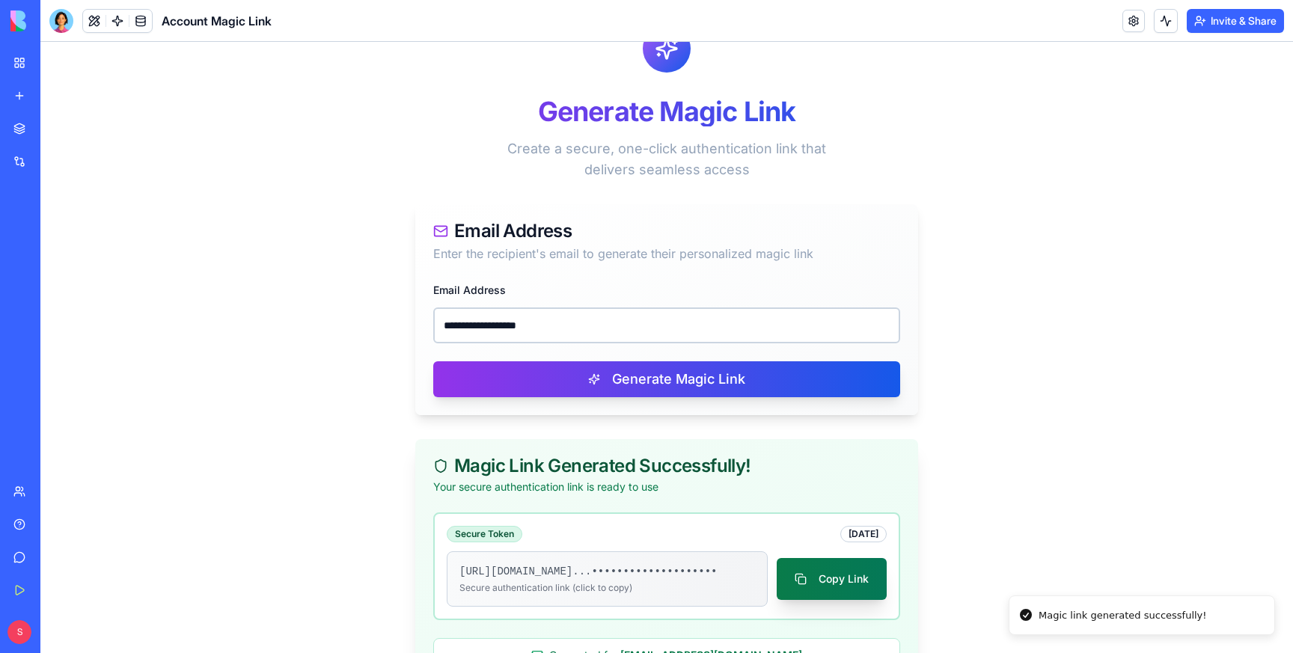
click at [837, 583] on button "Copy Link" at bounding box center [832, 579] width 110 height 42
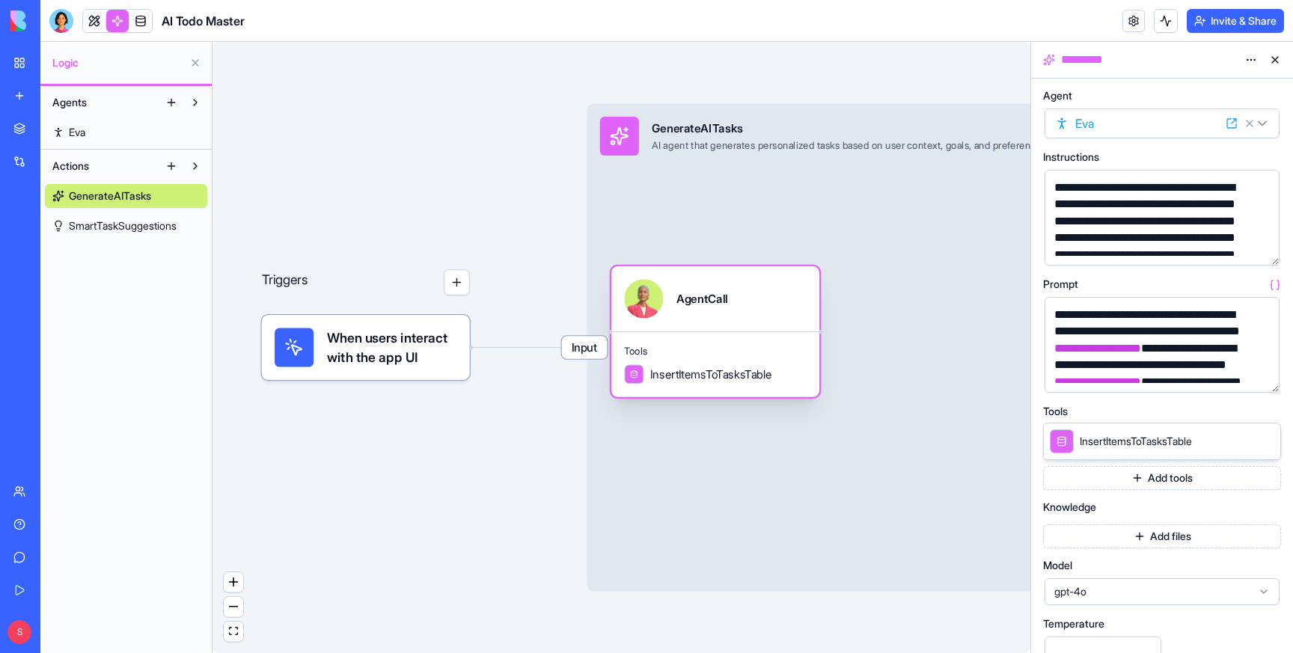
click at [751, 323] on div "AgentCall" at bounding box center [715, 298] width 208 height 65
click at [464, 172] on div "Triggers When users interact with the app UI Input GenerateAITasks AI agent tha…" at bounding box center [622, 347] width 818 height 611
click at [387, 348] on span "When users interact with the app UI" at bounding box center [392, 347] width 130 height 39
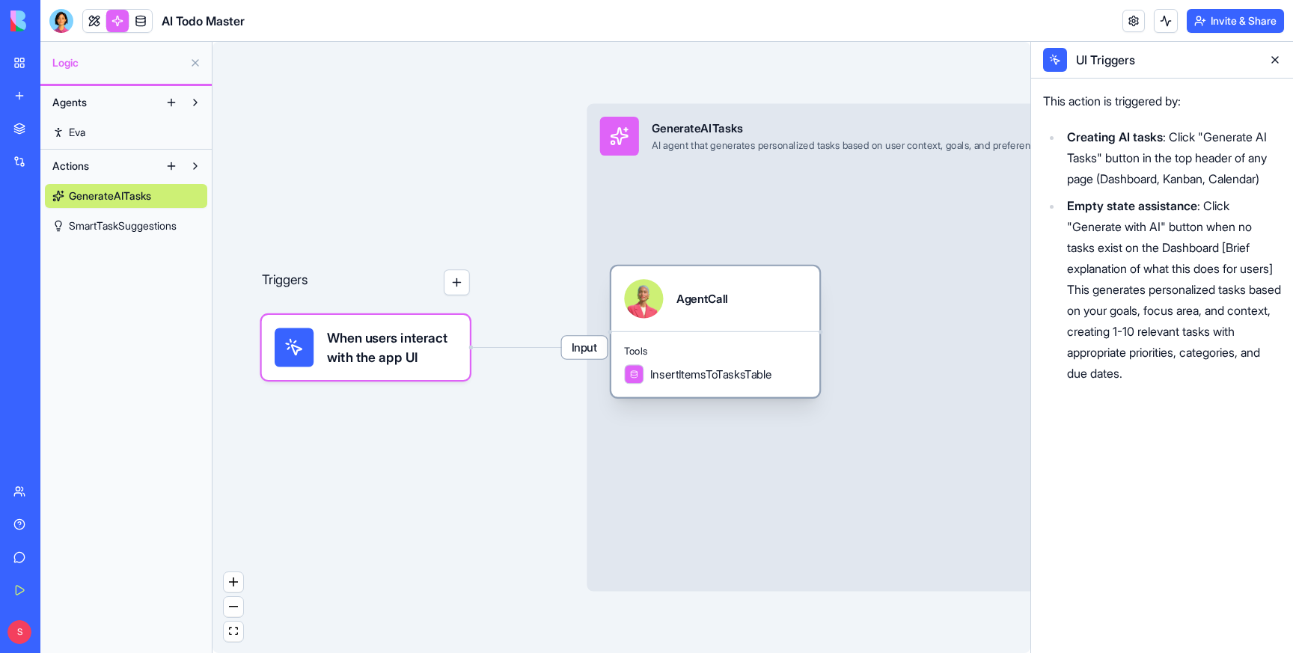
click at [668, 350] on span "Tools" at bounding box center [715, 351] width 182 height 13
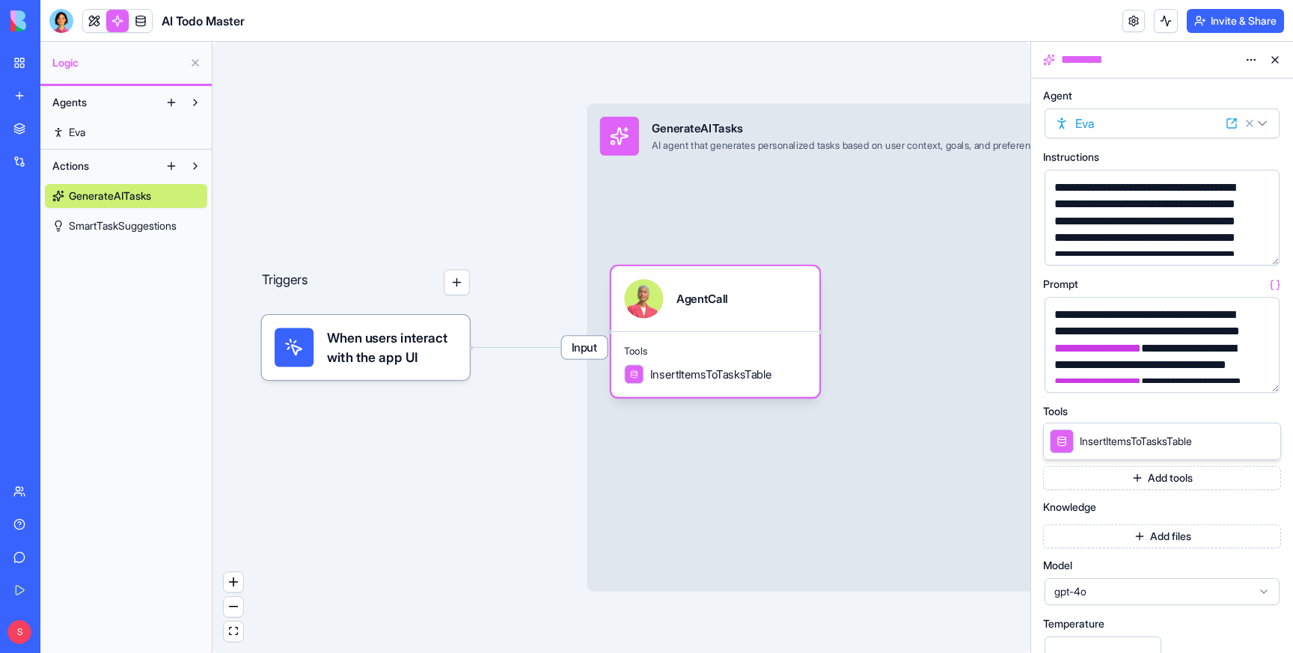
click at [1108, 187] on div "**********" at bounding box center [1149, 247] width 199 height 134
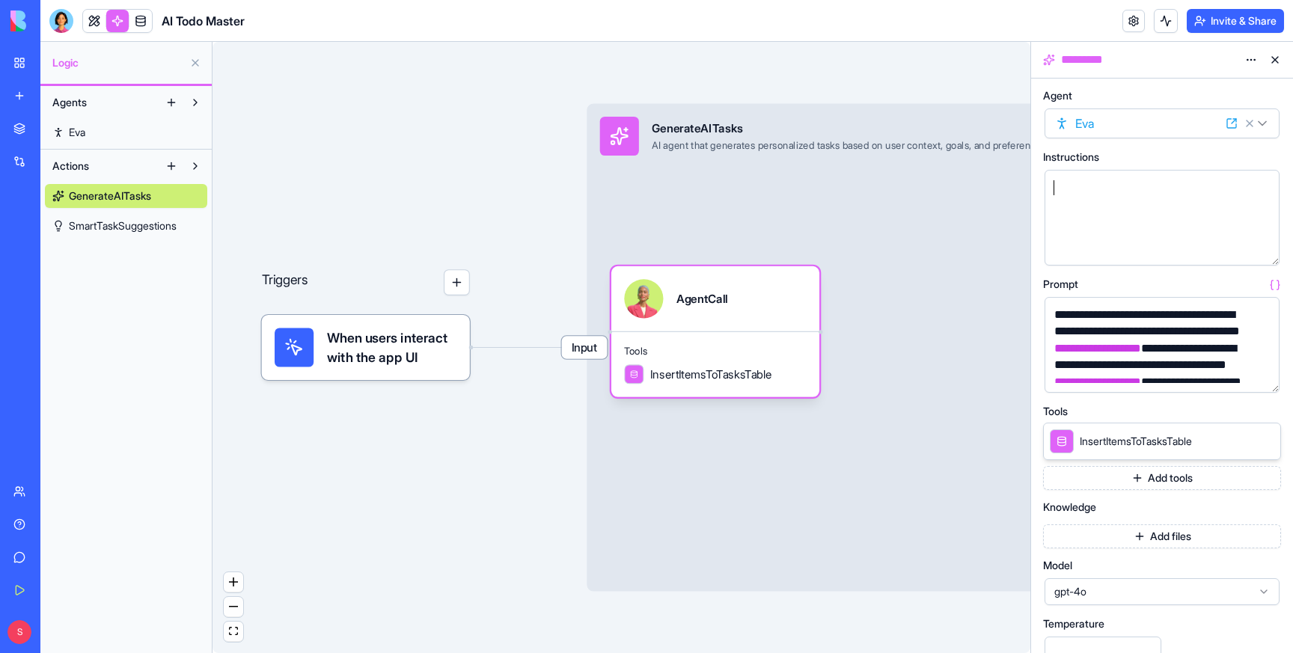
click at [448, 105] on div "Triggers When users interact with the app UI Input GenerateAITasks AI agent tha…" at bounding box center [622, 347] width 818 height 611
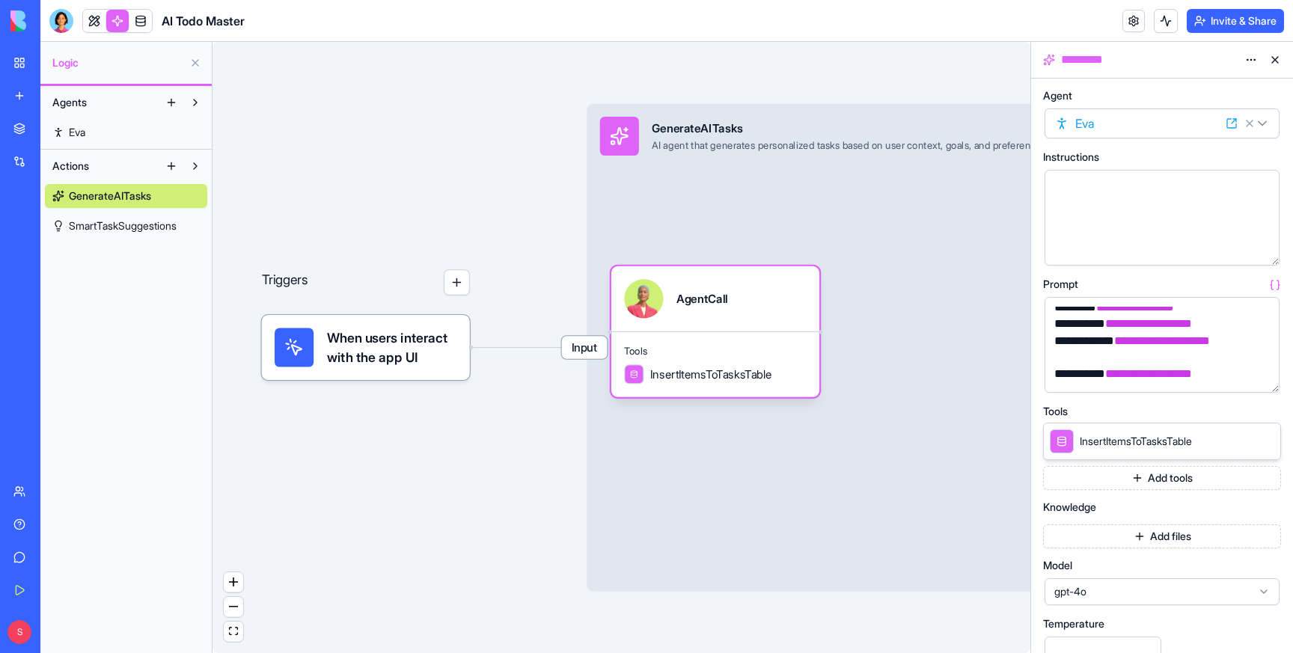
scroll to position [147, 0]
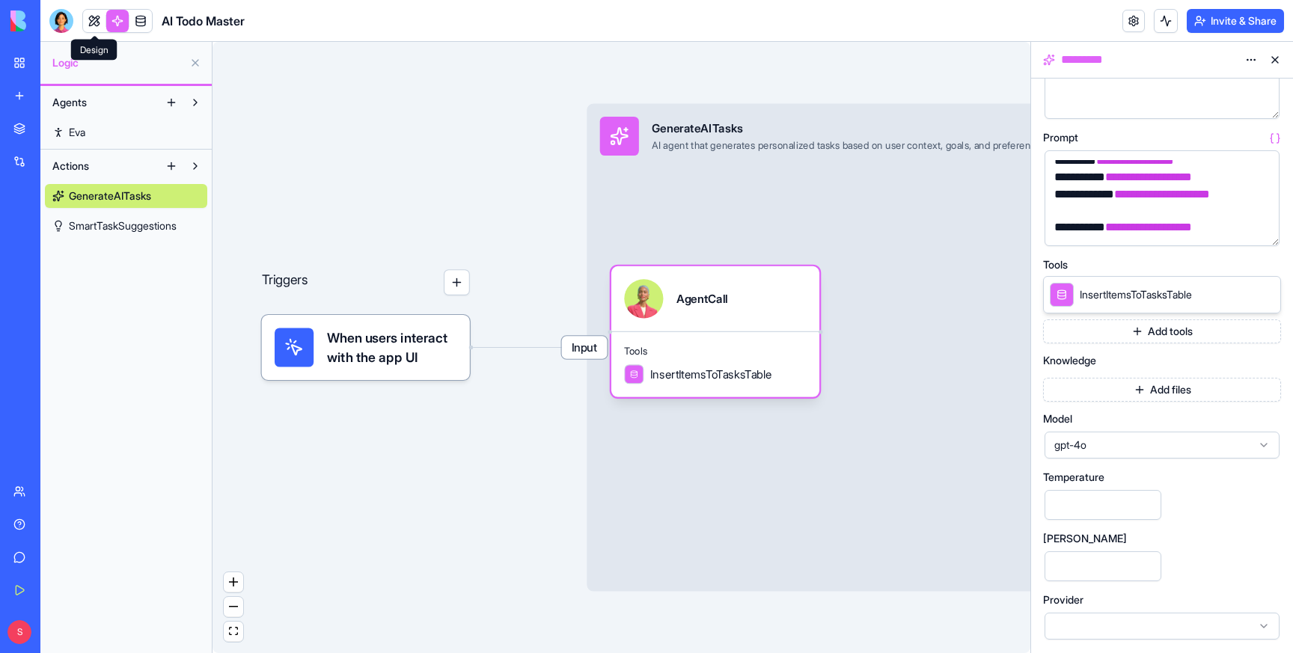
click at [87, 12] on link at bounding box center [94, 21] width 22 height 22
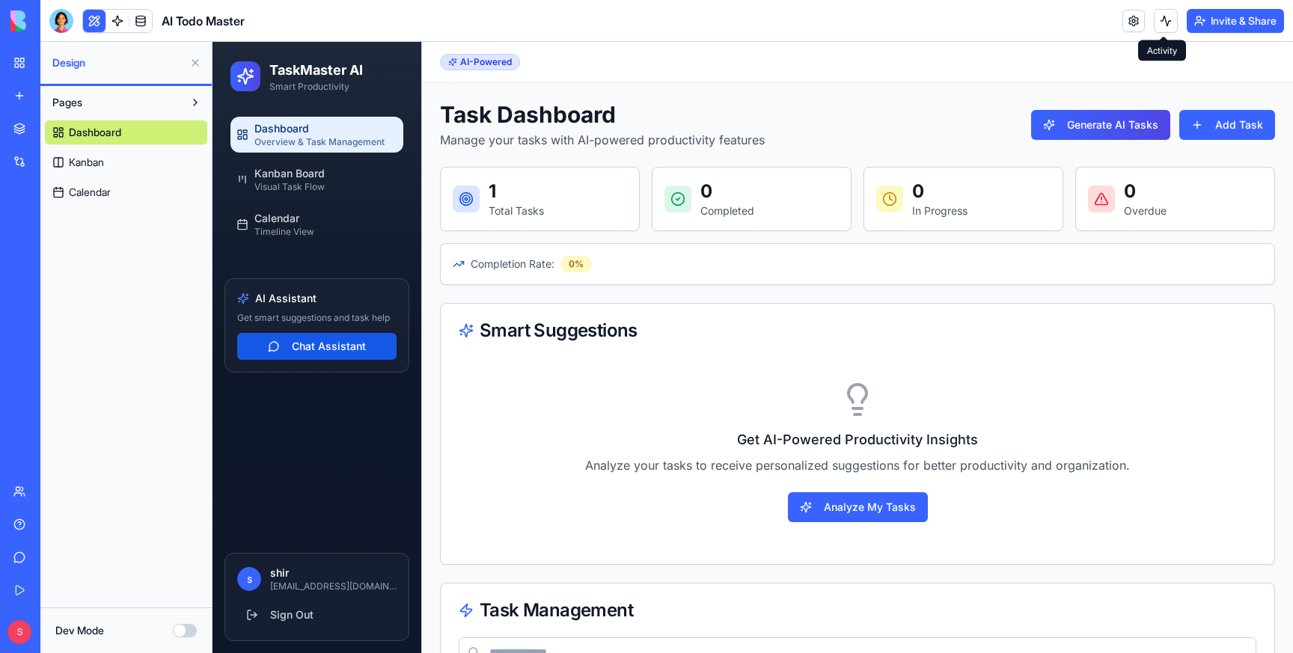
click at [1159, 13] on button at bounding box center [1166, 21] width 24 height 24
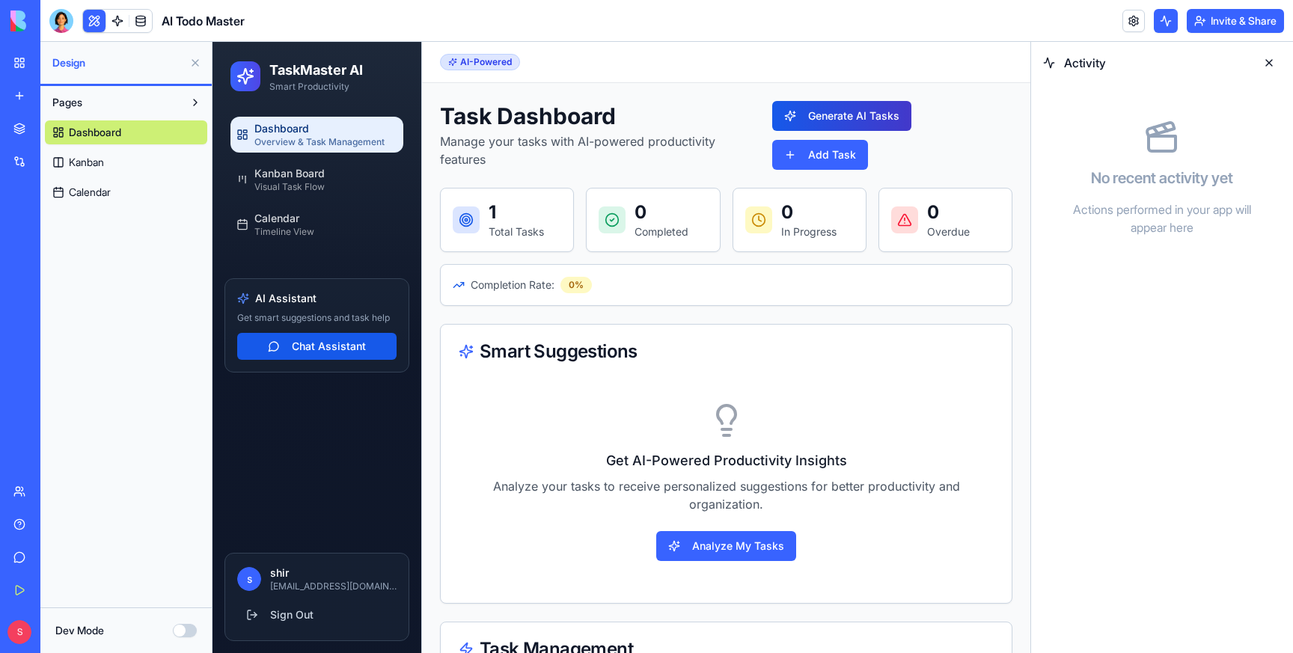
click at [846, 112] on button "Generate AI Tasks" at bounding box center [841, 116] width 139 height 30
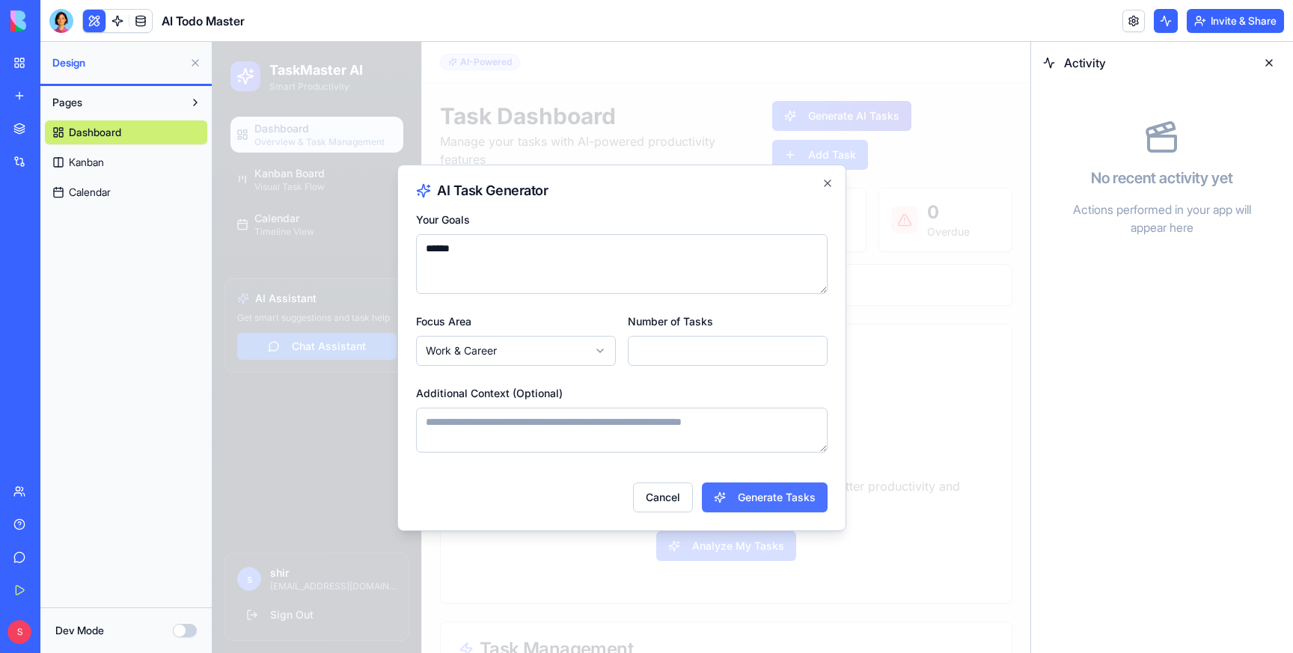
type textarea "******"
click at [785, 487] on button "Generate Tasks" at bounding box center [765, 498] width 126 height 30
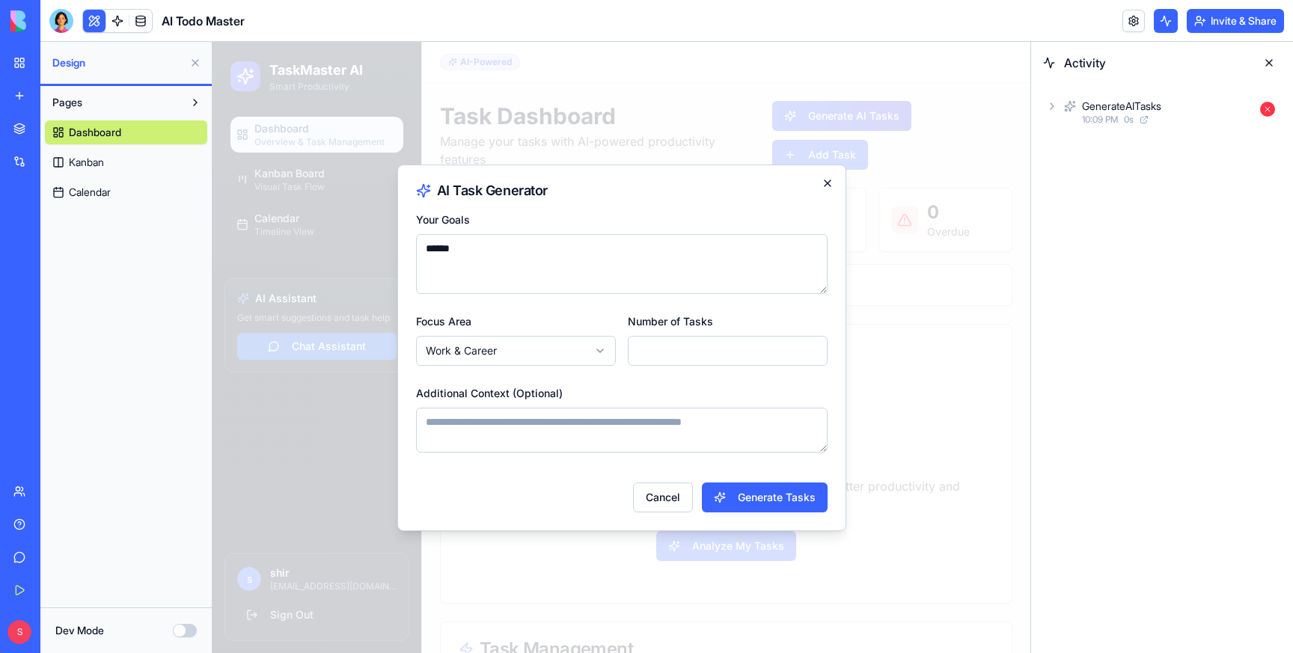
click at [830, 183] on icon "button" at bounding box center [828, 183] width 12 height 12
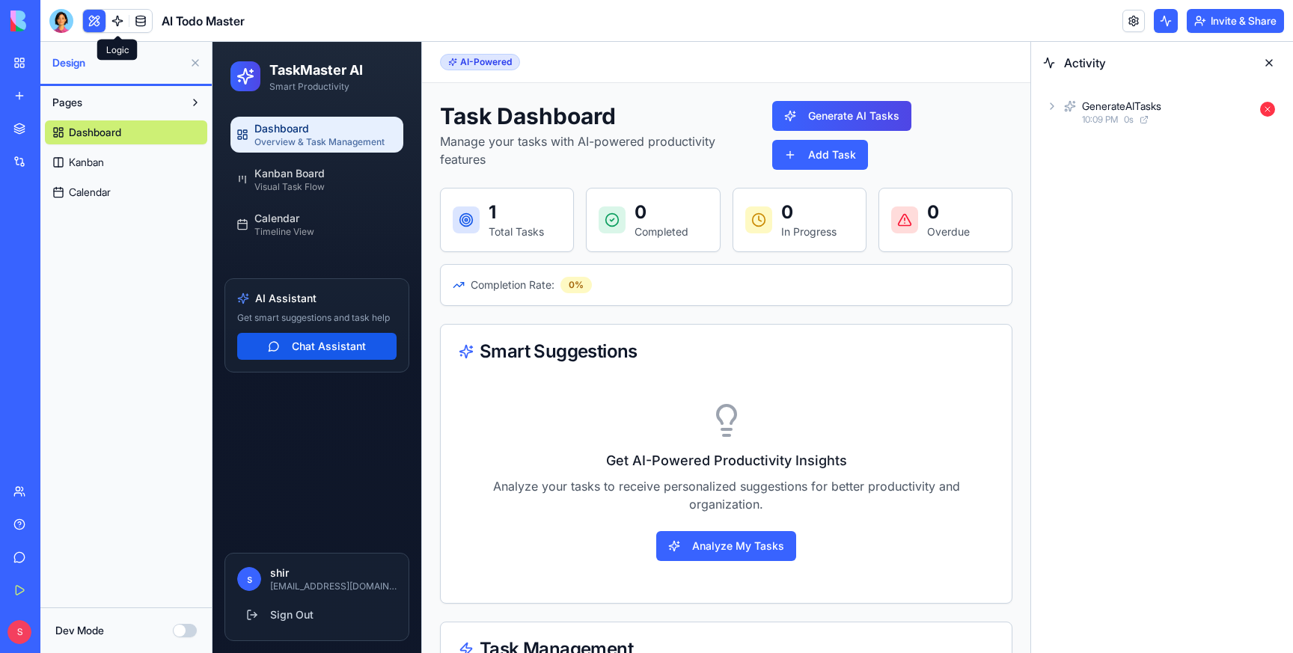
click at [118, 15] on link at bounding box center [117, 21] width 22 height 22
